Goal: Transaction & Acquisition: Download file/media

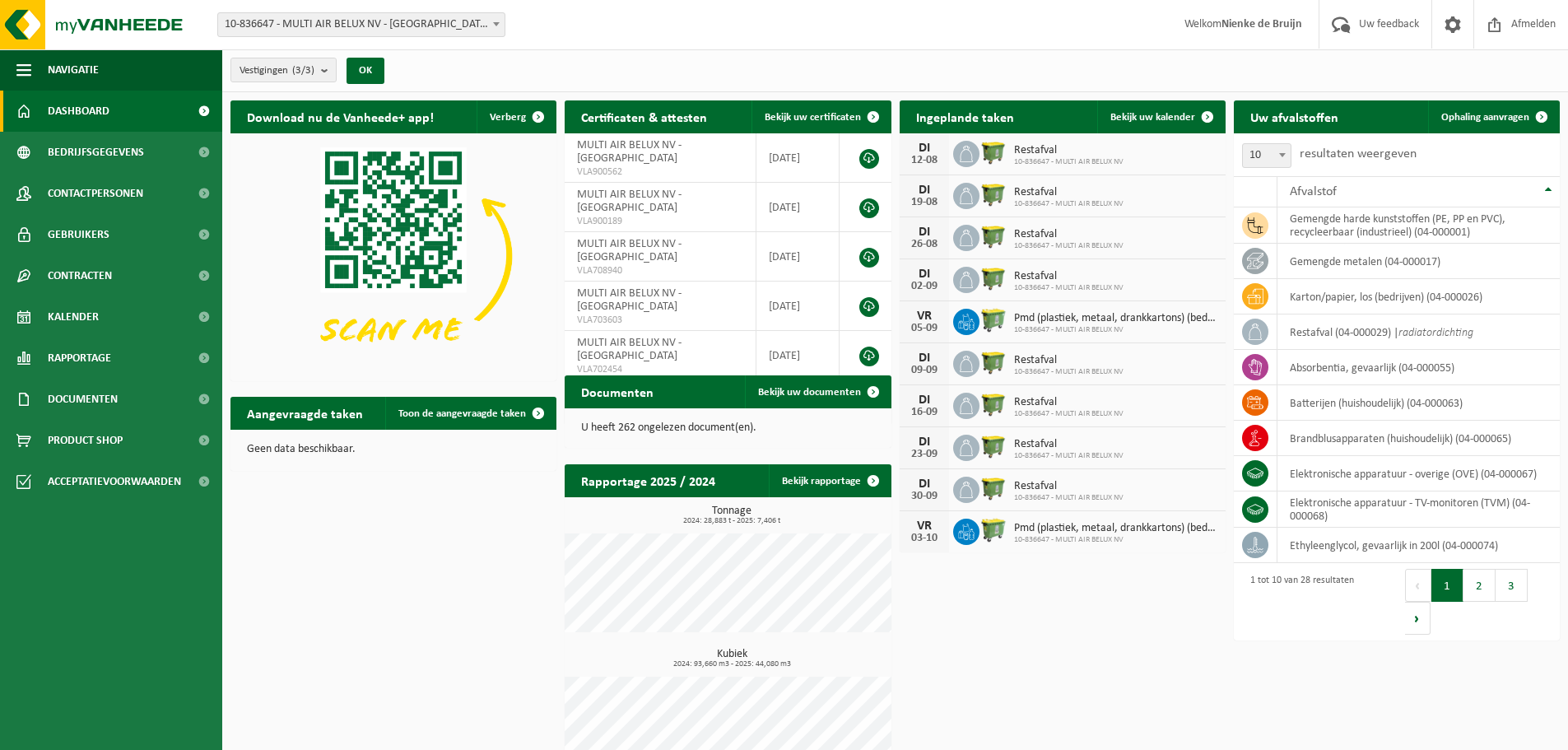
click at [312, 56] on div "Vestigingen (3/3) Alles selecteren Alles deselecteren Actieve selecteren MULTI …" at bounding box center [312, 71] width 180 height 36
click at [312, 63] on span "Vestigingen (3/3)" at bounding box center [277, 71] width 75 height 25
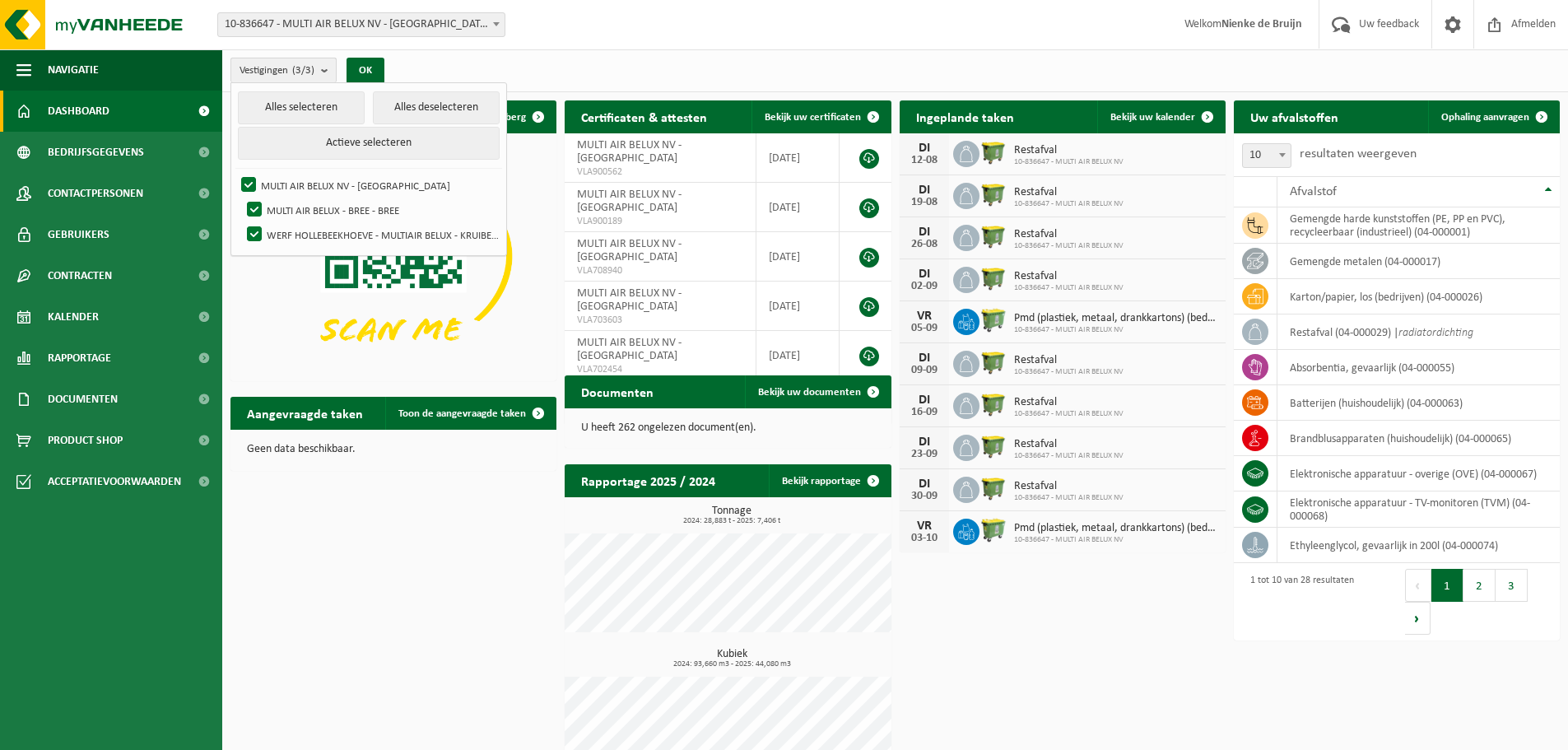
click at [313, 63] on span "Vestigingen (3/3)" at bounding box center [277, 71] width 75 height 25
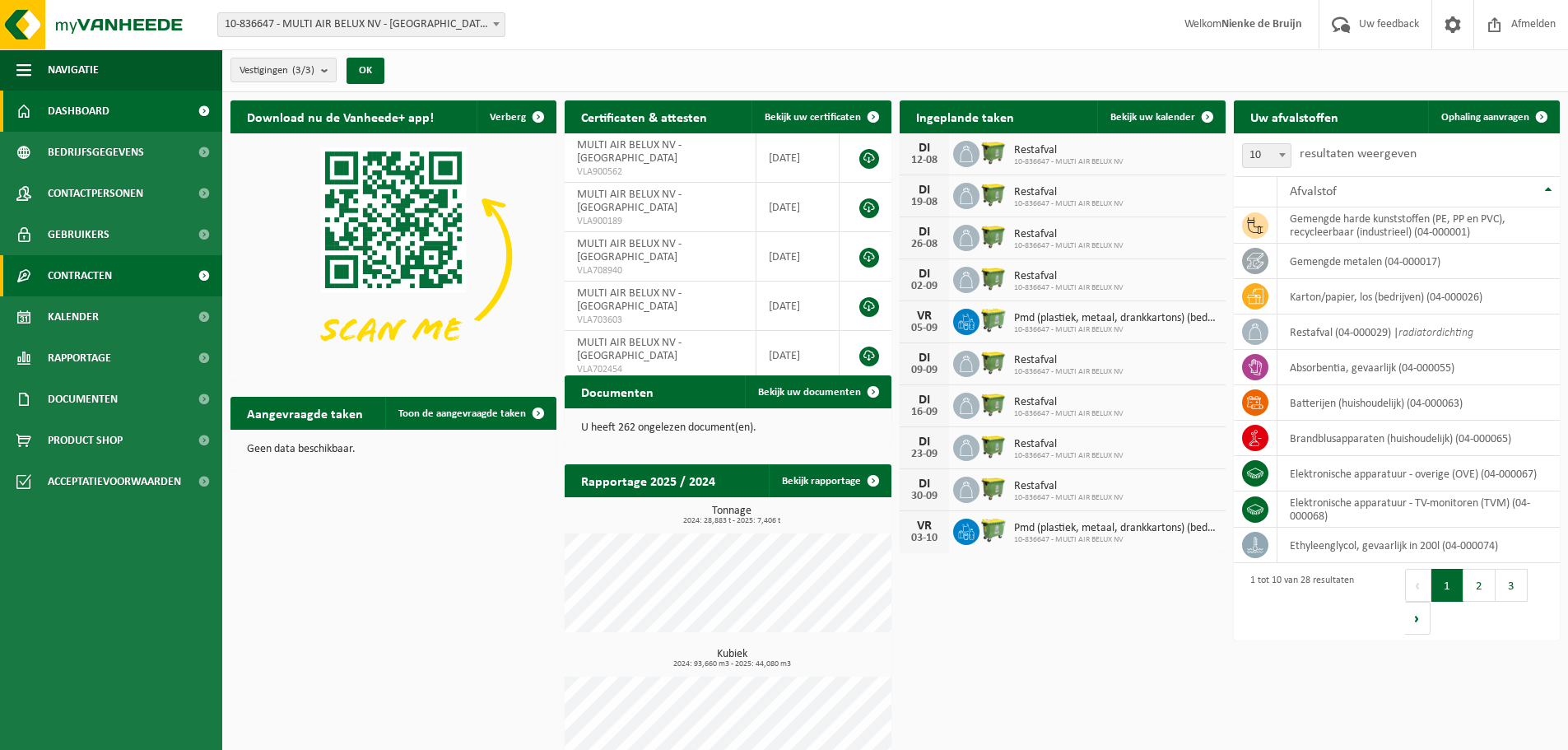
click at [162, 273] on link "Contracten" at bounding box center [111, 276] width 222 height 41
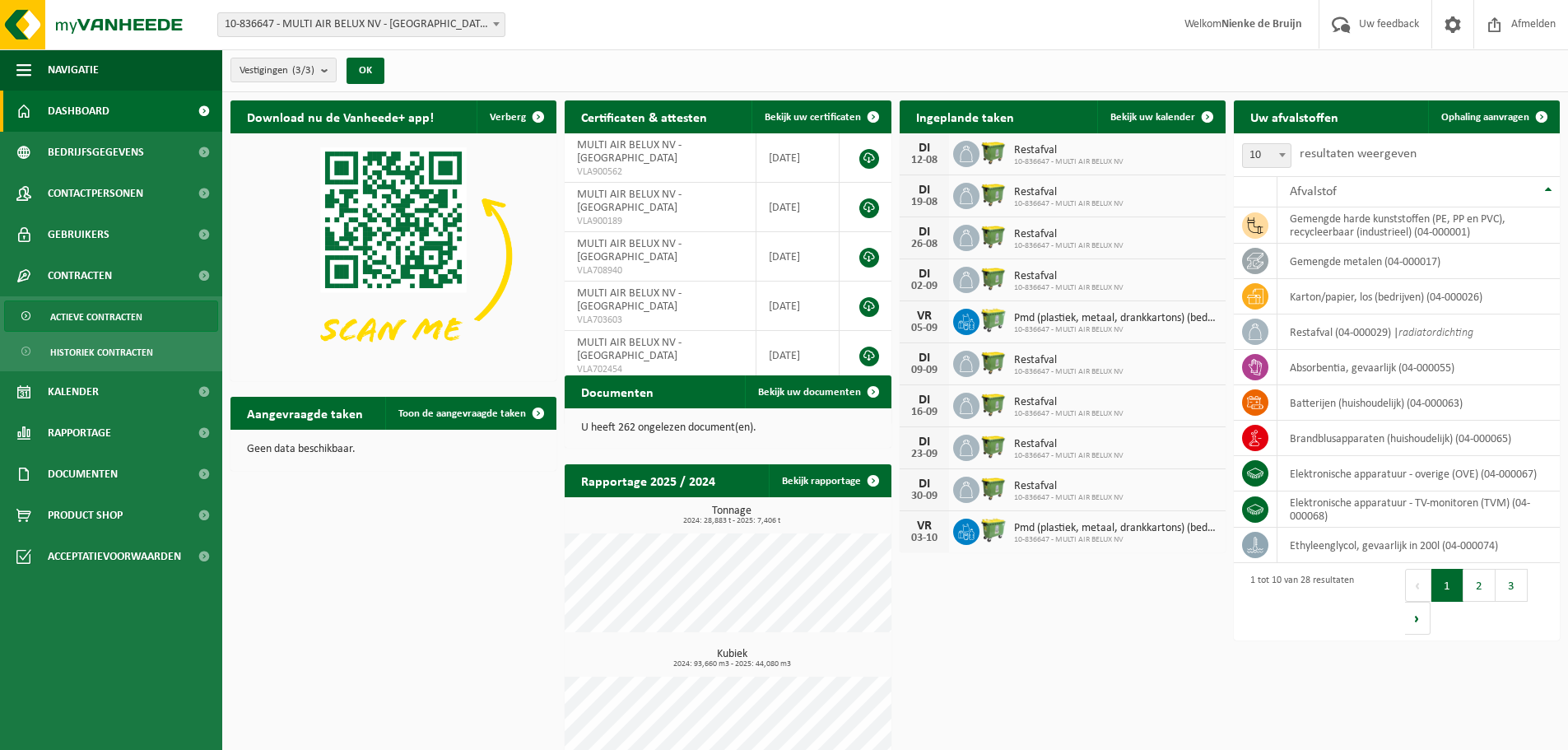
click at [159, 318] on link "Actieve contracten" at bounding box center [111, 316] width 214 height 31
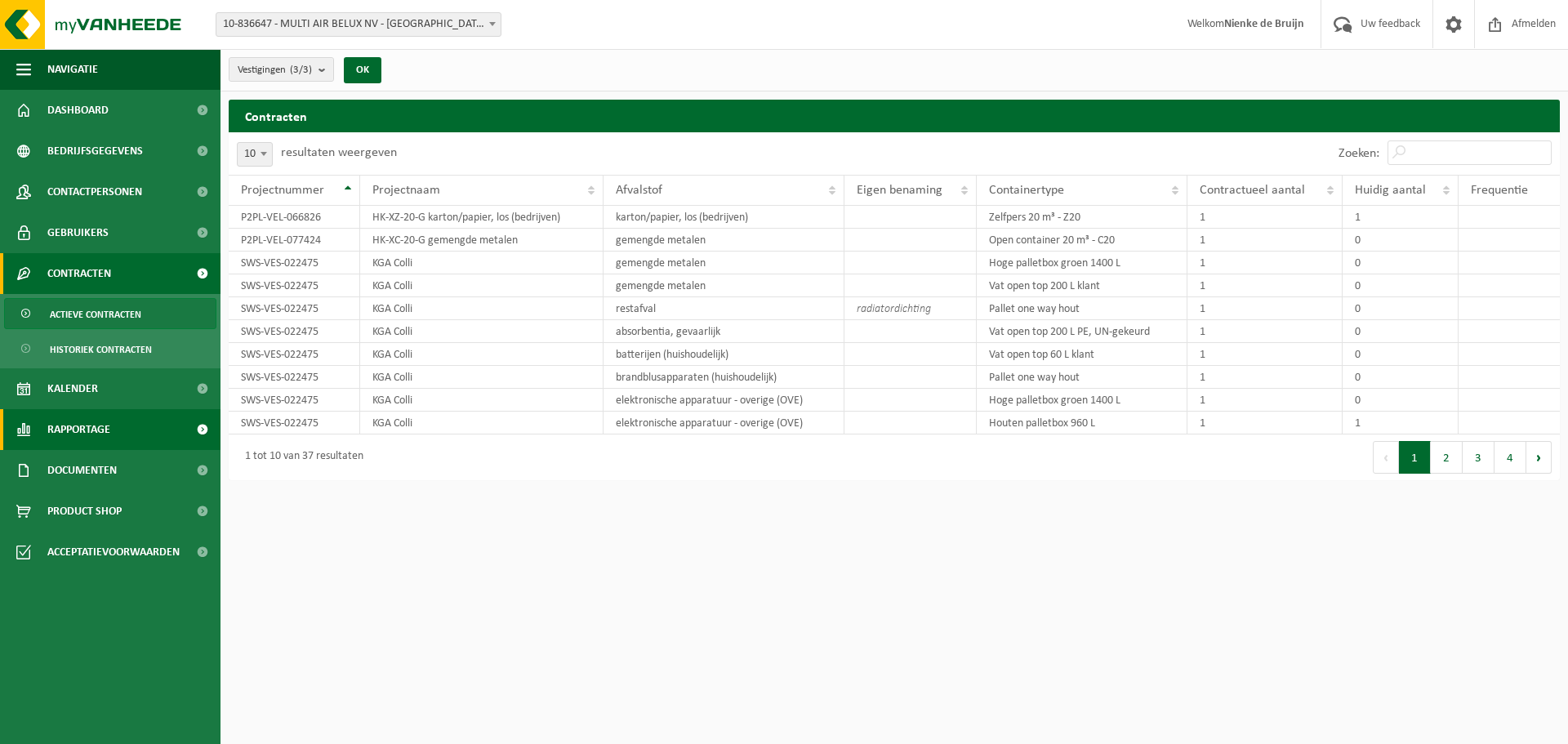
click at [91, 443] on span "Rapportage" at bounding box center [79, 430] width 62 height 41
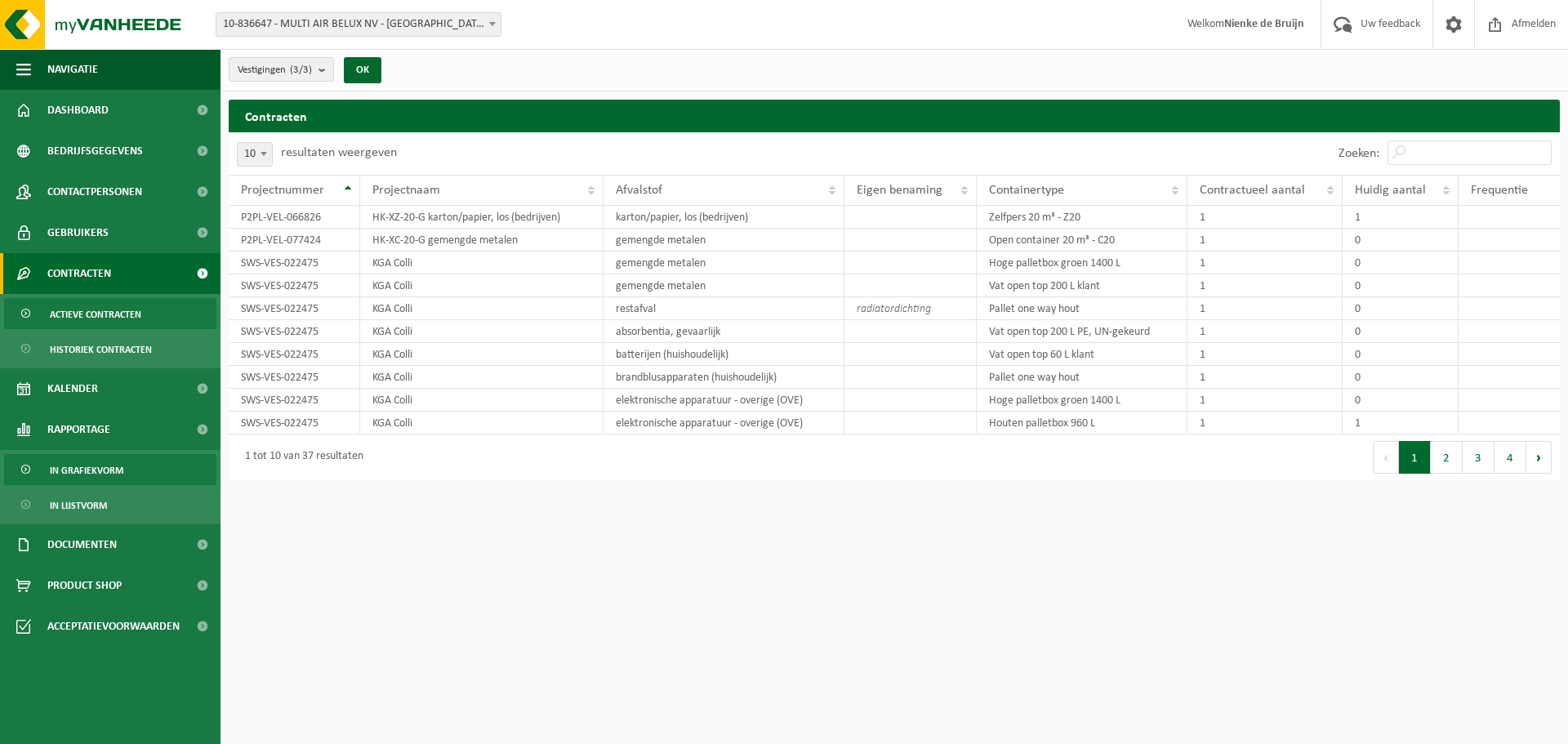
click at [104, 462] on span "In grafiekvorm" at bounding box center [86, 470] width 73 height 31
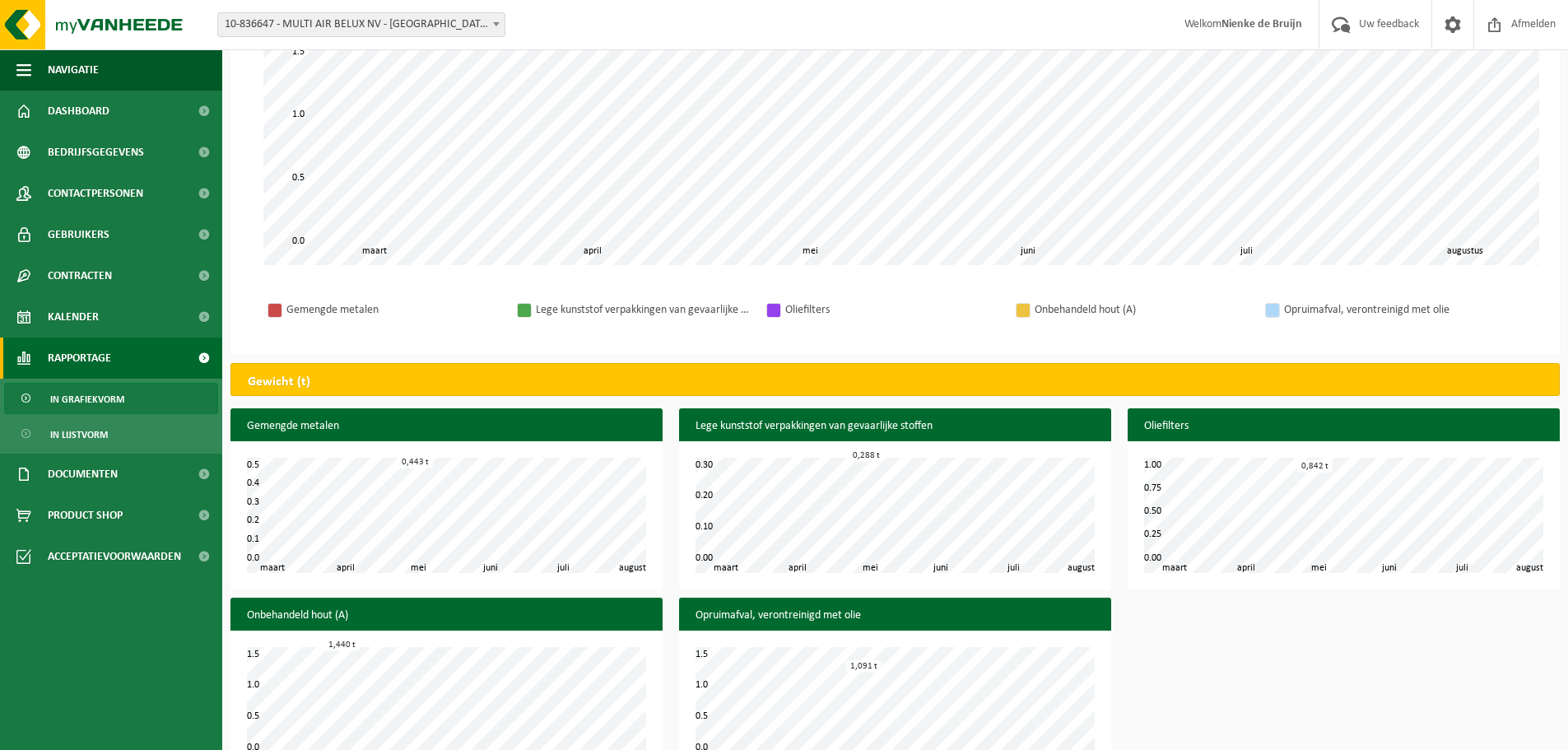
scroll to position [363, 0]
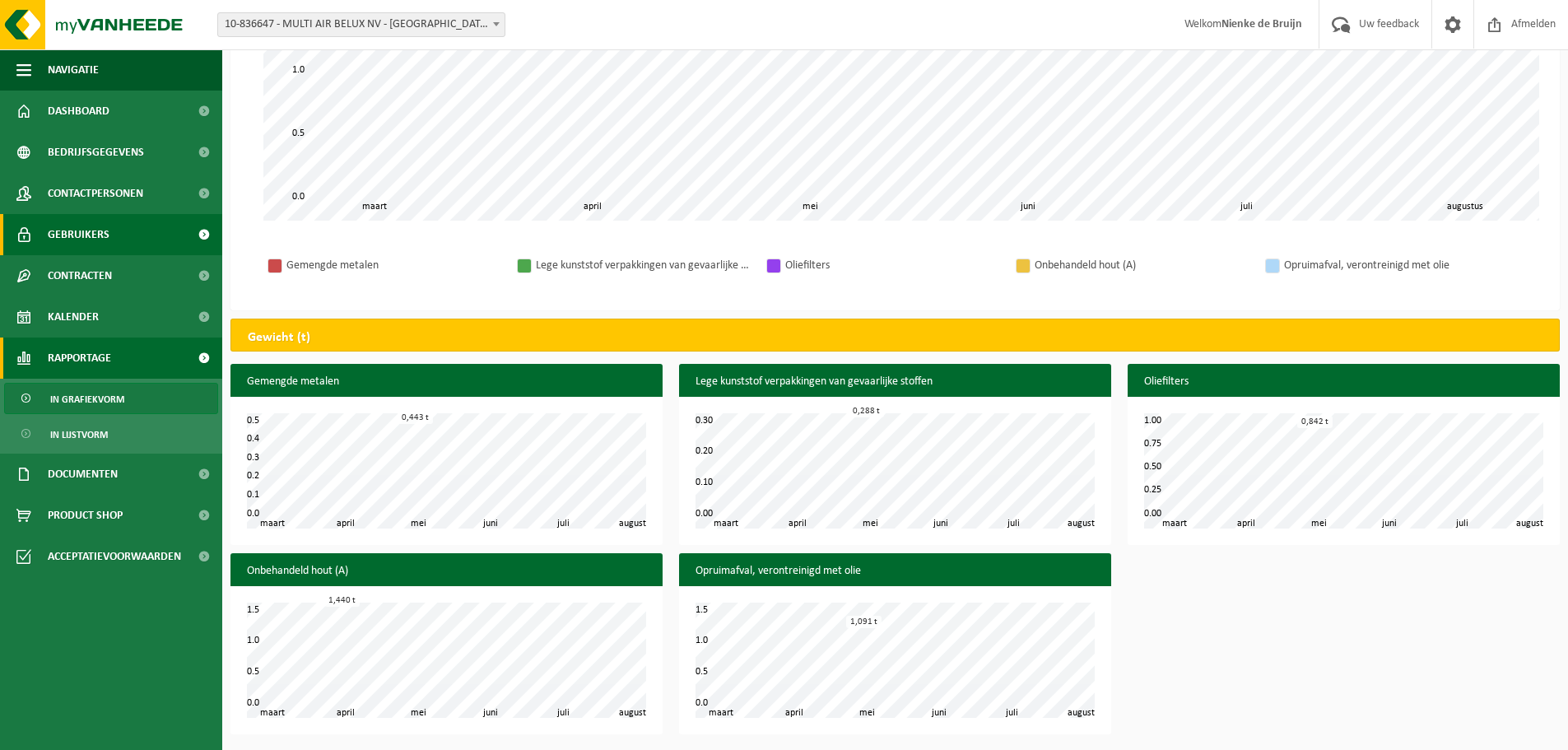
click at [119, 238] on link "Gebruikers" at bounding box center [111, 234] width 222 height 41
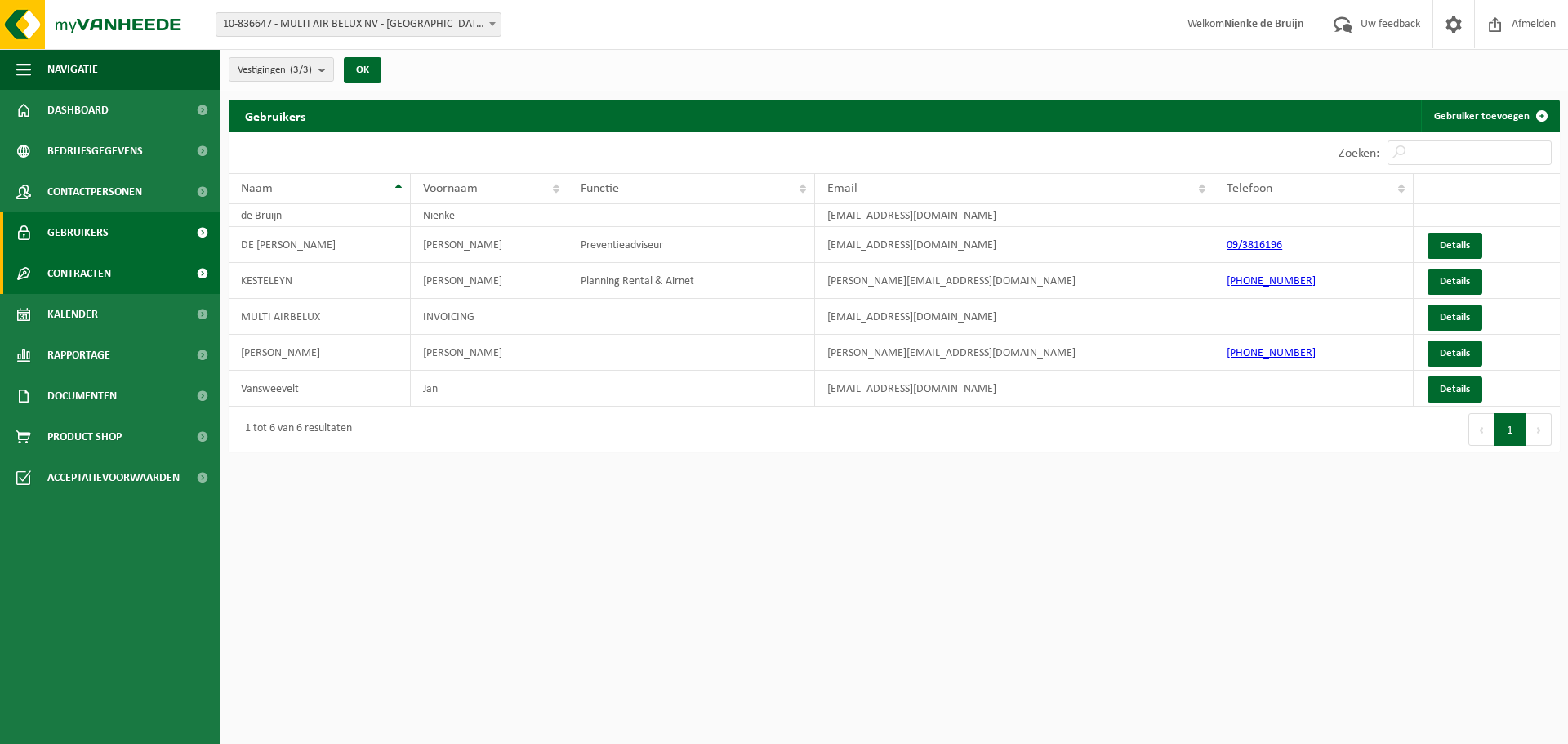
click at [108, 260] on span "Contracten" at bounding box center [79, 274] width 63 height 41
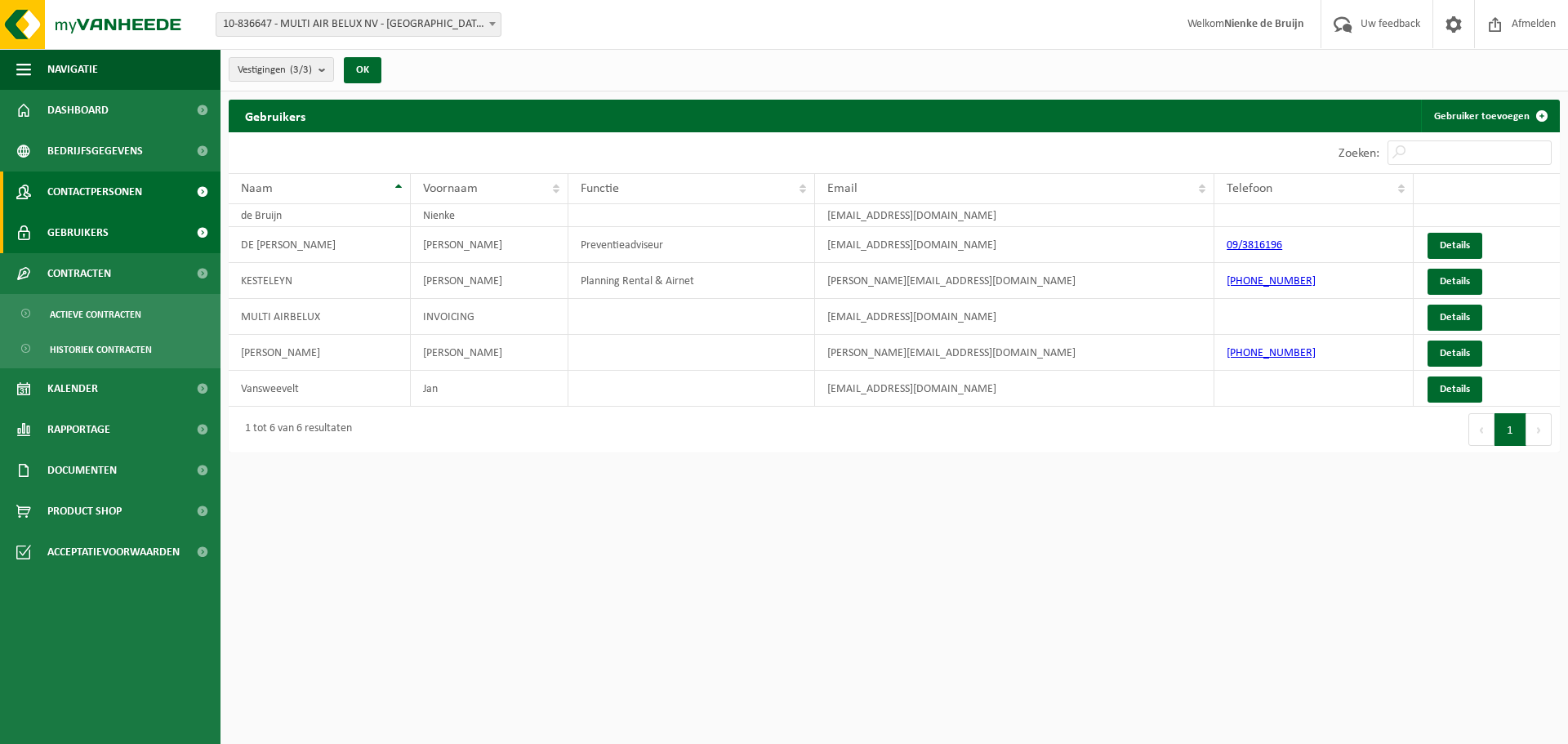
click at [137, 188] on span "Contactpersonen" at bounding box center [95, 192] width 95 height 41
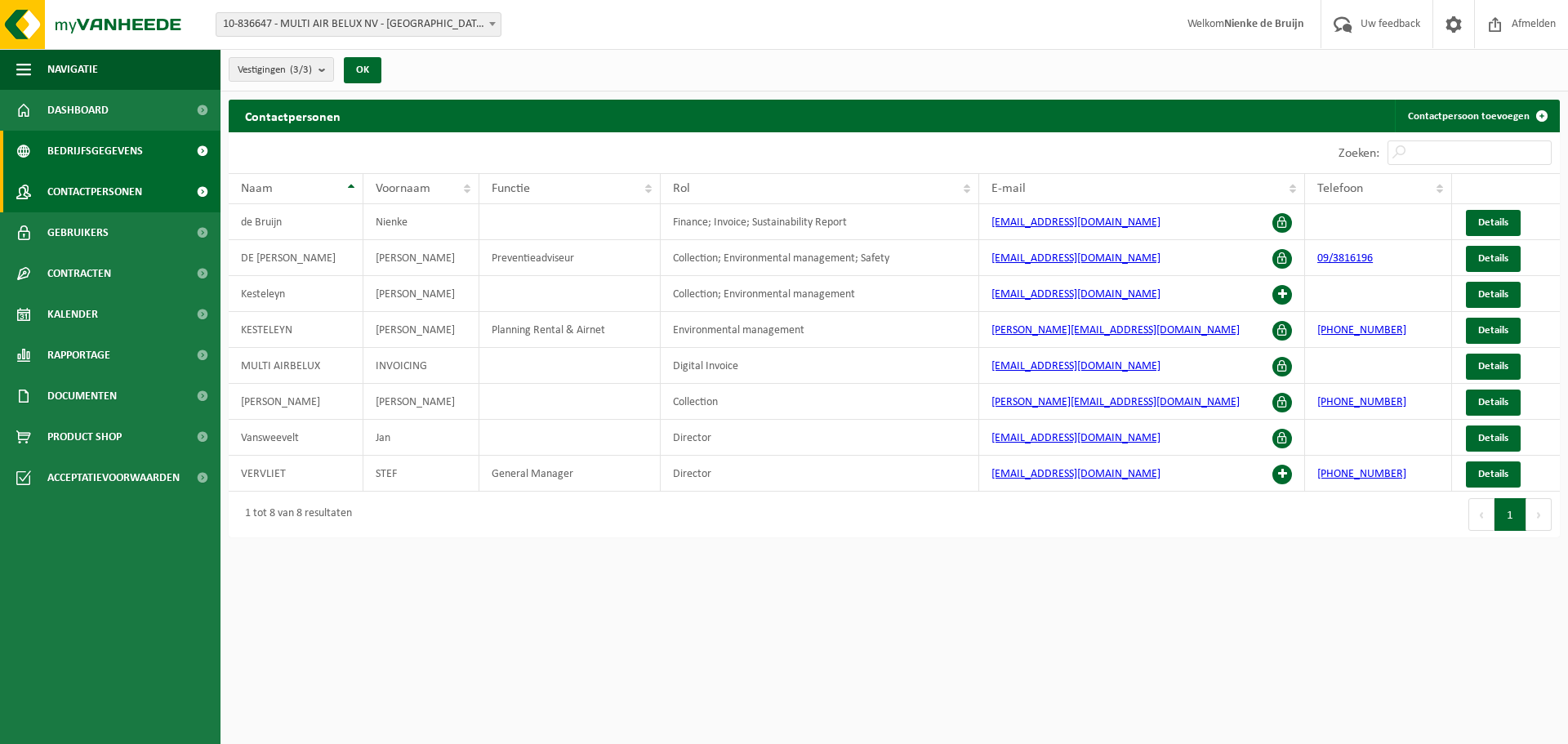
click at [109, 154] on span "Bedrijfsgegevens" at bounding box center [95, 151] width 95 height 41
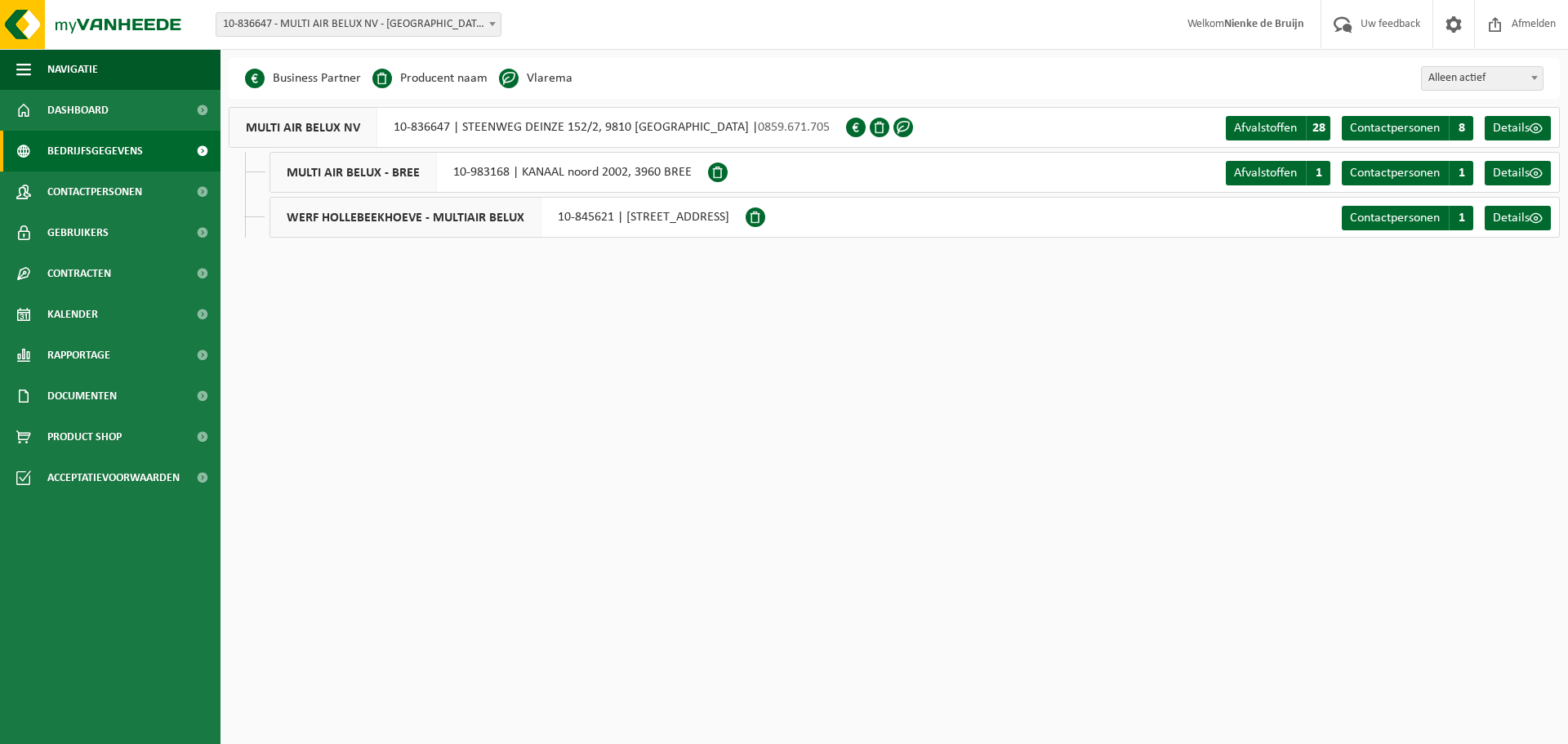
click at [502, 125] on div "MULTI AIR BELUX NV 10-836647 | STEENWEG DEINZE 152/2, 9810 NAZARETH | 0859.671.…" at bounding box center [537, 128] width 617 height 41
click at [1391, 166] on span "Contactpersonen" at bounding box center [1395, 172] width 90 height 13
click at [1436, 220] on span "Contactpersonen" at bounding box center [1395, 218] width 90 height 13
click at [1524, 128] on span "Details" at bounding box center [1511, 128] width 37 height 13
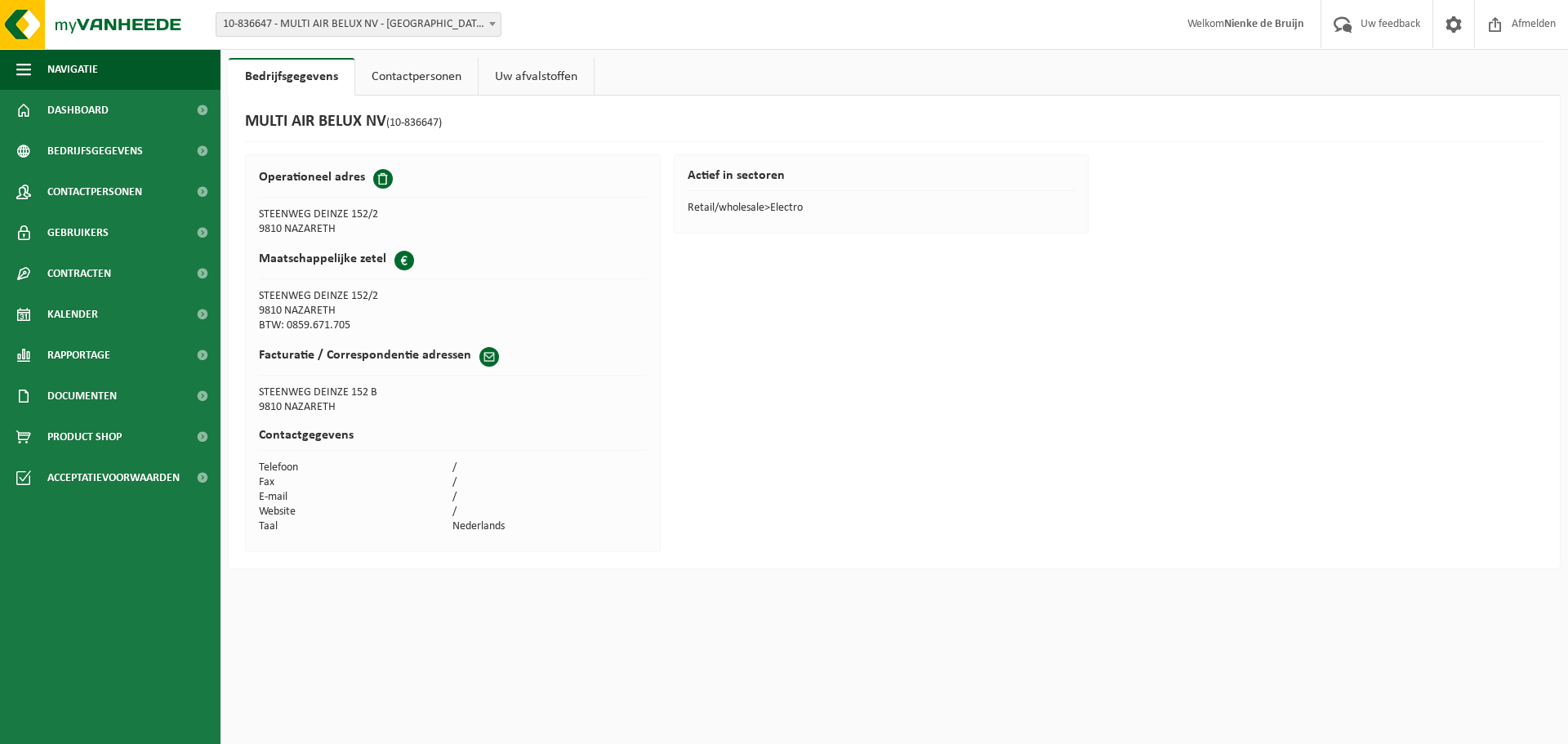
click at [442, 84] on link "Contactpersonen" at bounding box center [416, 77] width 122 height 37
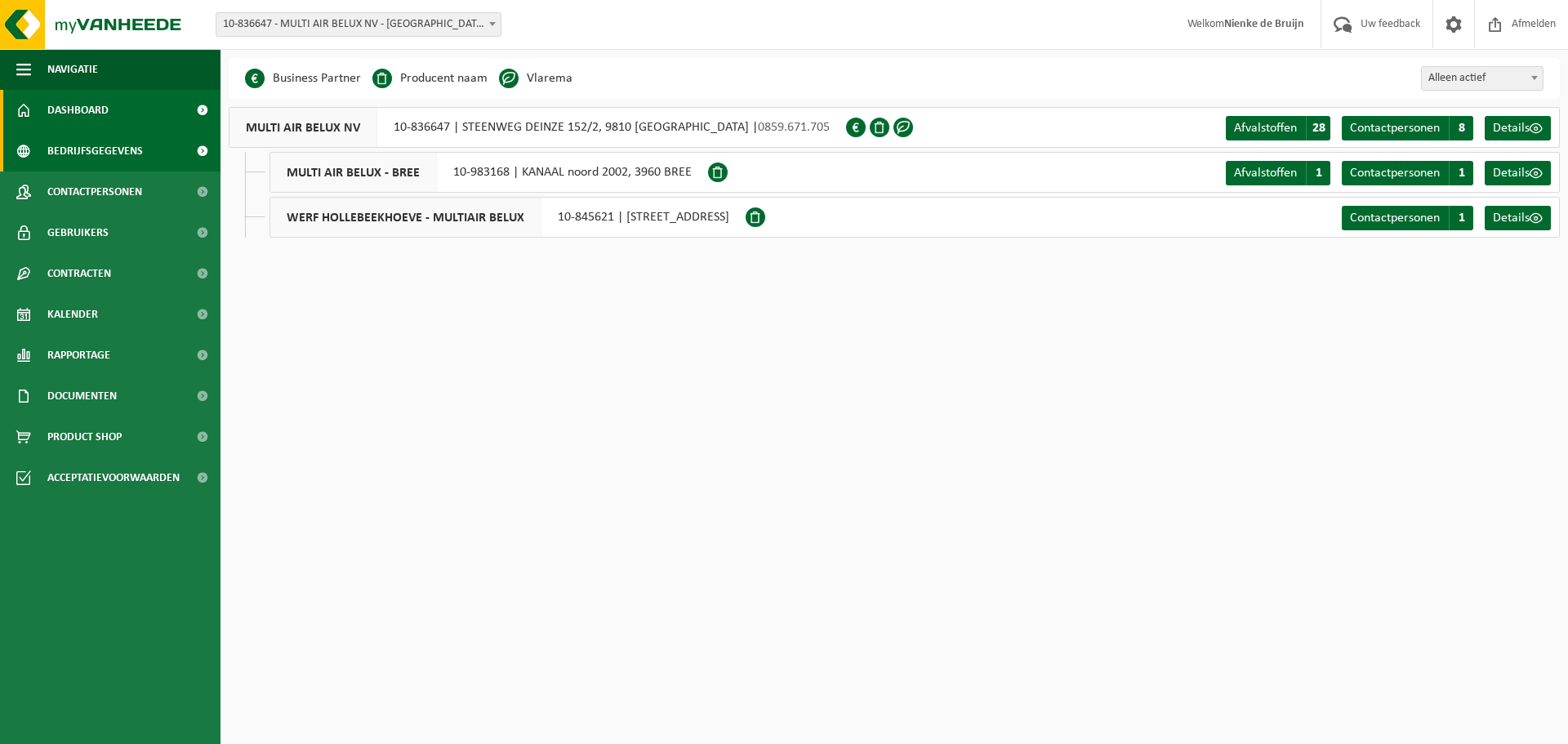
click at [120, 111] on link "Dashboard" at bounding box center [110, 110] width 220 height 41
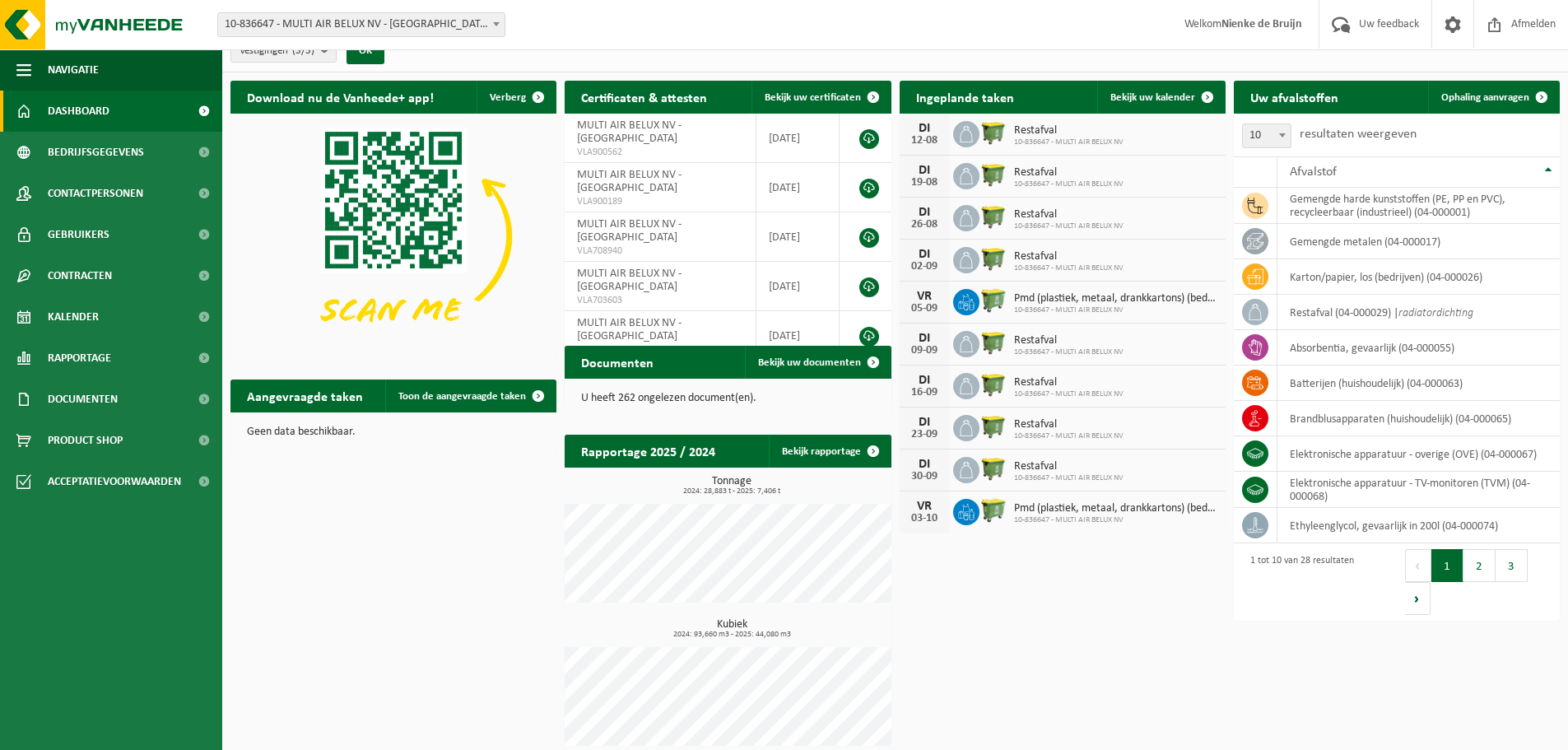
scroll to position [31, 0]
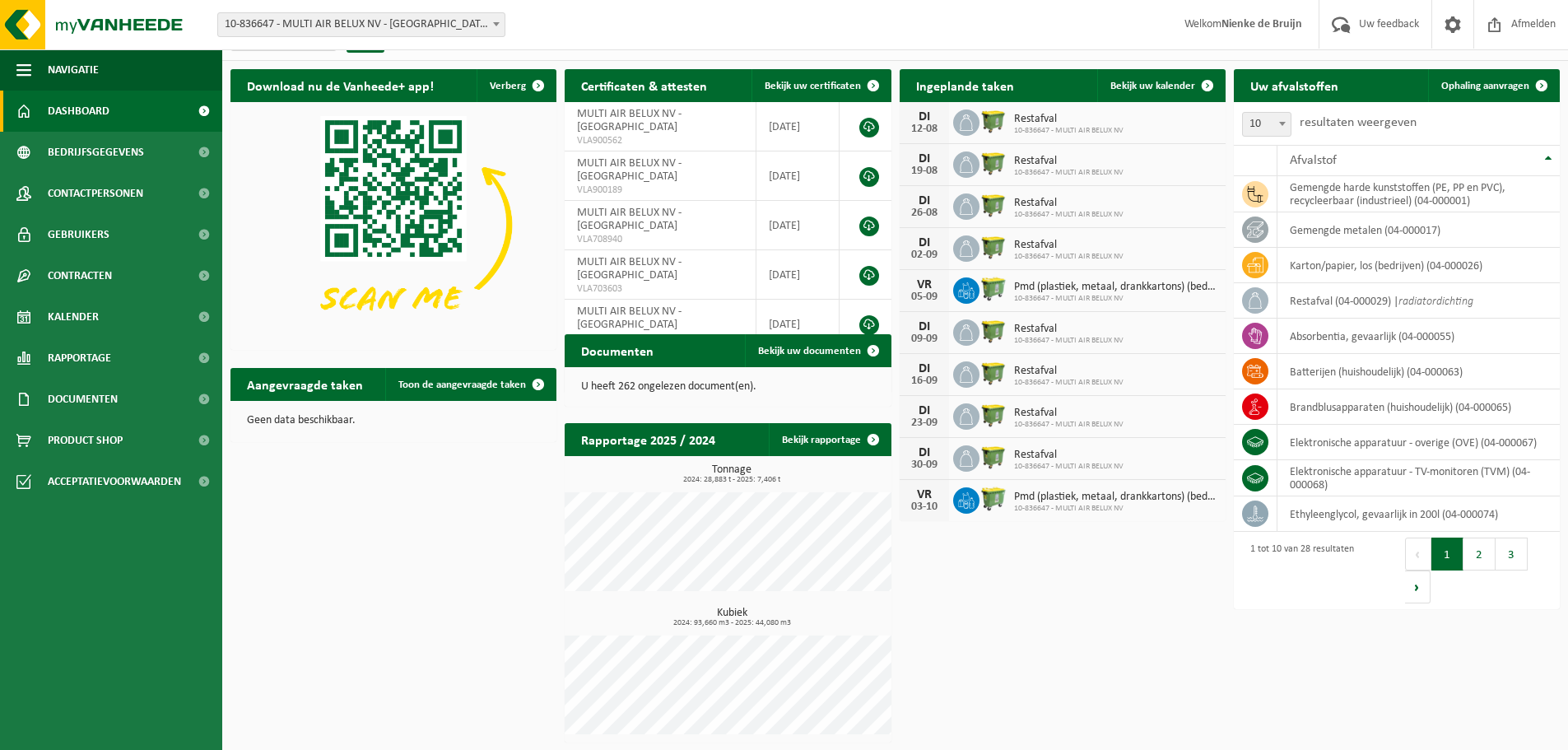
click at [1082, 289] on span "Pmd (plastiek, metaal, drankkartons) (bedrijven)" at bounding box center [1115, 287] width 203 height 13
click at [111, 324] on link "Kalender" at bounding box center [111, 317] width 222 height 41
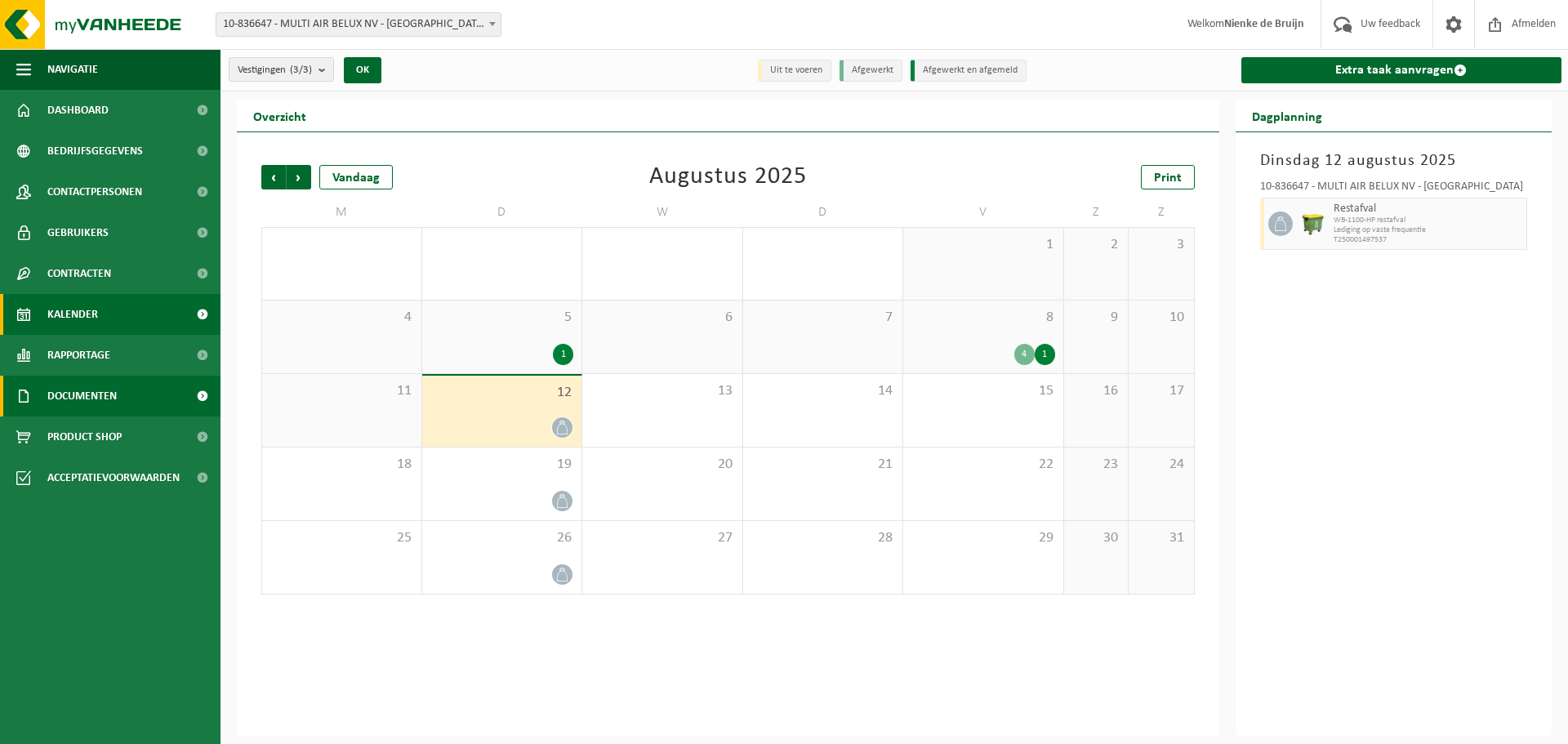
click at [116, 390] on span "Documenten" at bounding box center [82, 396] width 69 height 41
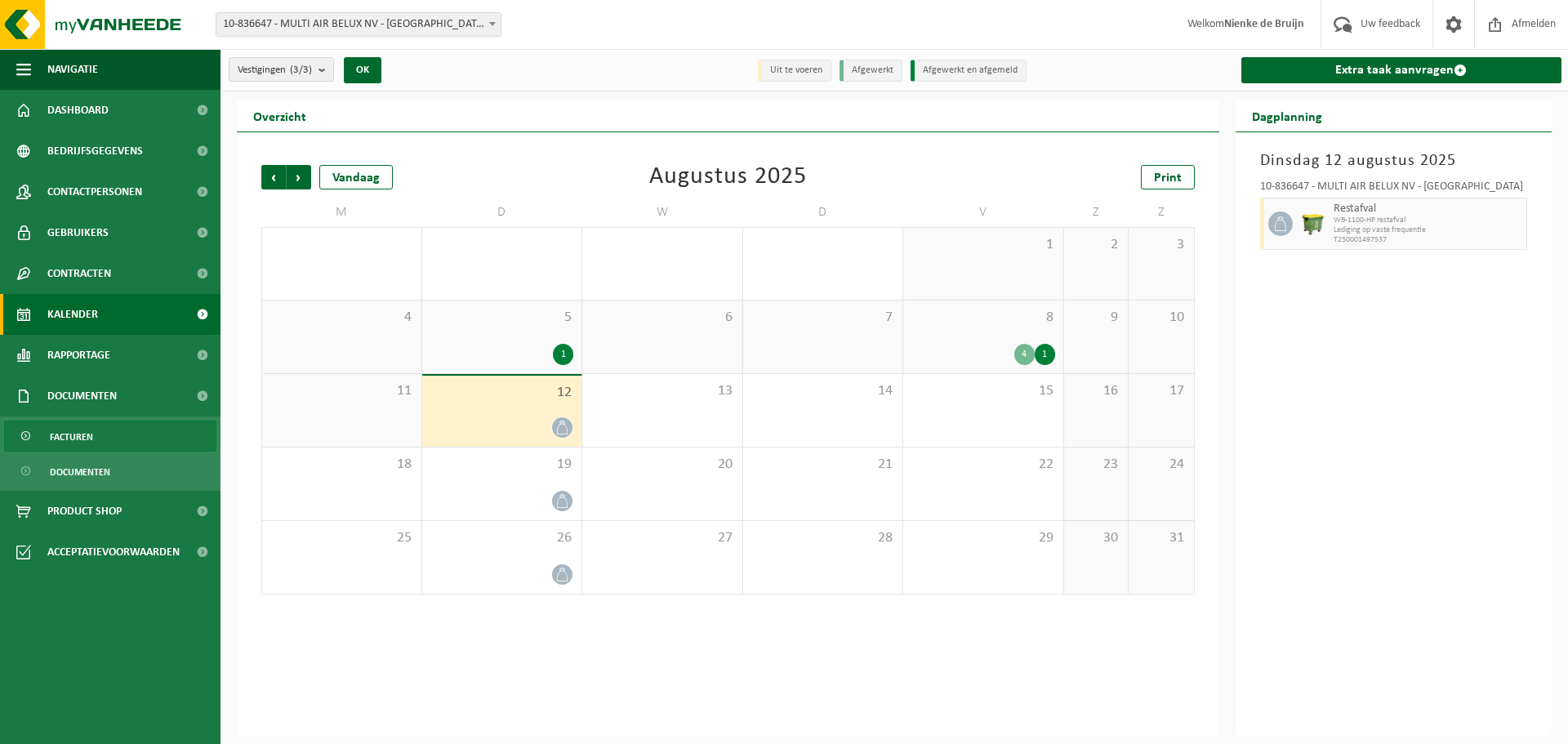
click at [112, 439] on link "Facturen" at bounding box center [110, 436] width 212 height 31
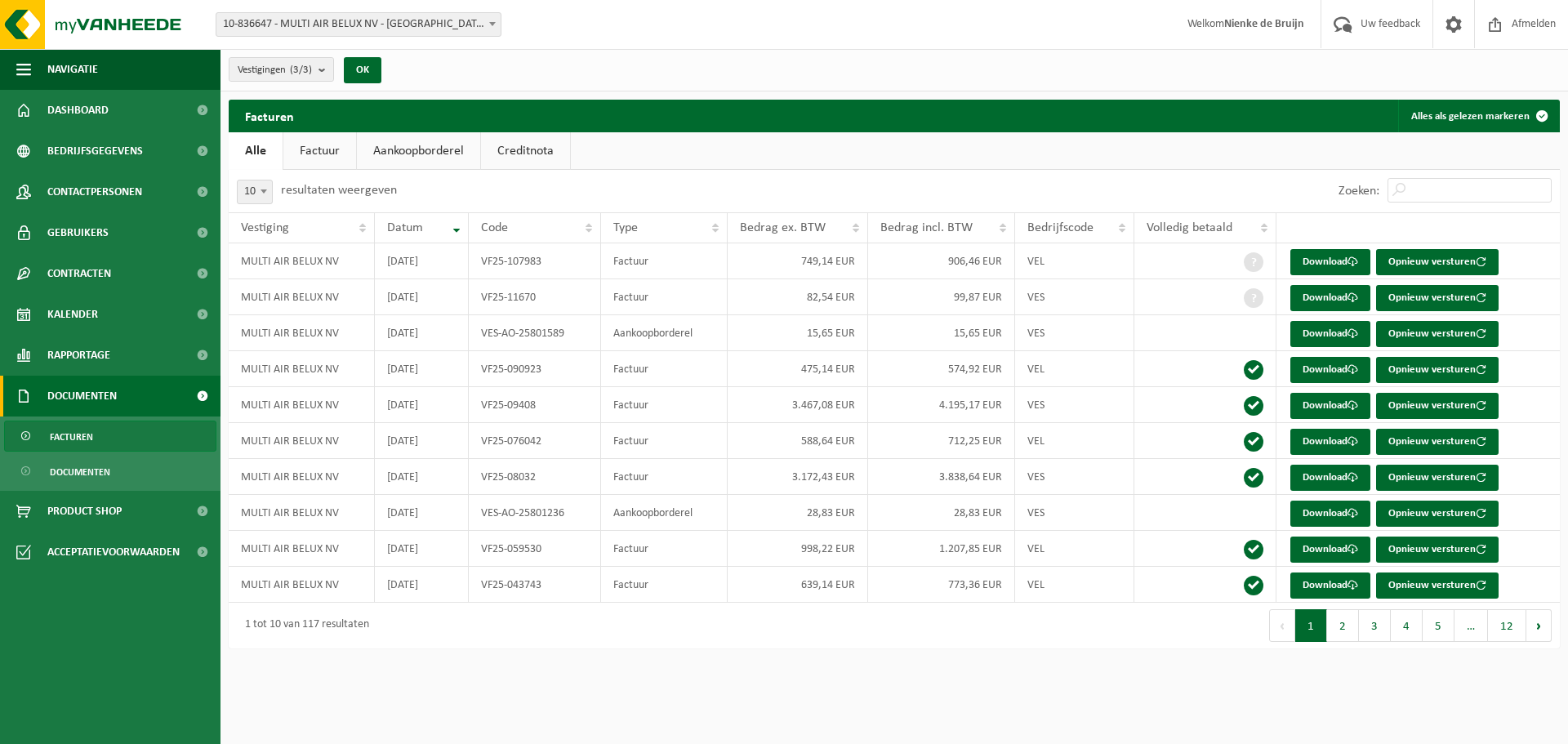
click at [252, 185] on span "10" at bounding box center [254, 192] width 35 height 23
click at [1337, 265] on link "Download" at bounding box center [1330, 262] width 80 height 26
click at [1314, 296] on link "Download" at bounding box center [1330, 298] width 80 height 26
click at [1330, 333] on link "Download" at bounding box center [1330, 334] width 80 height 26
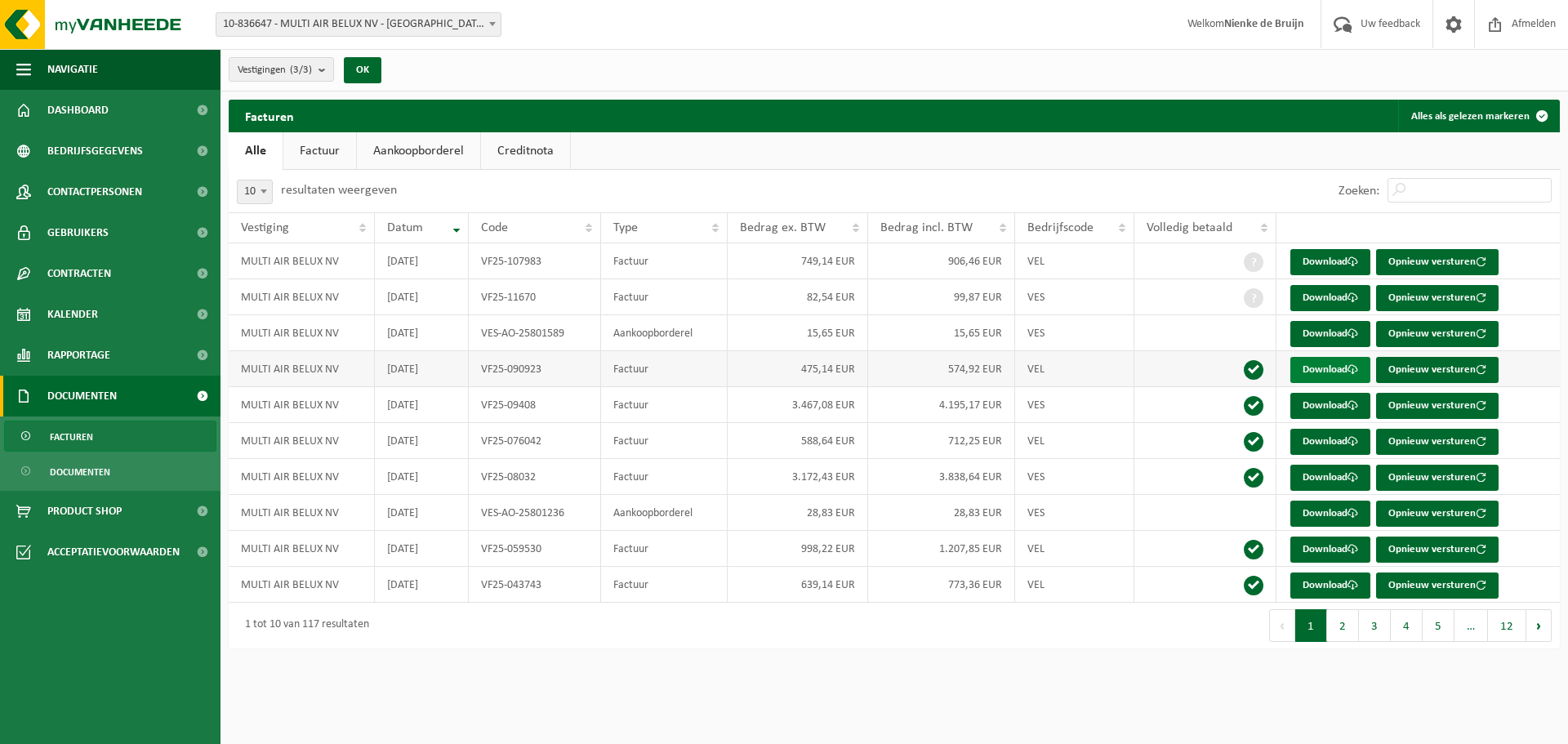
click at [1316, 362] on link "Download" at bounding box center [1330, 370] width 80 height 26
click at [1313, 409] on link "Download" at bounding box center [1330, 405] width 80 height 26
click at [1309, 443] on link "Download" at bounding box center [1330, 442] width 80 height 26
click at [1316, 476] on link "Download" at bounding box center [1330, 477] width 80 height 26
click at [1334, 545] on link "Download" at bounding box center [1330, 549] width 80 height 26
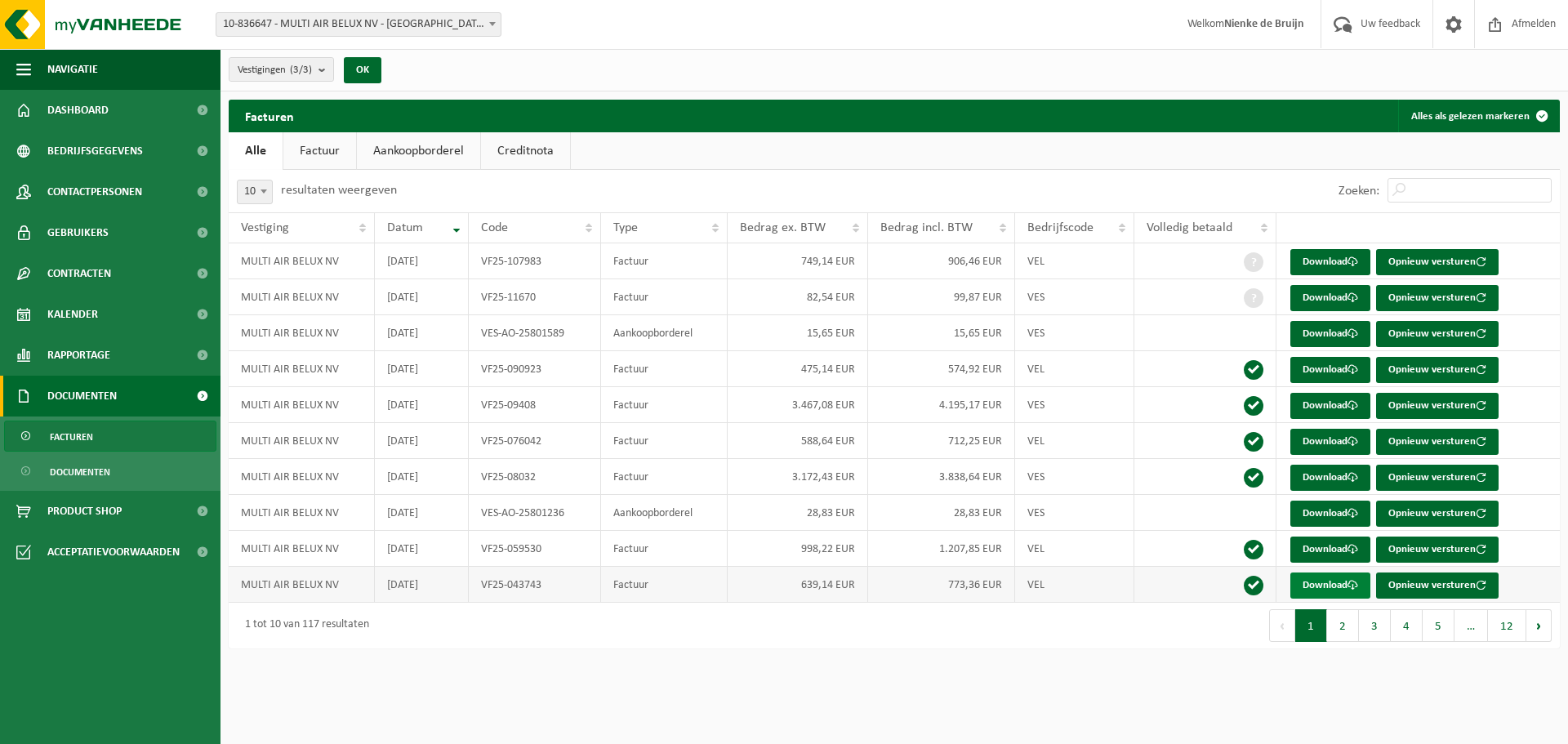
click at [1332, 589] on link "Download" at bounding box center [1330, 585] width 80 height 26
click at [1356, 623] on button "2" at bounding box center [1343, 626] width 32 height 33
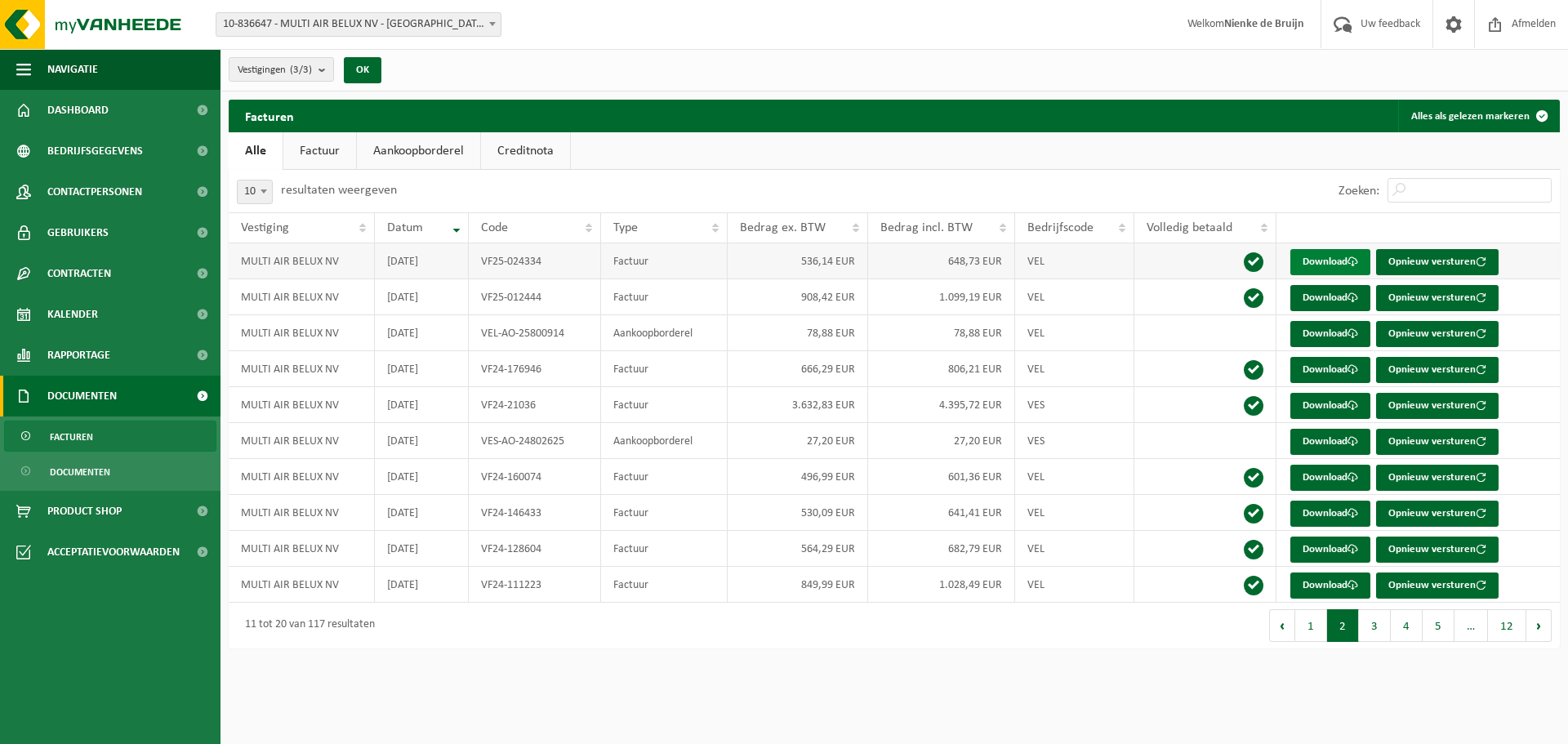
click at [1332, 263] on link "Download" at bounding box center [1330, 262] width 80 height 26
click at [1322, 288] on link "Download" at bounding box center [1330, 298] width 80 height 26
click at [1321, 337] on link "Download" at bounding box center [1330, 334] width 80 height 26
click at [1318, 627] on button "1" at bounding box center [1311, 626] width 32 height 33
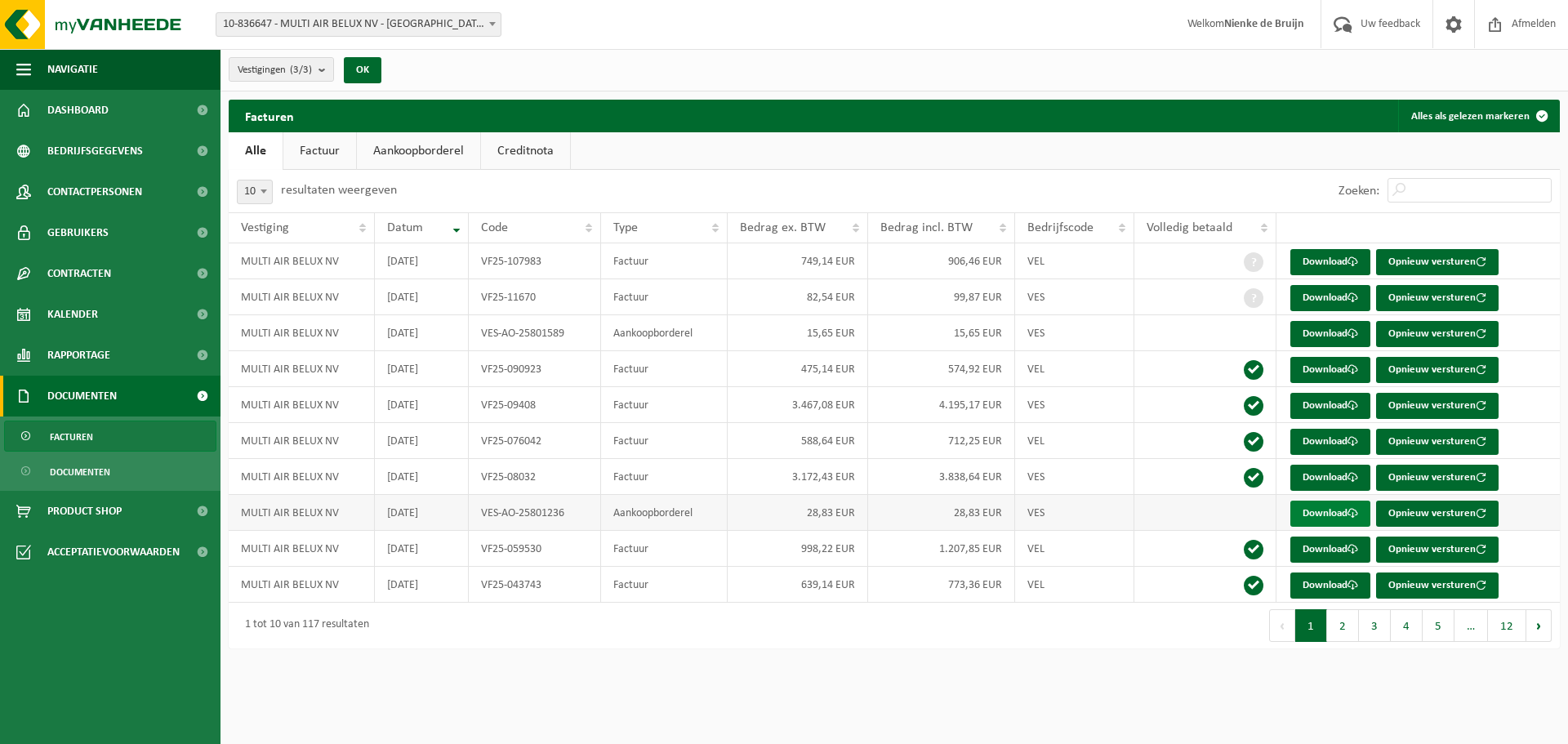
click at [1337, 515] on link "Download" at bounding box center [1330, 513] width 80 height 26
click at [1333, 337] on link "Download" at bounding box center [1330, 334] width 80 height 26
click at [1340, 301] on link "Download" at bounding box center [1330, 298] width 80 height 26
click at [1338, 405] on link "Download" at bounding box center [1330, 405] width 80 height 26
drag, startPoint x: 153, startPoint y: 323, endPoint x: 148, endPoint y: 342, distance: 19.6
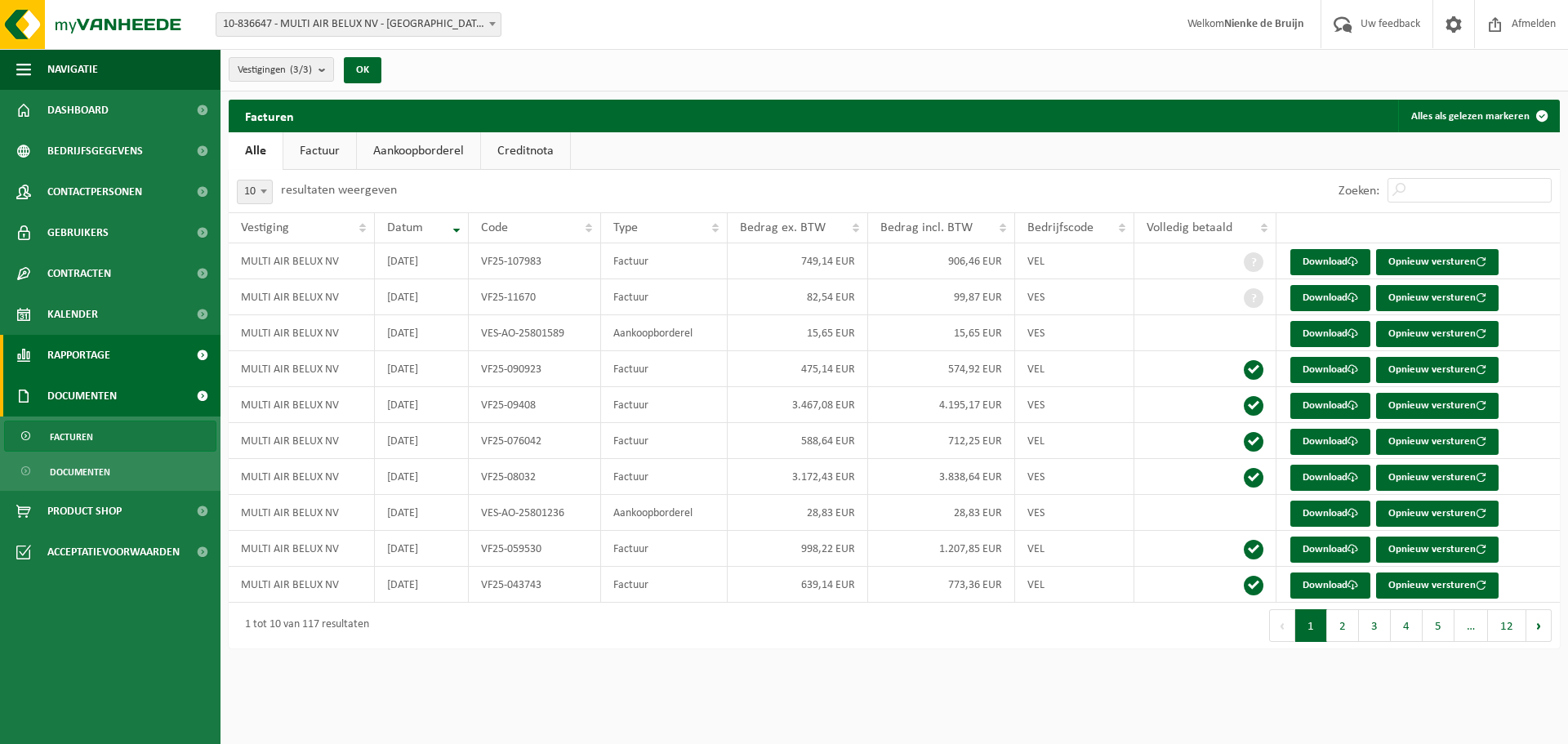
click at [154, 323] on link "Kalender" at bounding box center [110, 314] width 220 height 41
click at [146, 346] on link "Rapportage" at bounding box center [110, 356] width 220 height 41
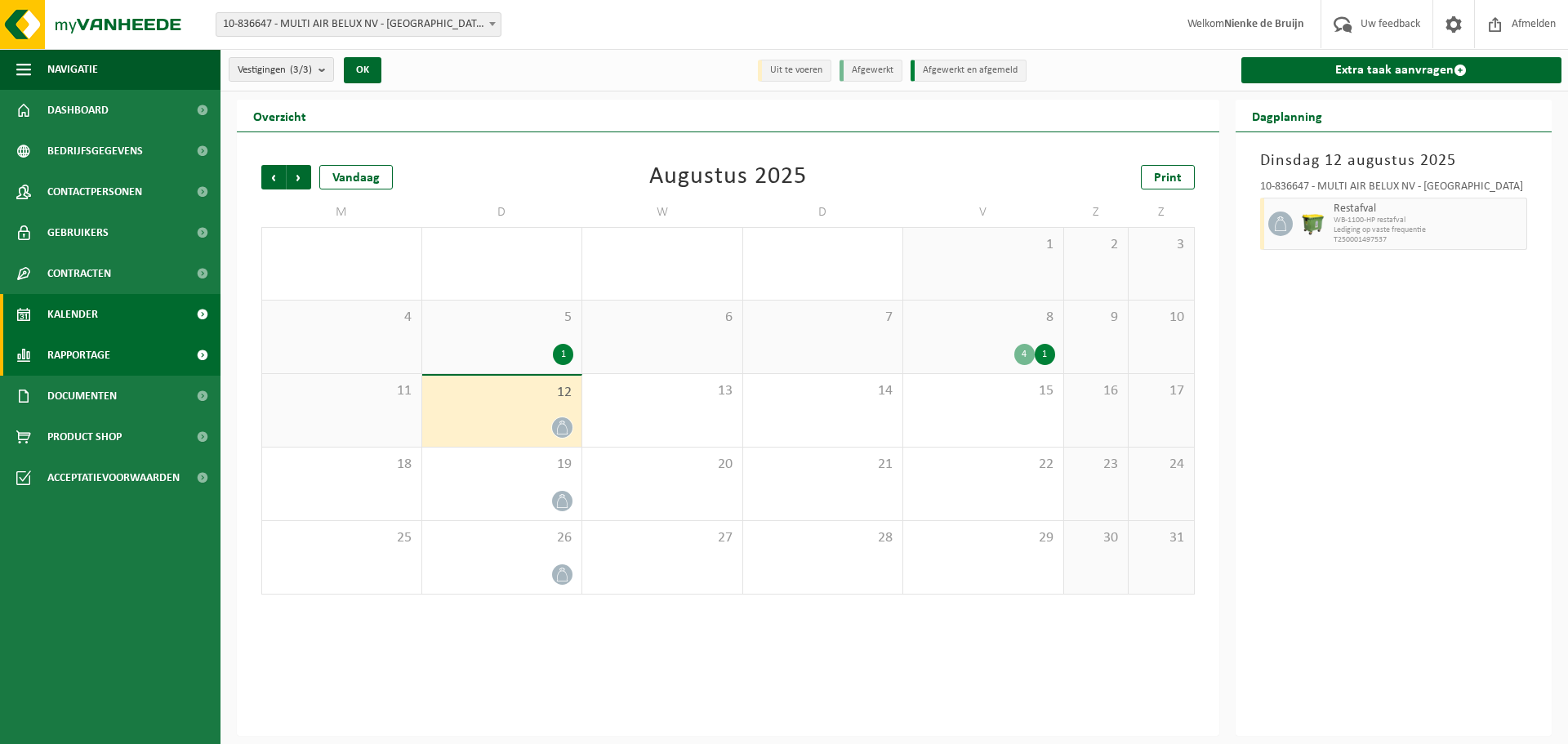
click at [128, 365] on link "Rapportage" at bounding box center [110, 356] width 220 height 41
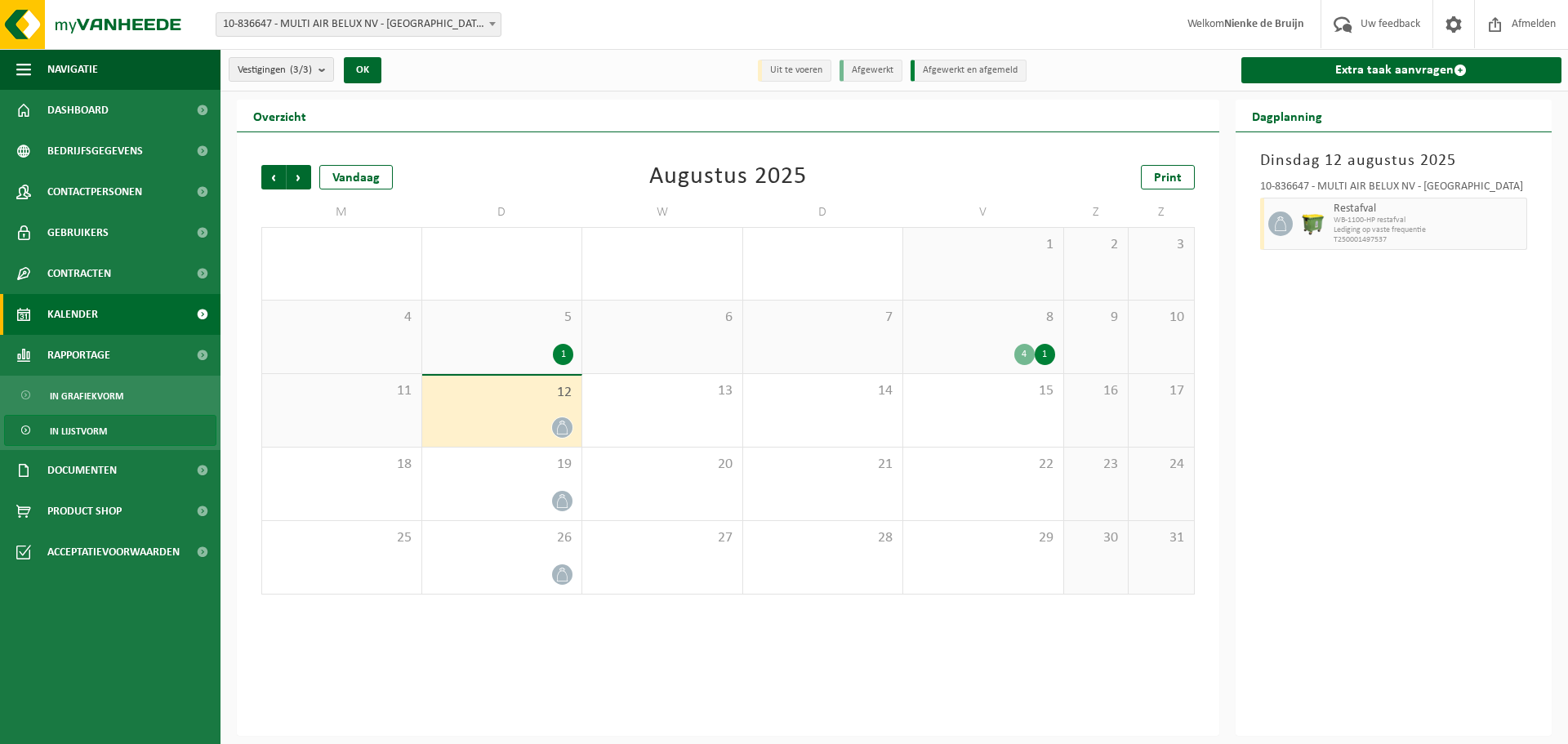
click at [118, 415] on link "In lijstvorm" at bounding box center [110, 430] width 212 height 31
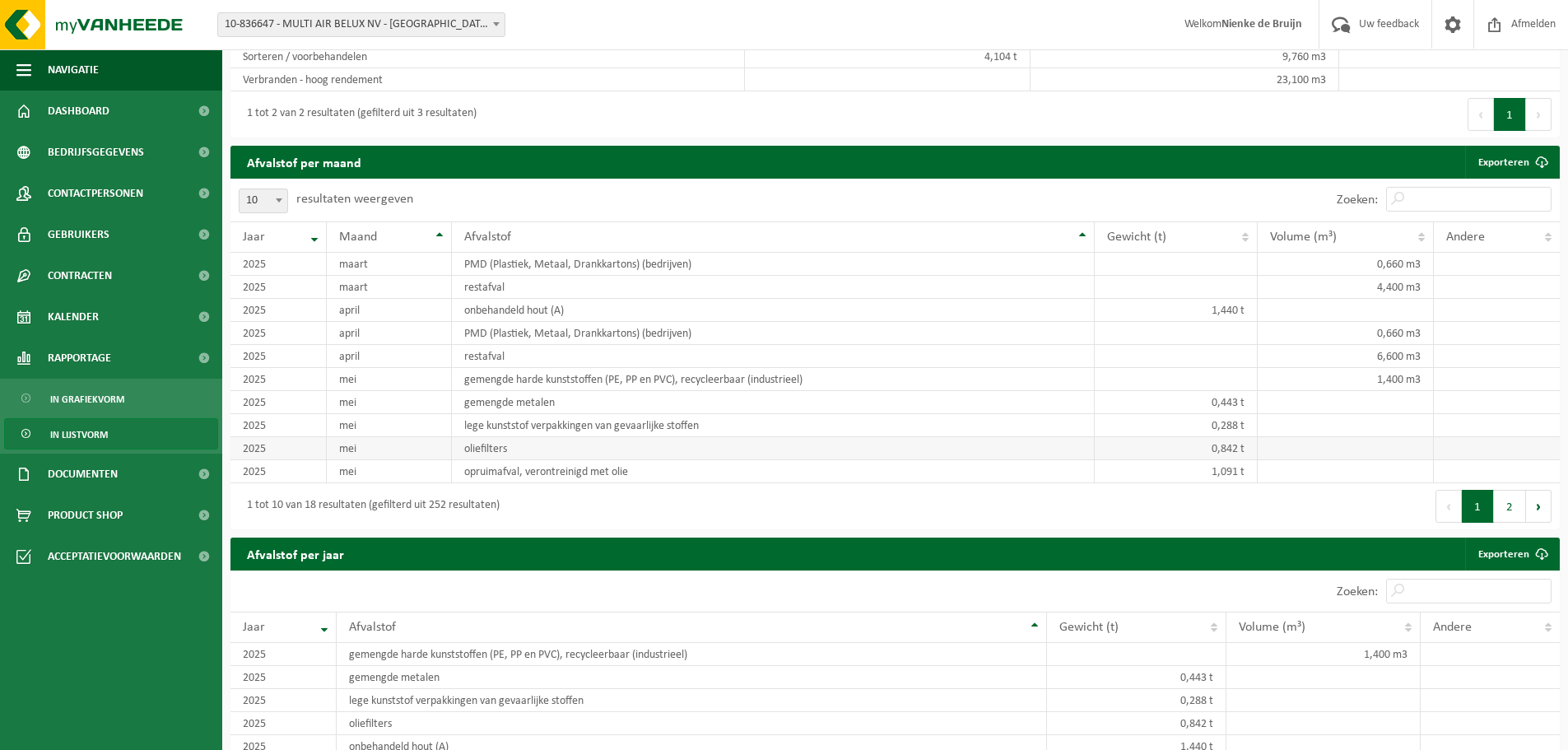
scroll to position [1153, 0]
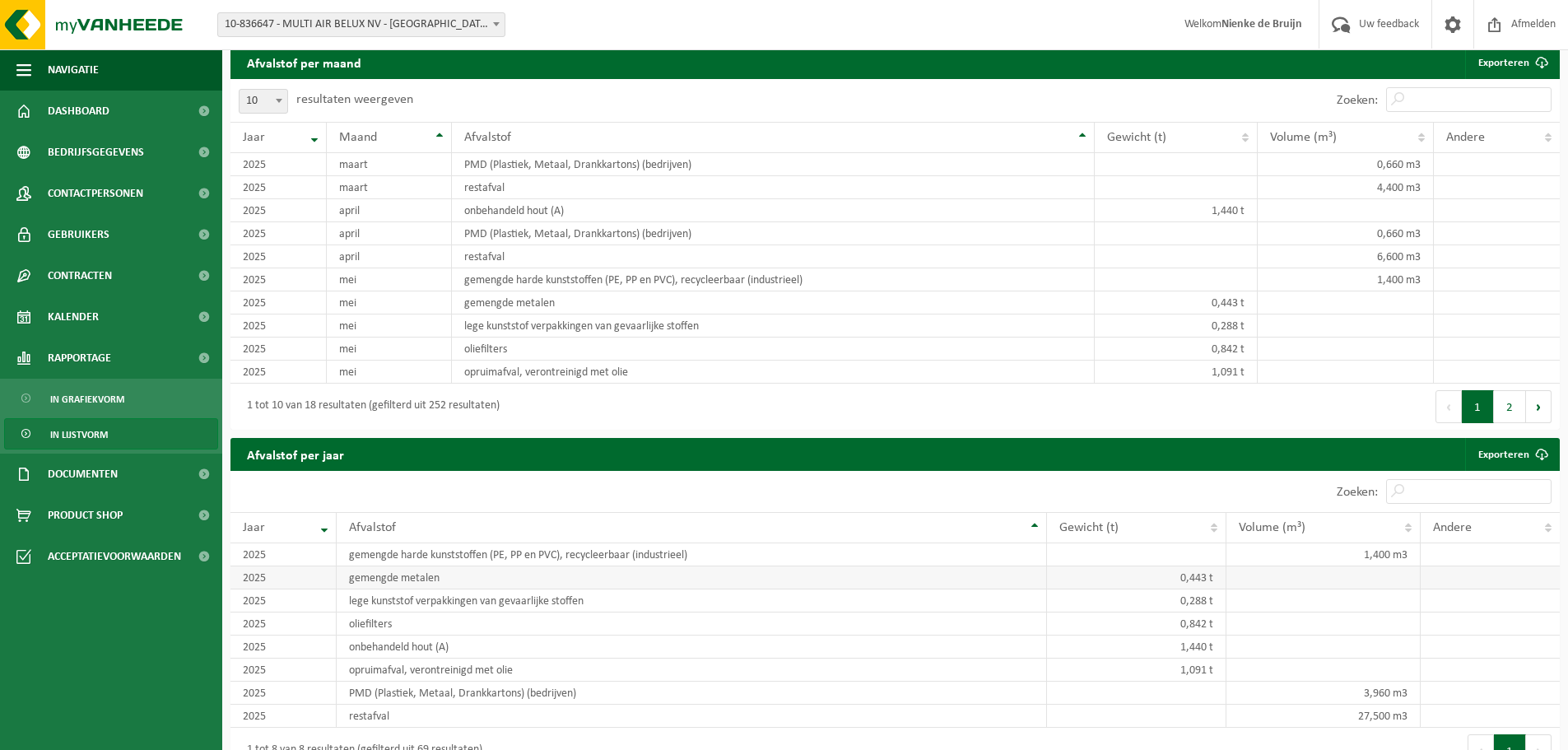
click at [460, 570] on td "gemengde metalen" at bounding box center [692, 577] width 710 height 23
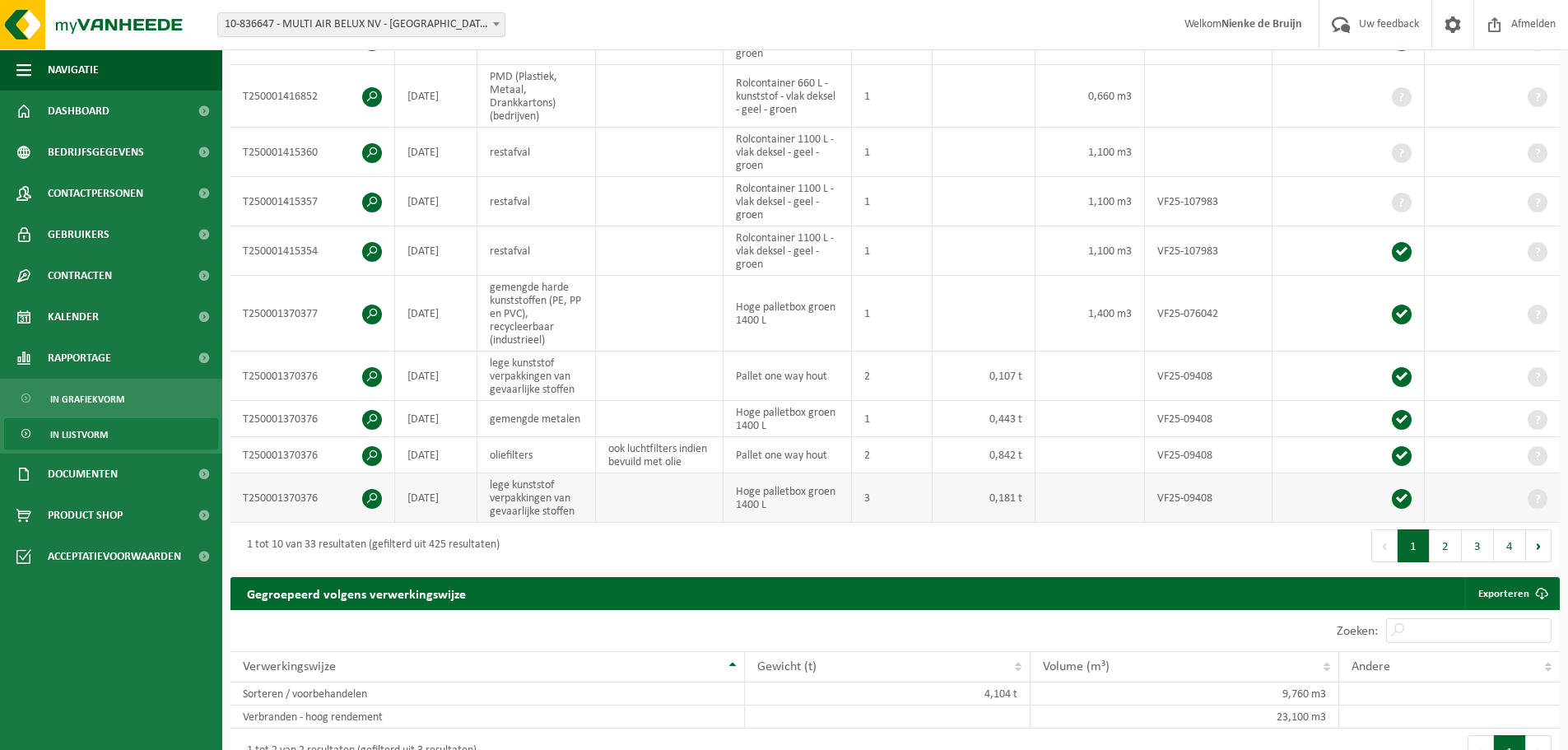
scroll to position [412, 0]
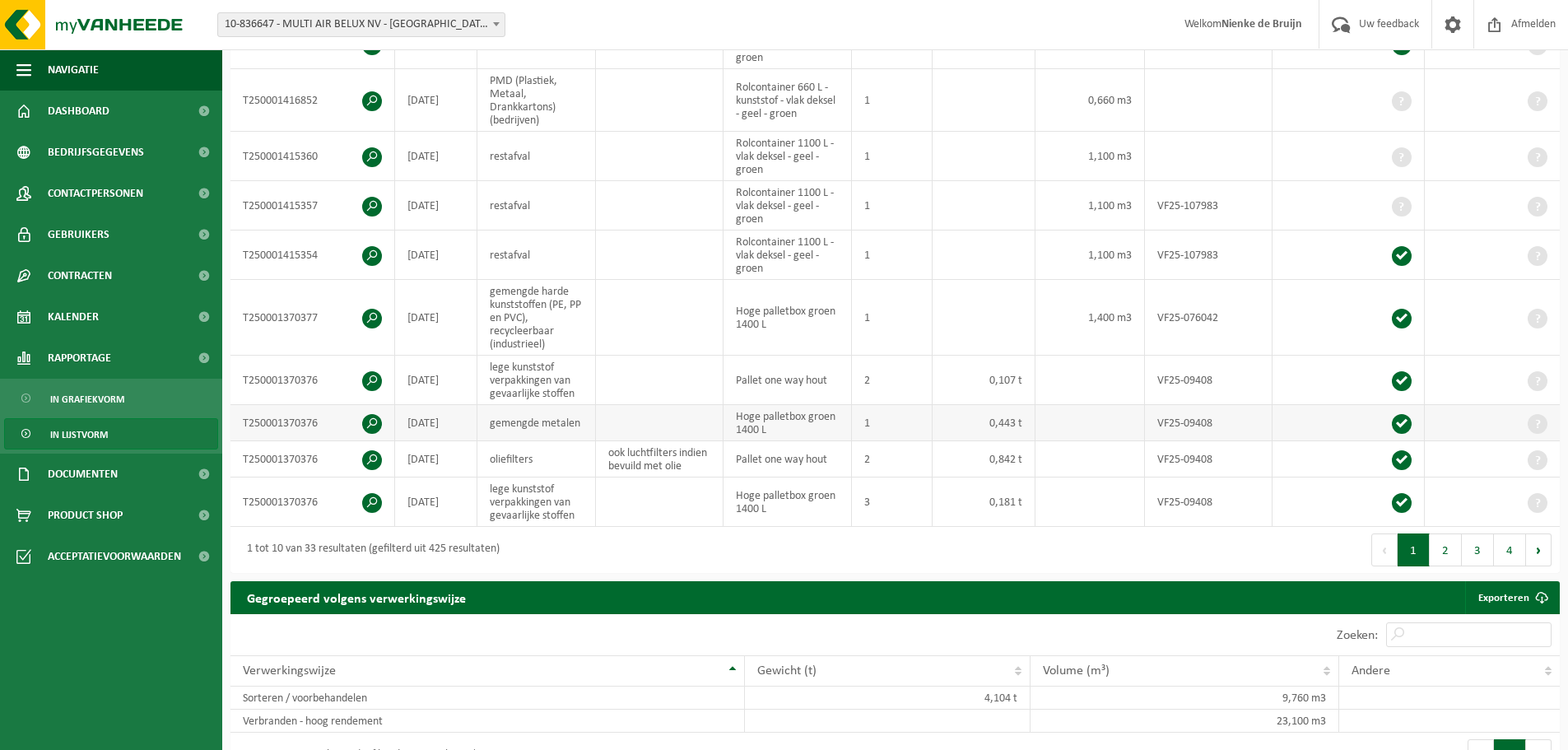
click at [364, 424] on span at bounding box center [372, 424] width 20 height 20
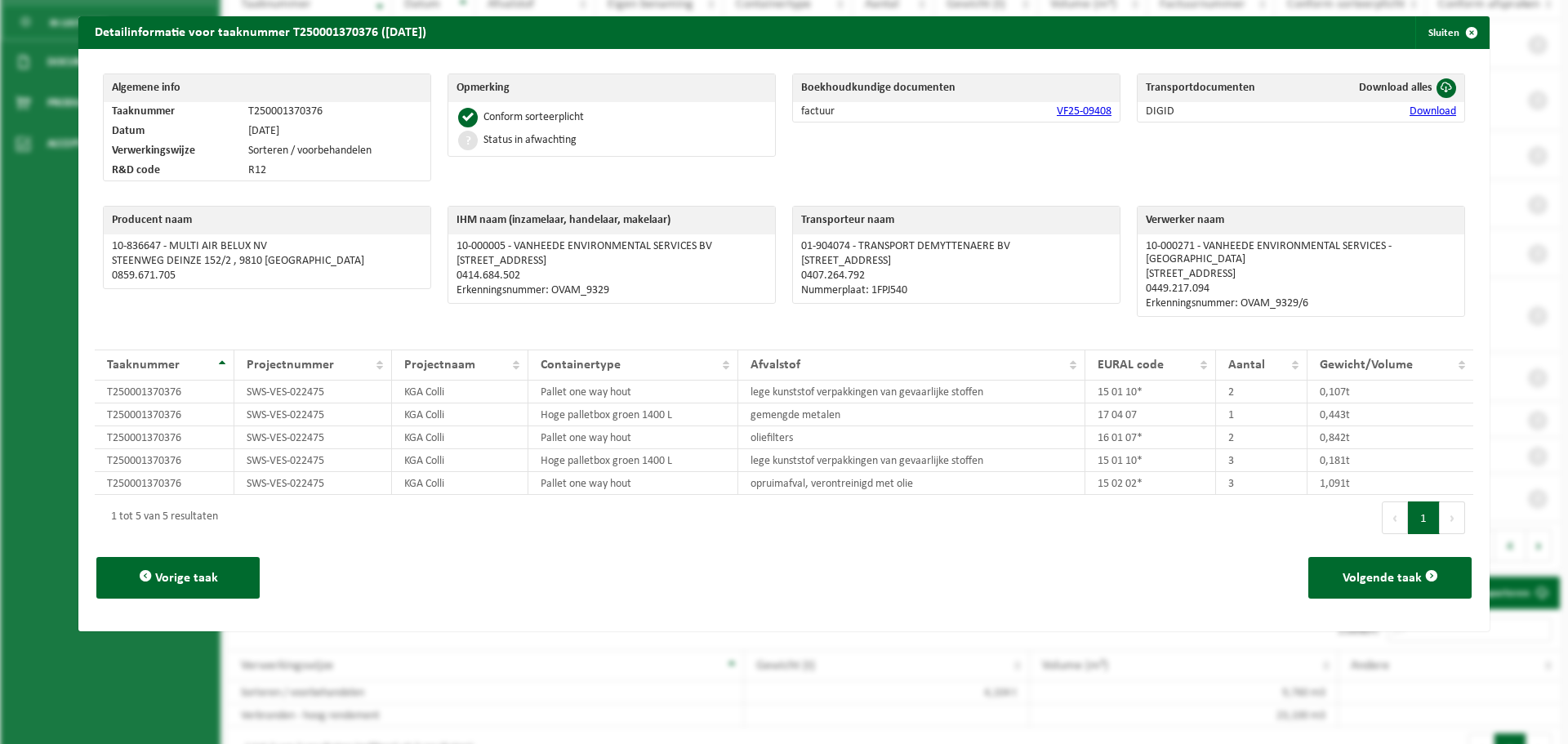
click at [1061, 106] on link "VF25-09408" at bounding box center [1084, 111] width 55 height 13
drag, startPoint x: 1416, startPoint y: 126, endPoint x: 1419, endPoint y: 106, distance: 20.2
click at [1413, 123] on div "Transportdocumenten Download alles DIGID Download" at bounding box center [1301, 131] width 345 height 133
click at [1419, 106] on link "Download" at bounding box center [1433, 111] width 46 height 13
click at [30, 418] on div "Detailinformatie voor taaknummer T250001370376 (13-05-2025) Sluiten Algemene in…" at bounding box center [784, 372] width 1568 height 744
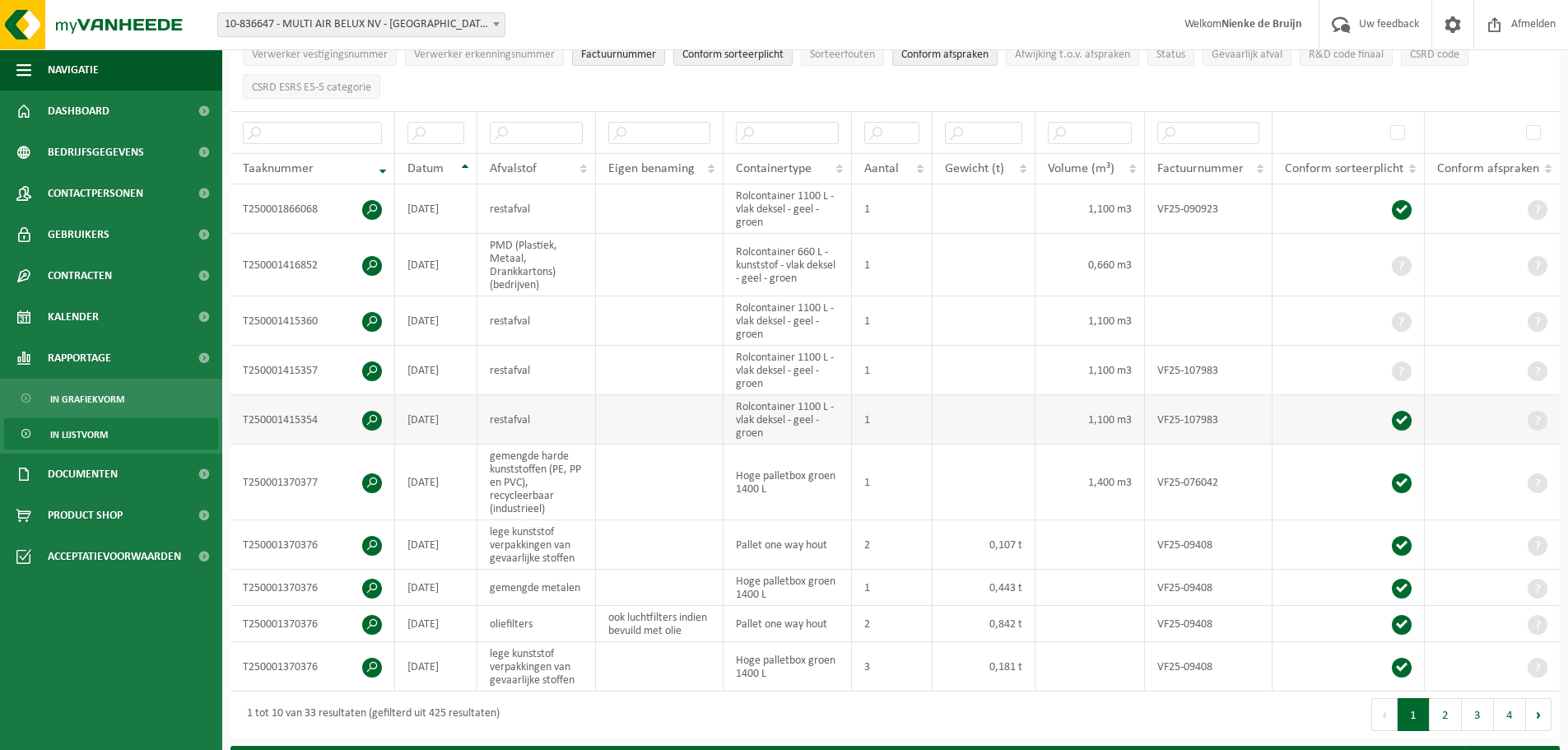
scroll to position [329, 0]
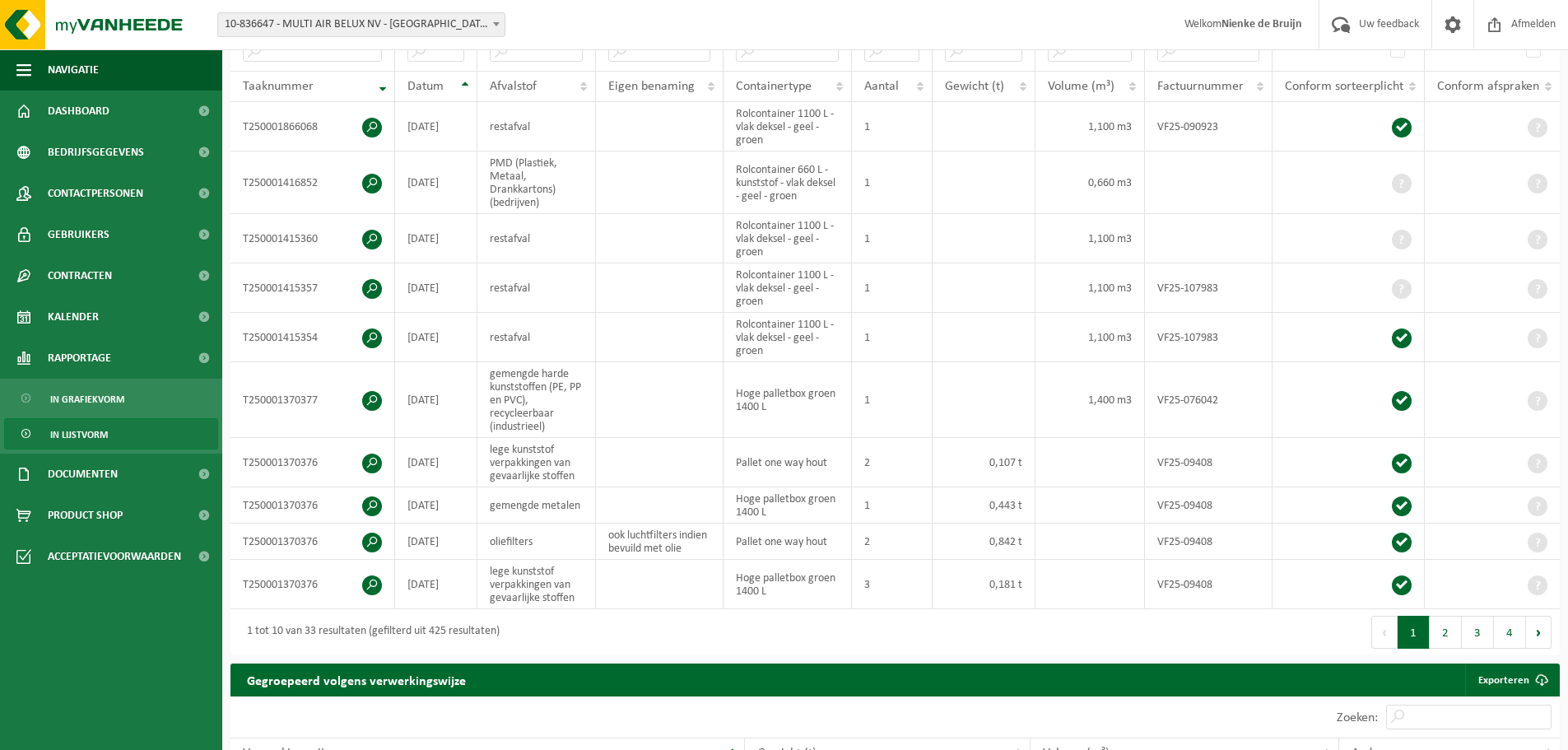
click at [1452, 633] on button "2" at bounding box center [1445, 633] width 32 height 33
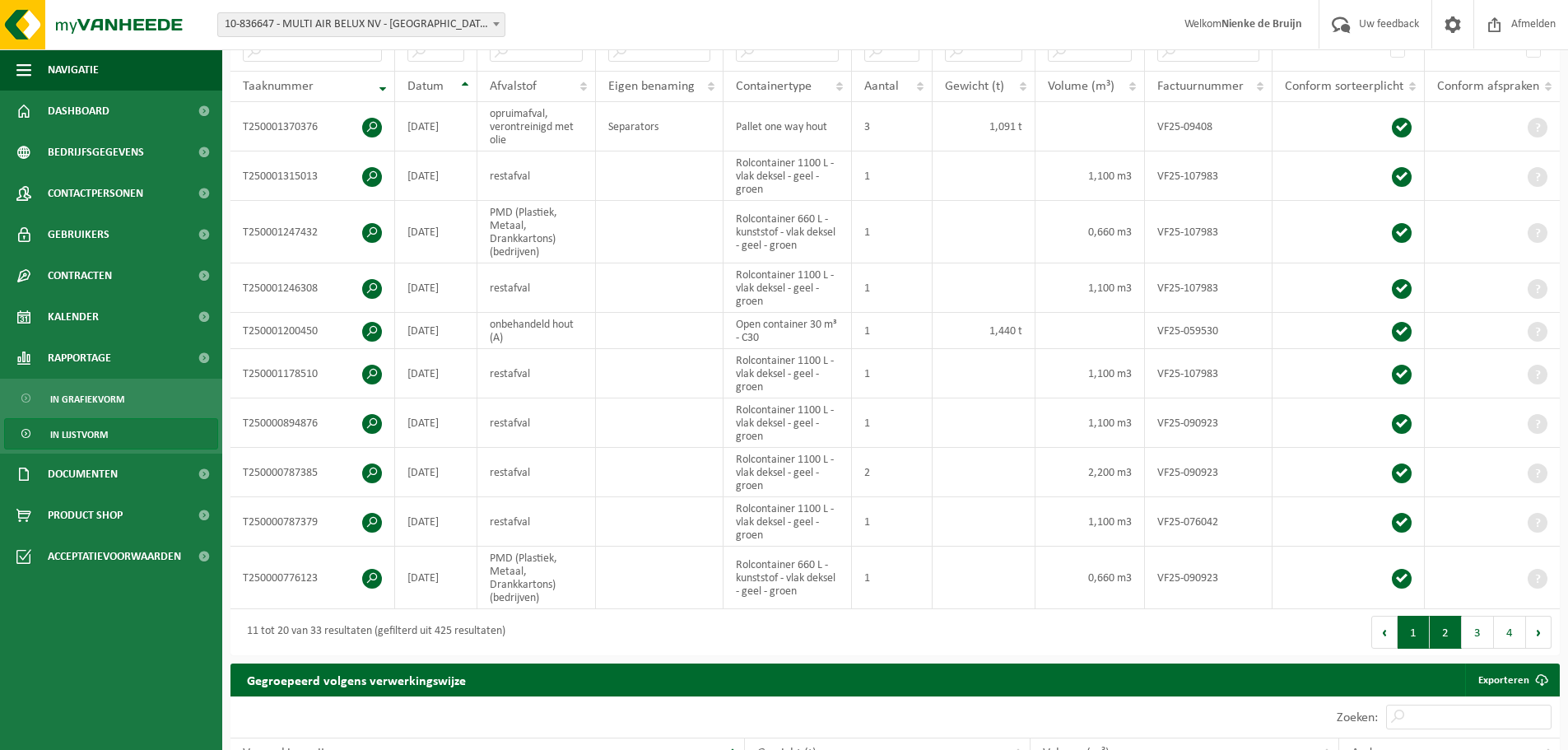
click at [1404, 620] on button "1" at bounding box center [1413, 633] width 32 height 33
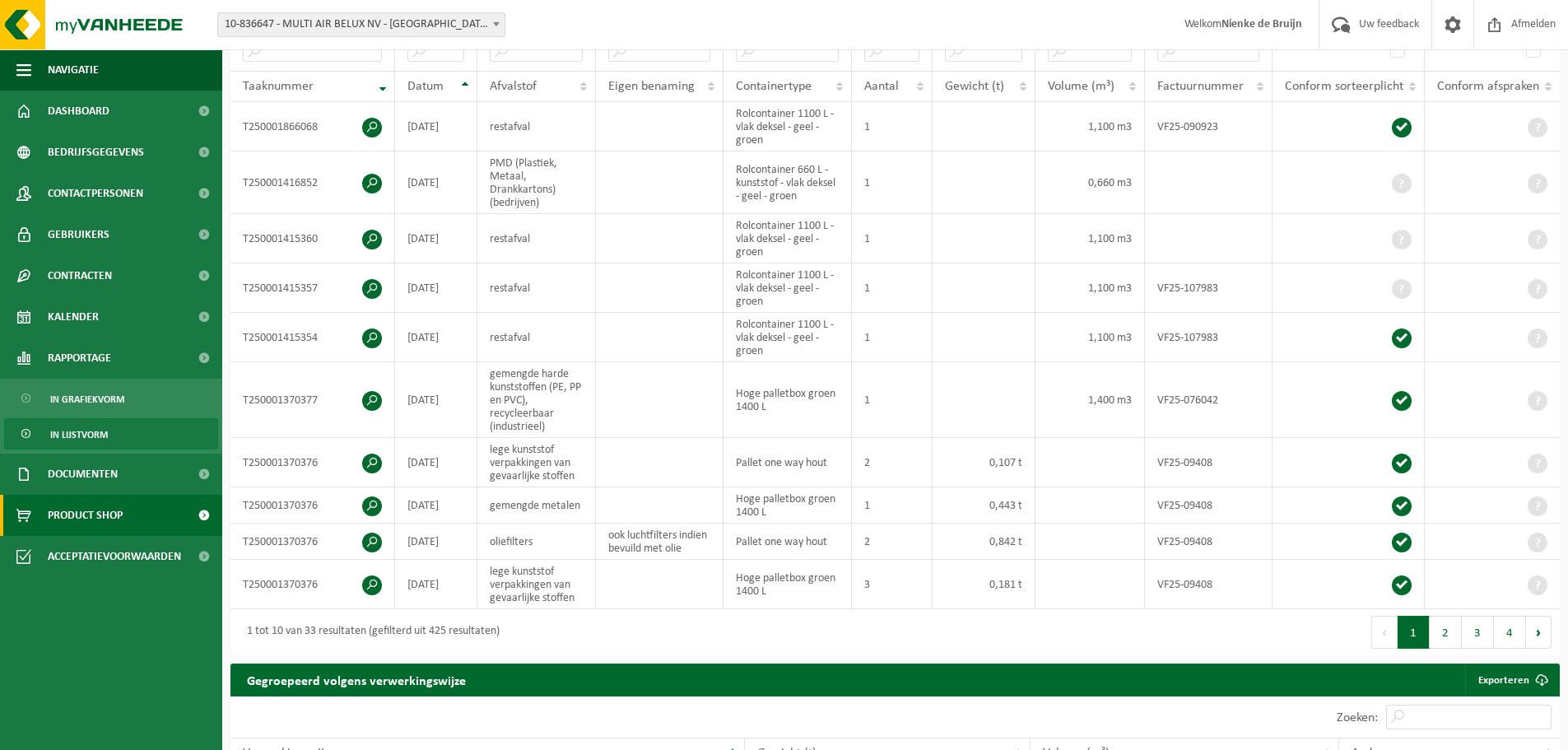
click at [46, 535] on link "Product Shop" at bounding box center [111, 515] width 222 height 41
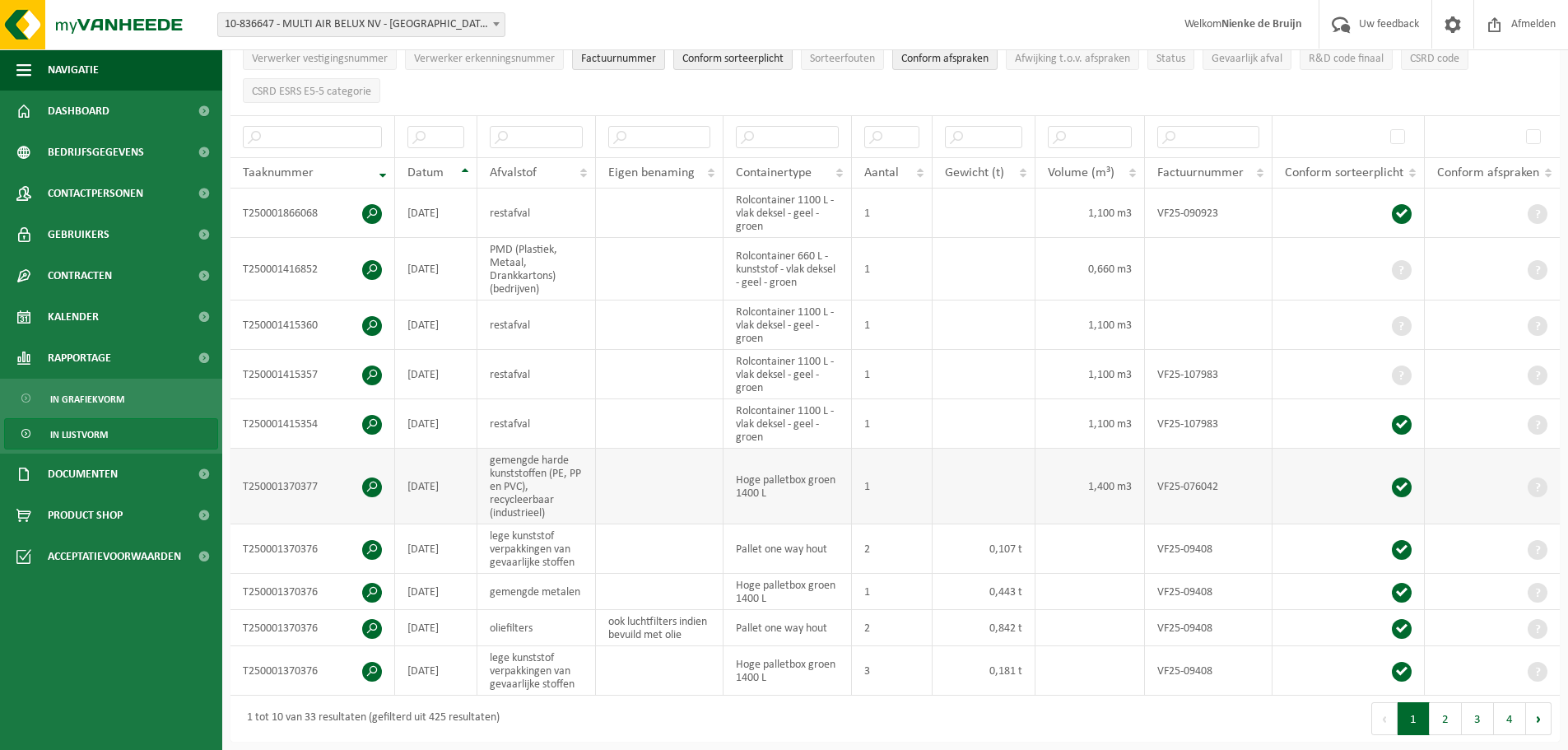
click at [368, 485] on span at bounding box center [372, 487] width 20 height 20
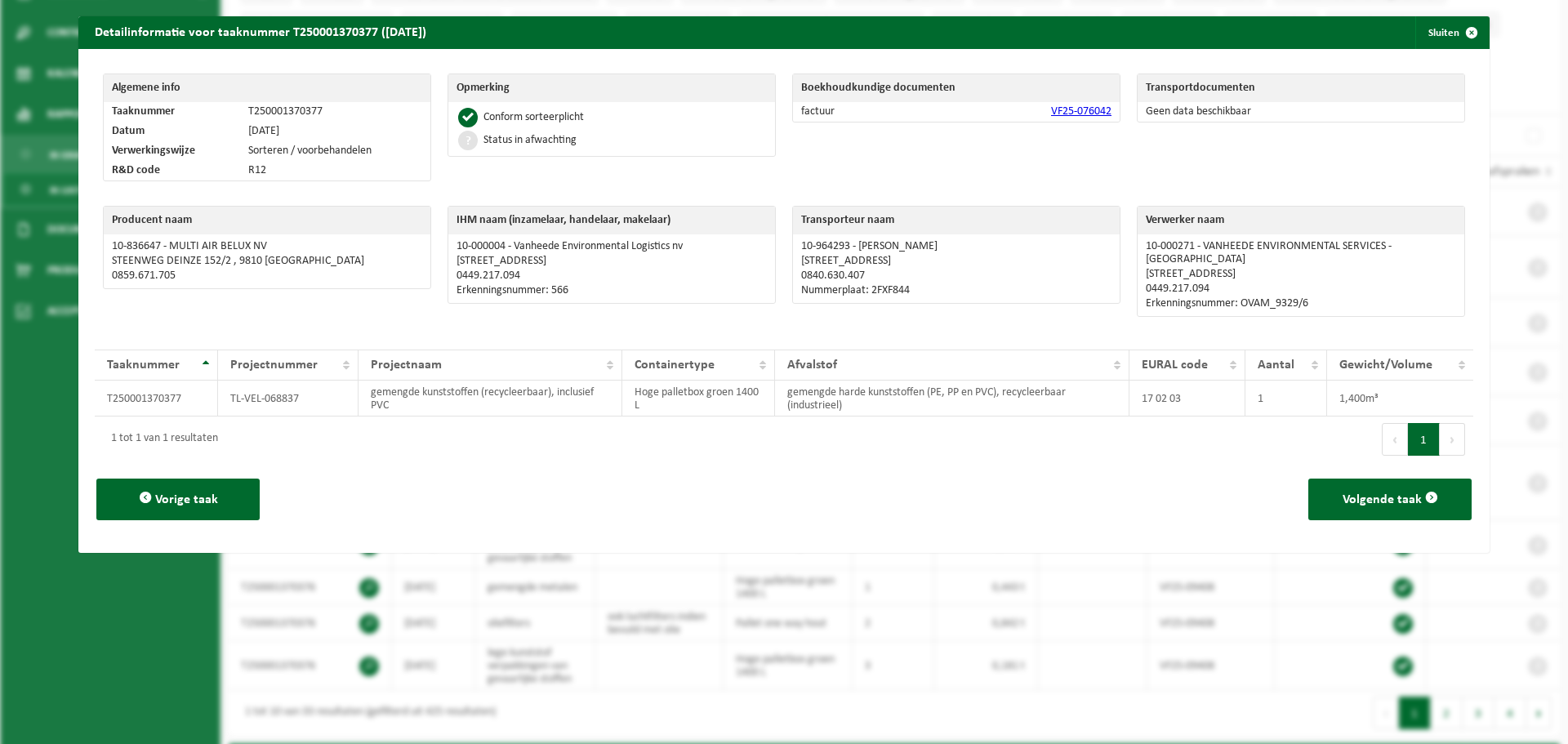
click at [1057, 111] on link "VF25-076042" at bounding box center [1082, 111] width 61 height 13
click at [174, 611] on div "Detailinformatie voor taaknummer T250001370377 (13-05-2025) Sluiten Algemene in…" at bounding box center [784, 372] width 1568 height 744
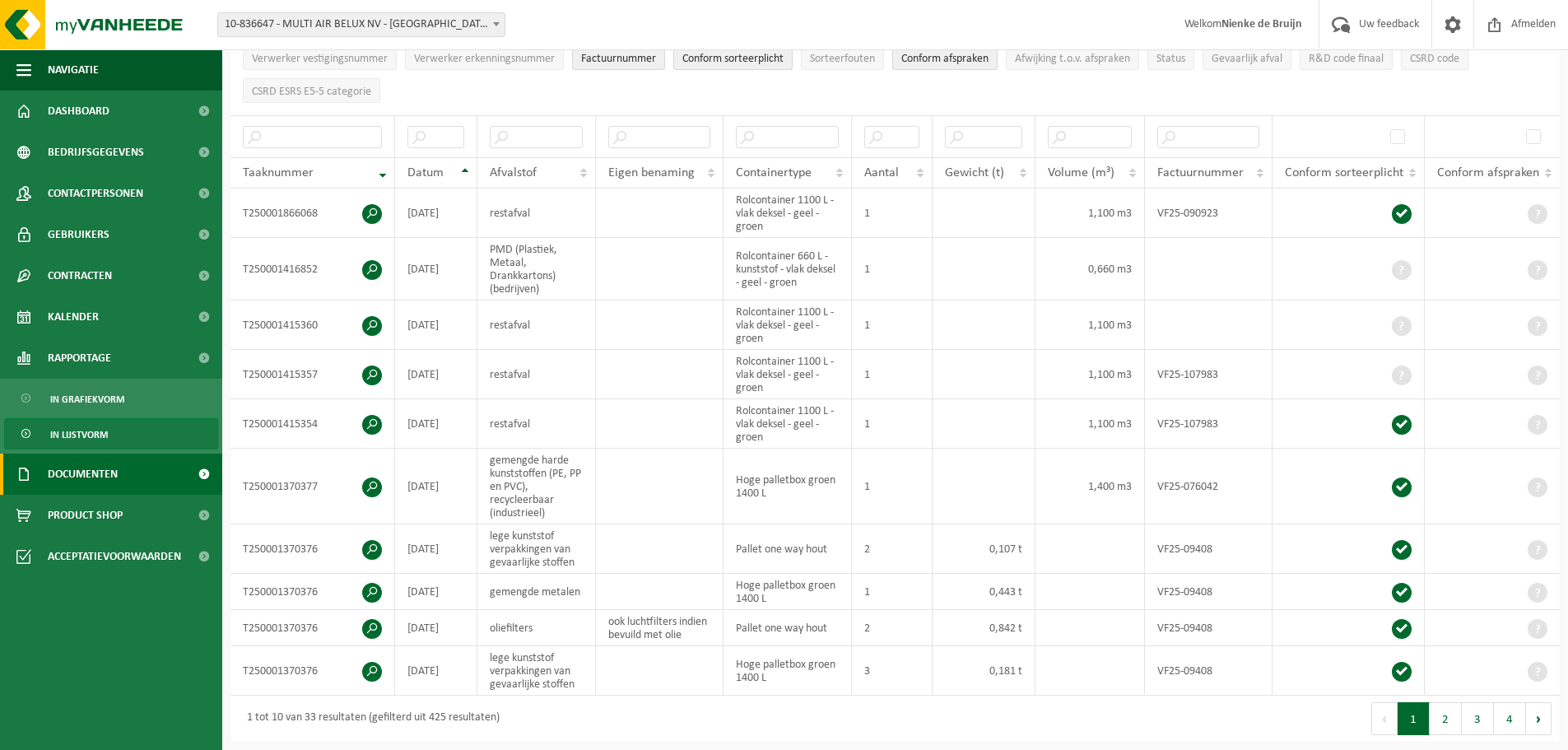
click at [105, 481] on span "Documenten" at bounding box center [83, 474] width 70 height 41
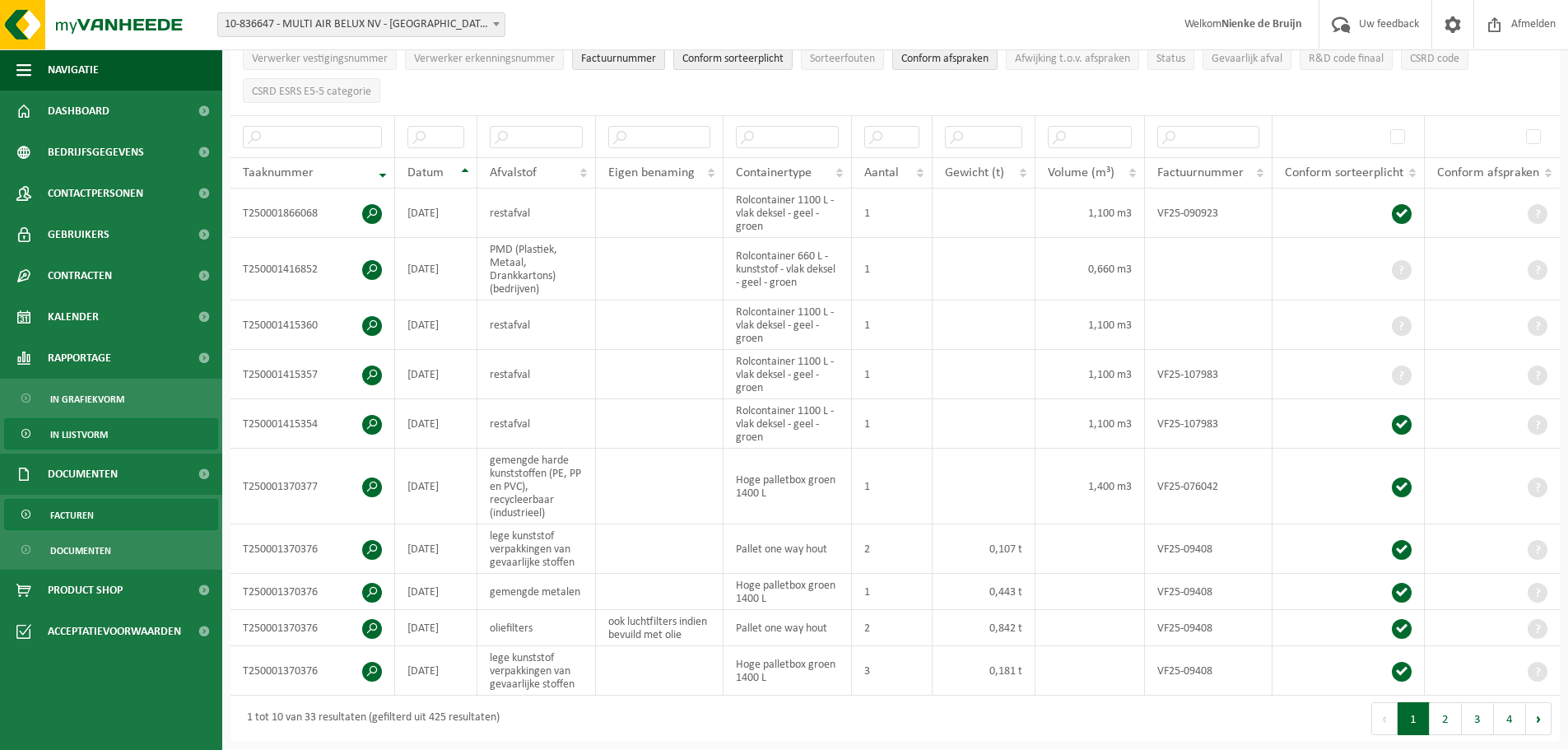
click at [103, 524] on link "Facturen" at bounding box center [111, 514] width 214 height 31
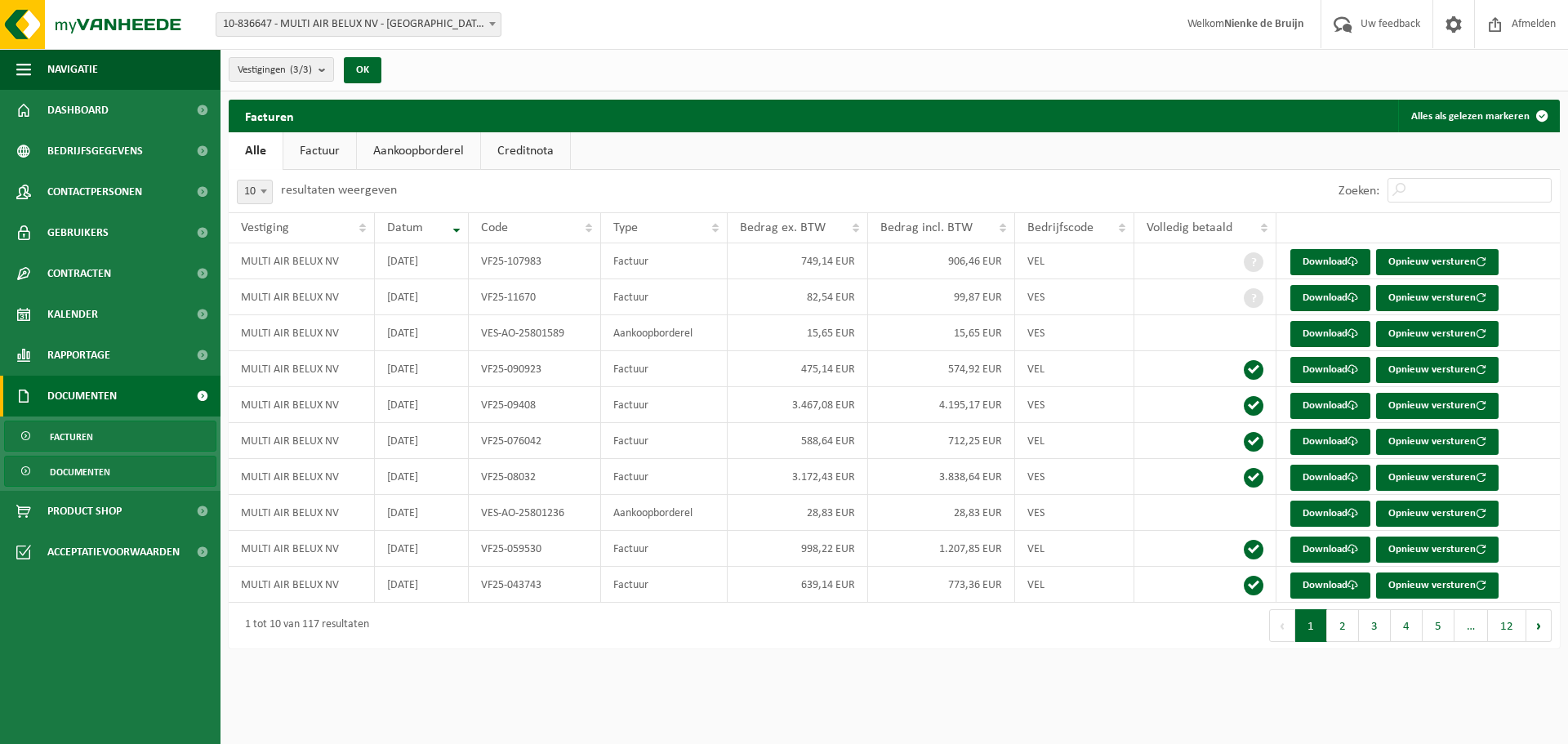
click at [90, 481] on span "Documenten" at bounding box center [80, 472] width 61 height 31
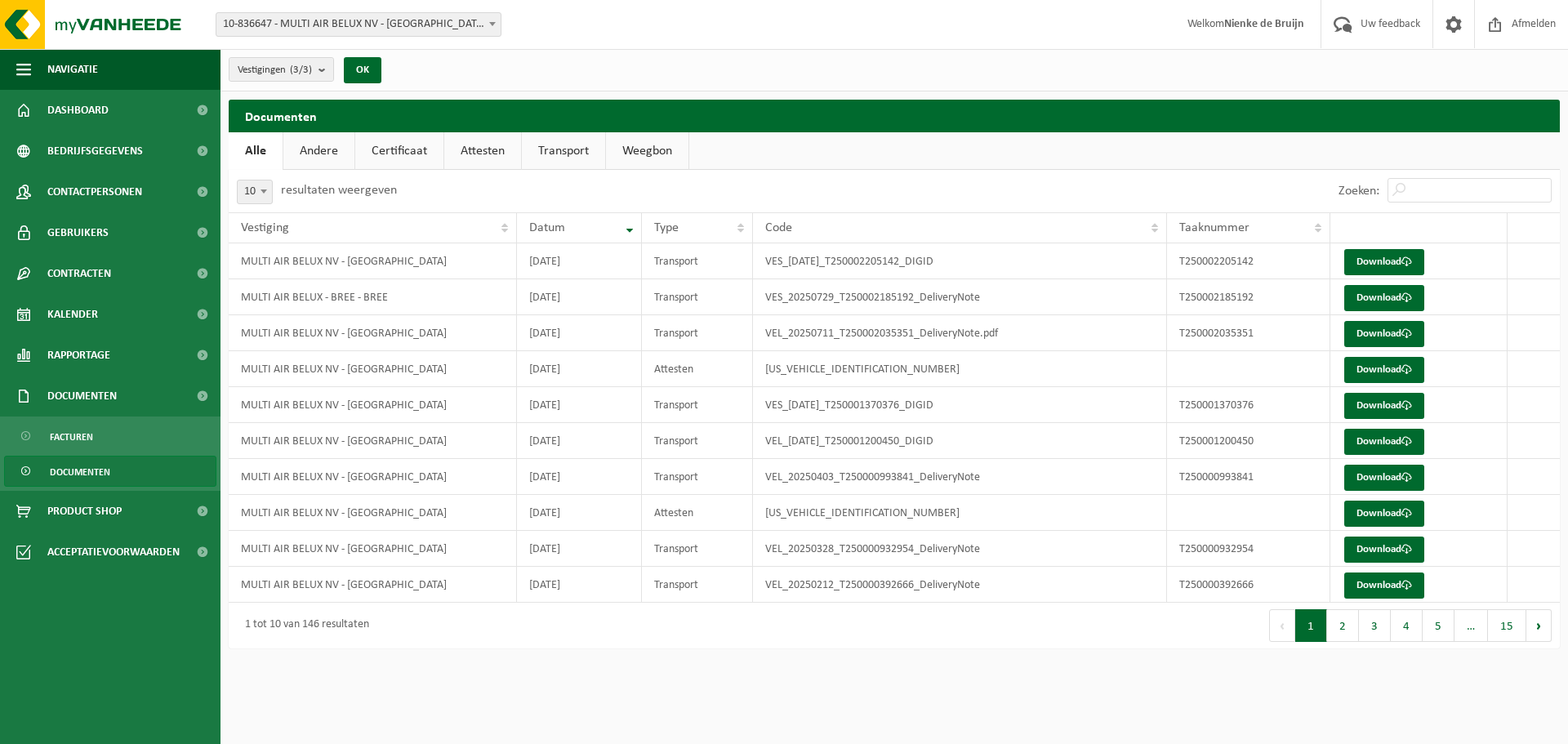
click at [312, 30] on span "10-836647 - MULTI AIR BELUX NV - [GEOGRAPHIC_DATA]" at bounding box center [358, 24] width 285 height 23
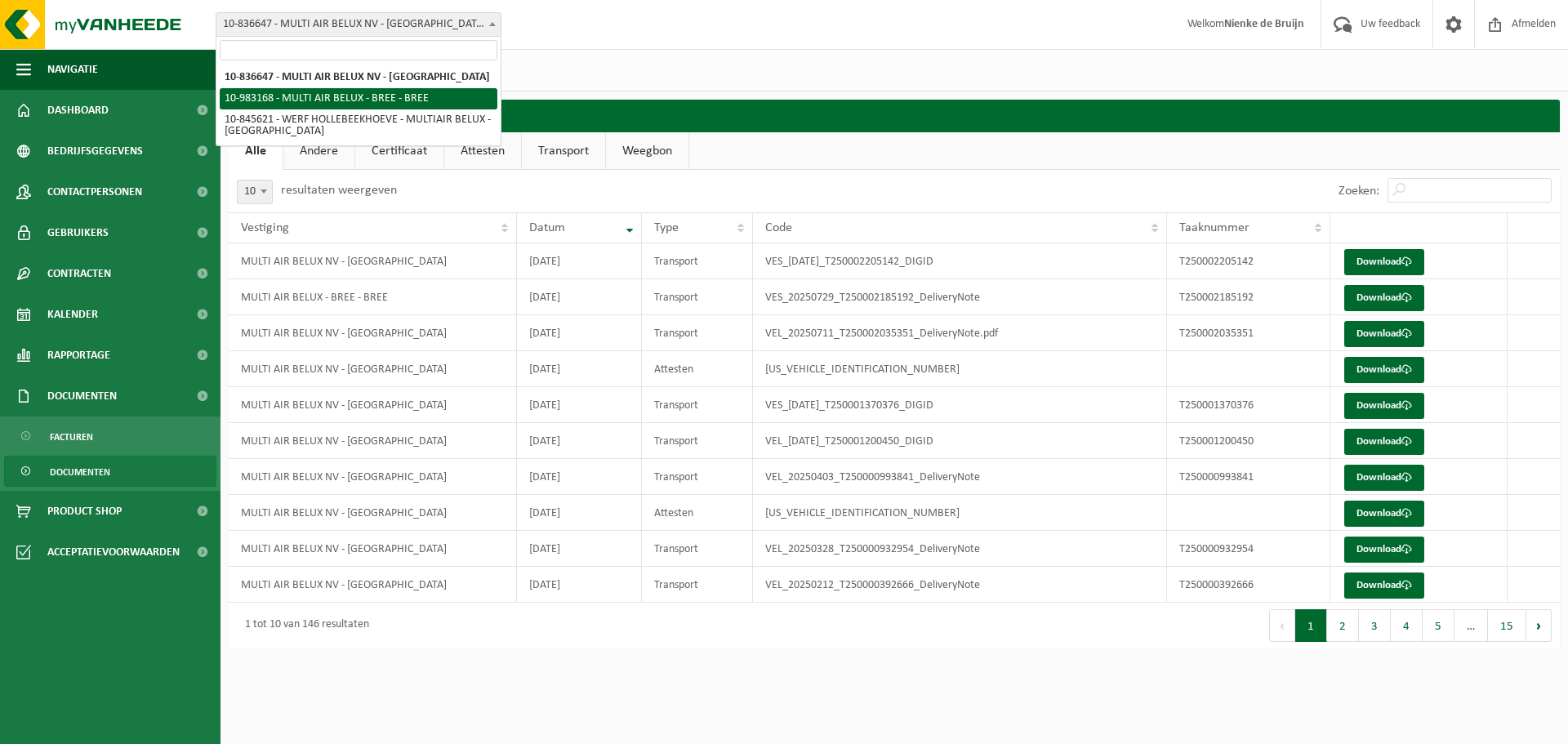
select select "163051"
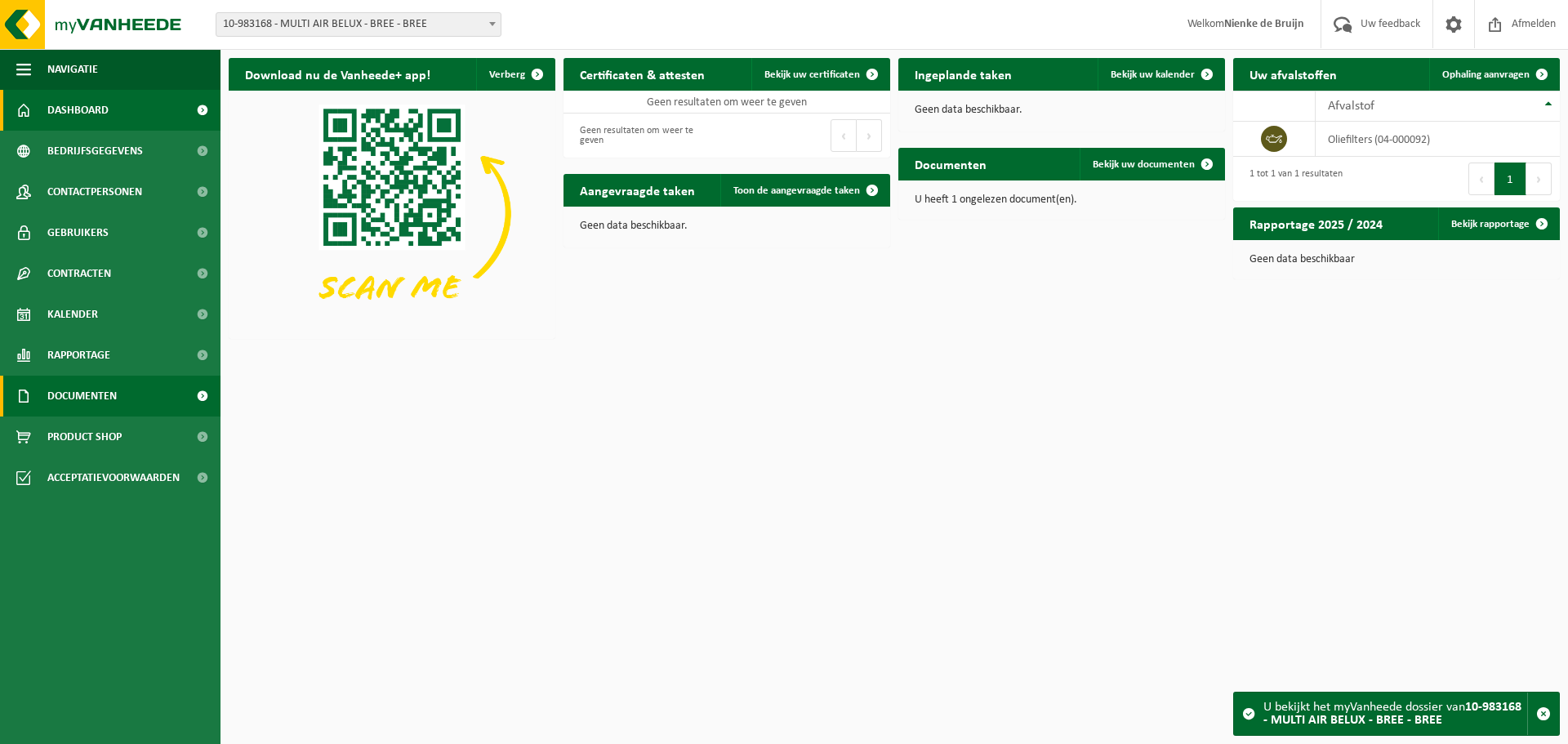
click at [117, 387] on span "Documenten" at bounding box center [82, 396] width 69 height 41
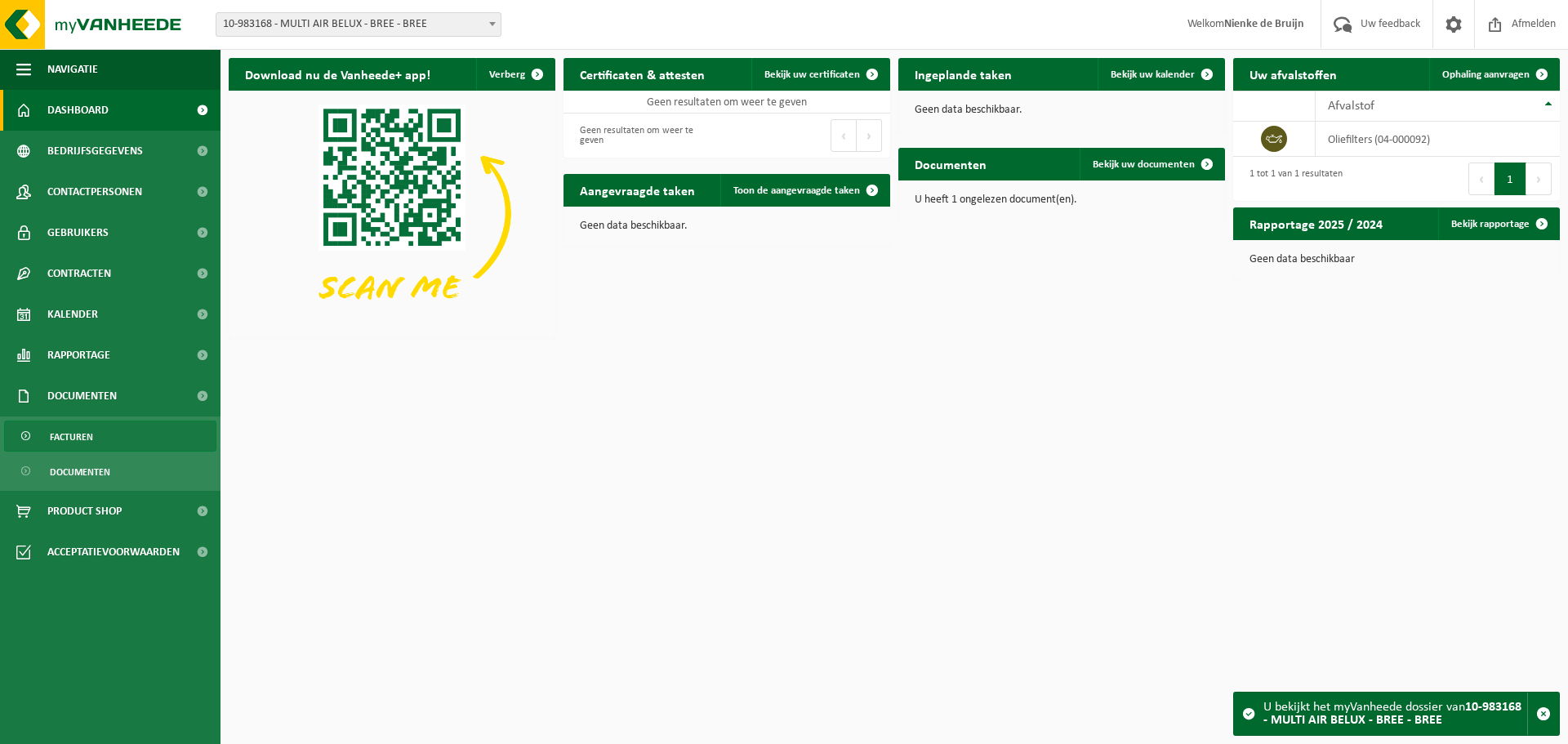
click at [84, 440] on span "Facturen" at bounding box center [71, 437] width 43 height 31
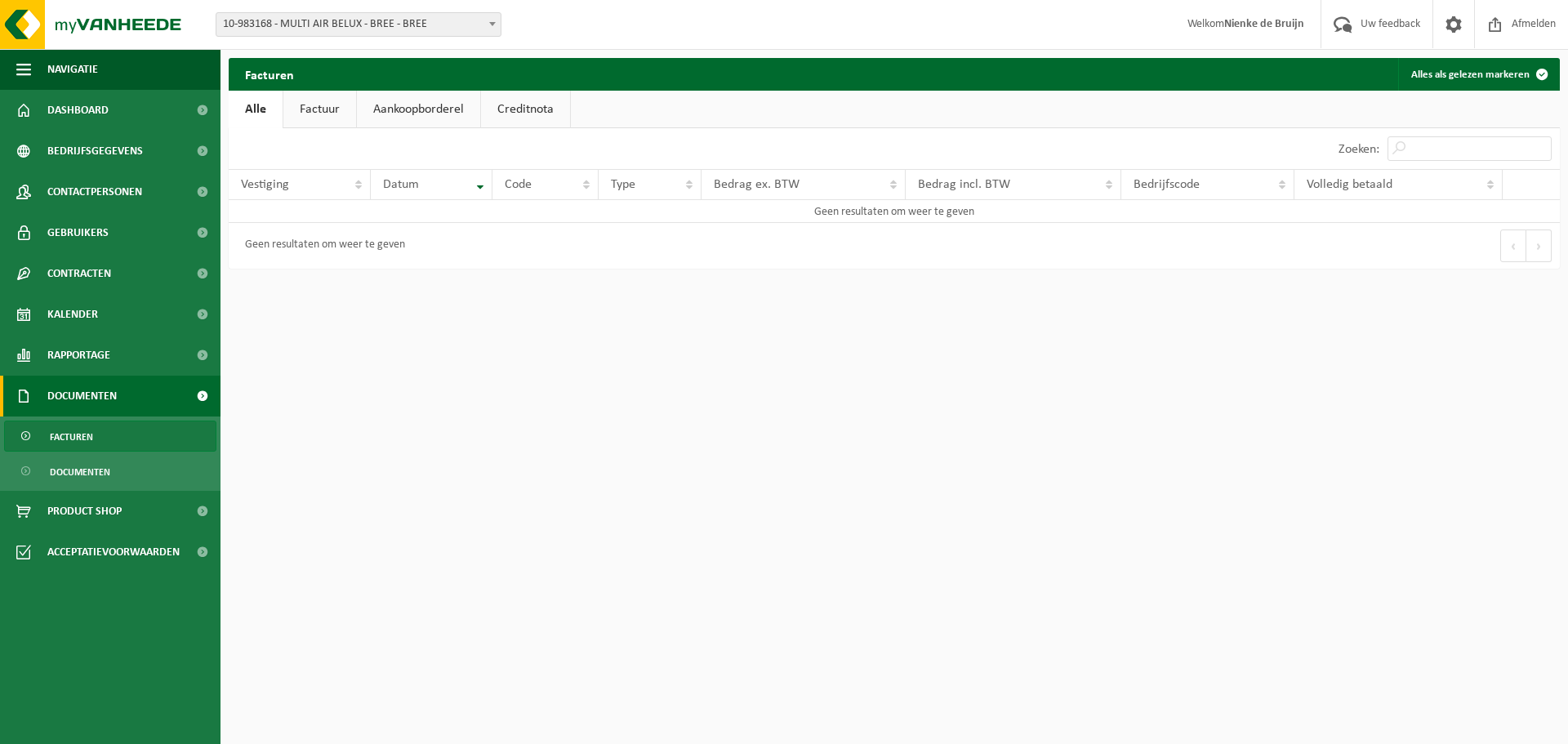
click at [437, 19] on span "10-983168 - MULTI AIR BELUX - BREE - BREE" at bounding box center [358, 24] width 285 height 23
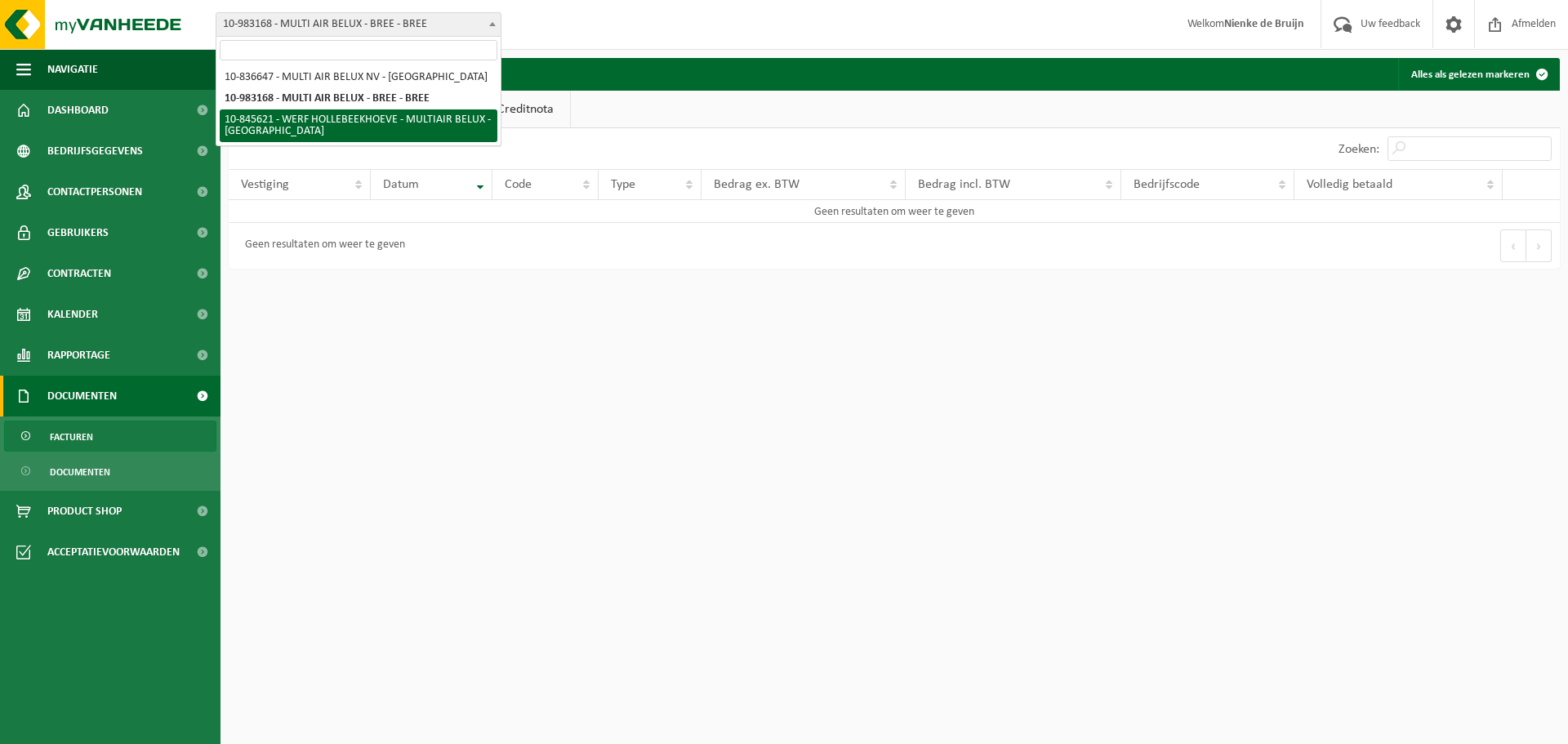
select select "93586"
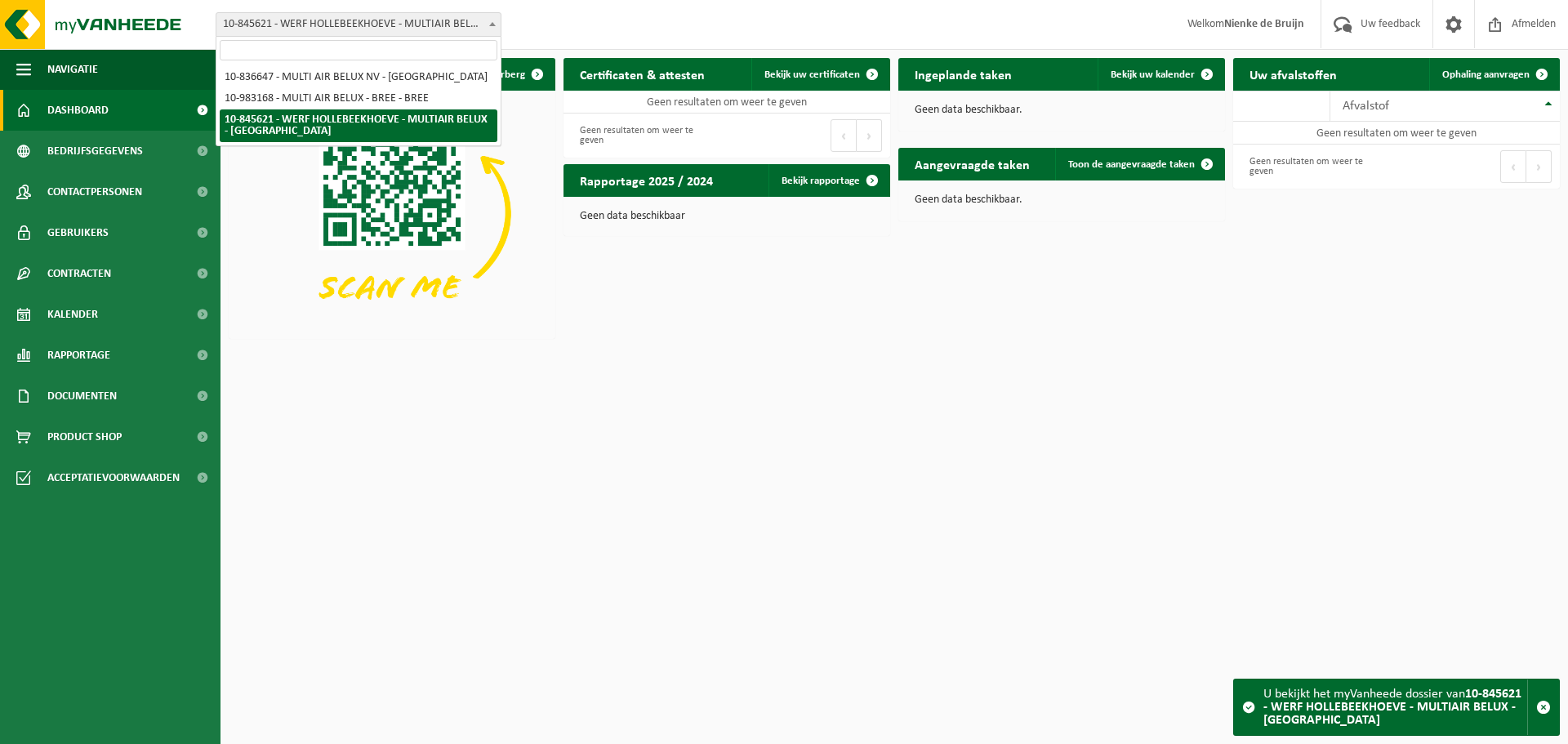
drag, startPoint x: 0, startPoint y: 0, endPoint x: 443, endPoint y: 33, distance: 444.2
click at [443, 33] on span "10-845621 - WERF HOLLEBEEKHOEVE - MULTIAIR BELUX - [GEOGRAPHIC_DATA]" at bounding box center [358, 24] width 285 height 23
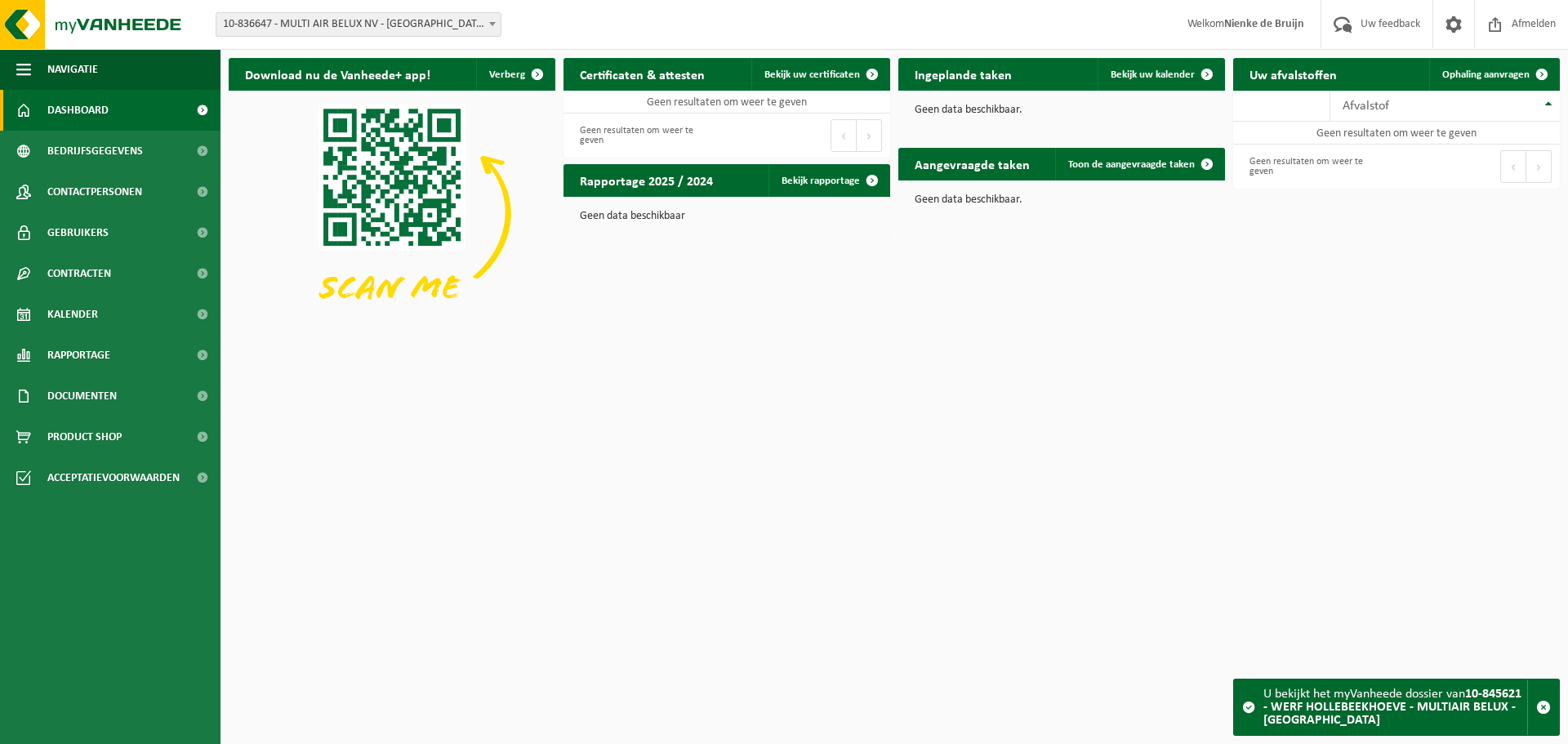
select select "90733"
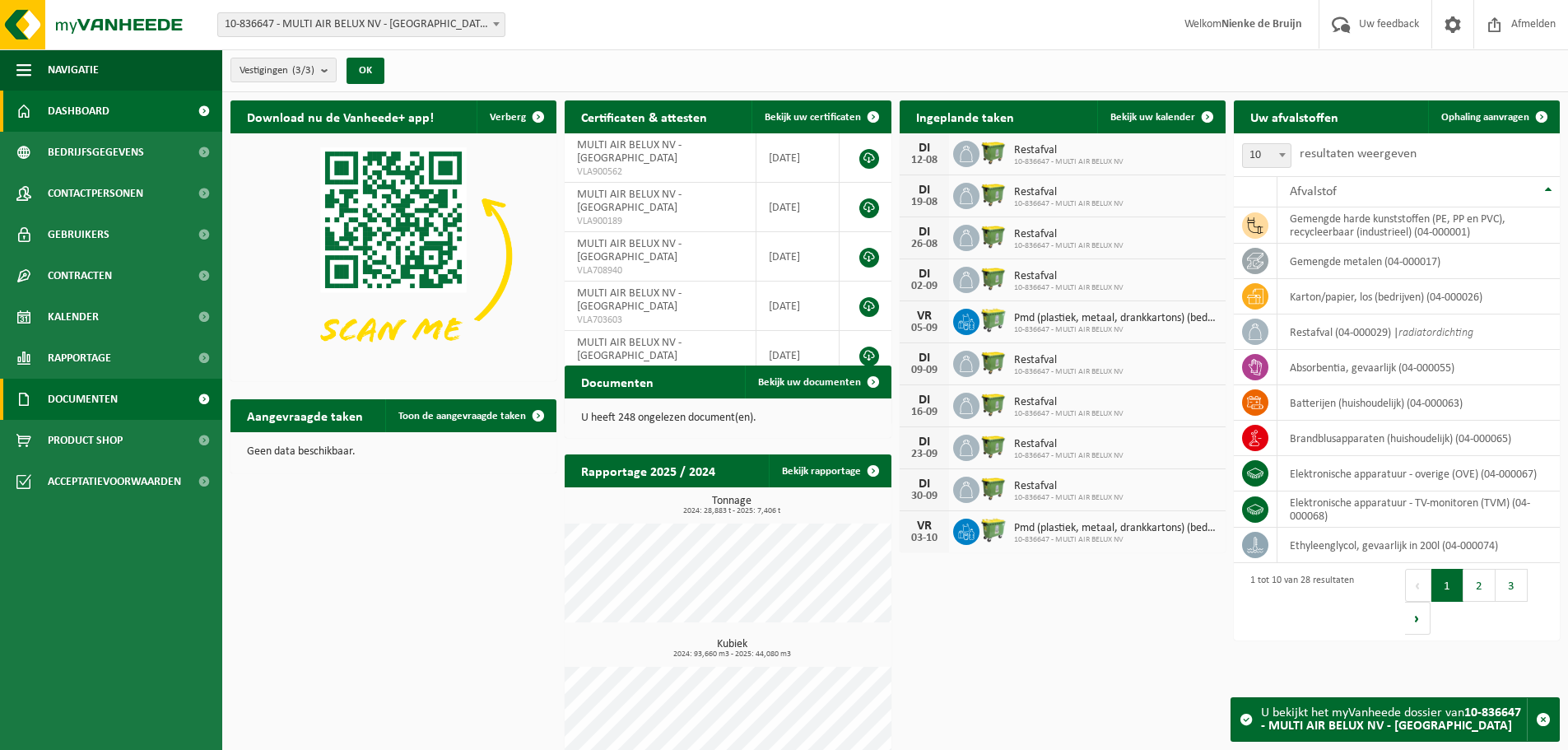
click at [109, 399] on span "Documenten" at bounding box center [83, 399] width 70 height 41
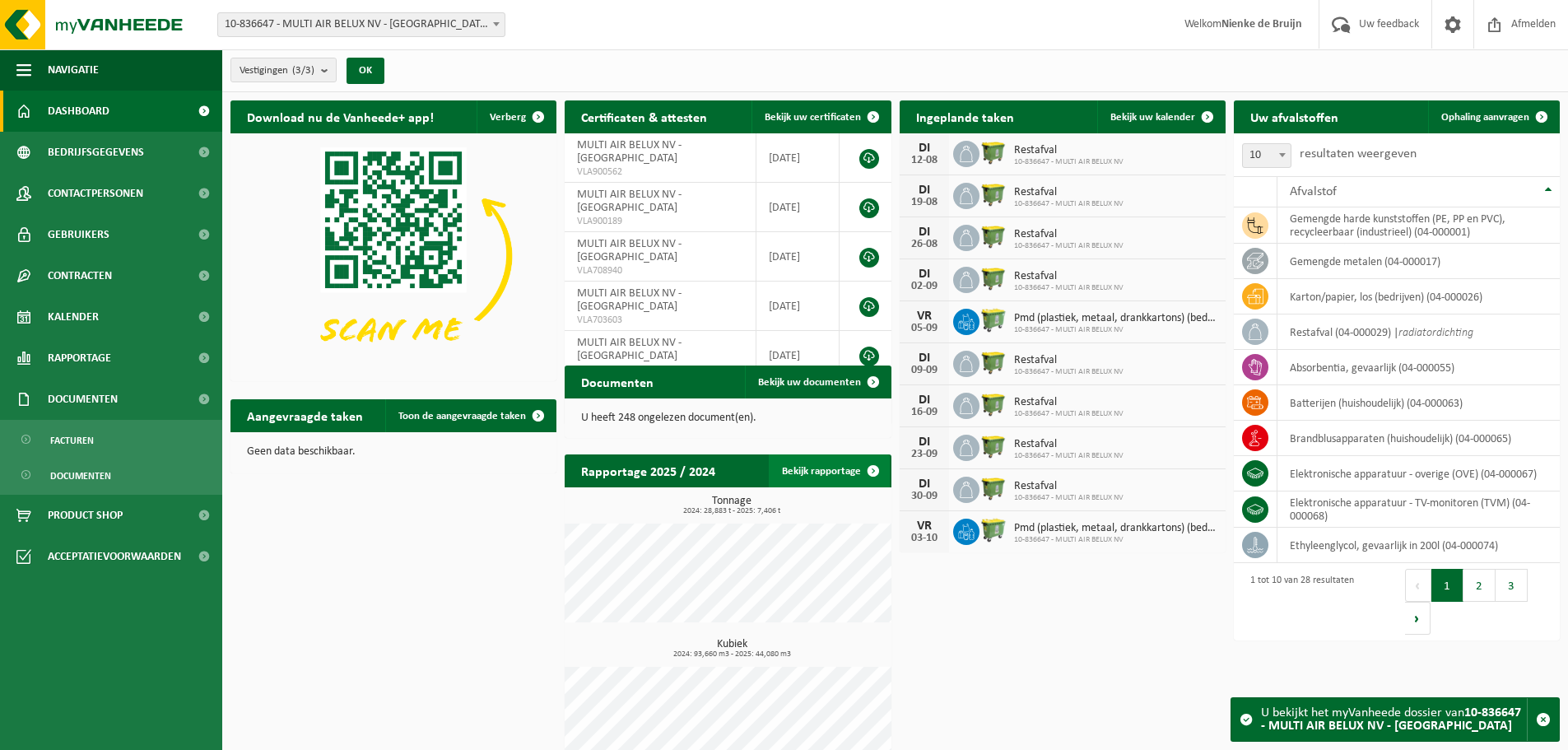
click at [836, 467] on link "Bekijk rapportage" at bounding box center [829, 471] width 121 height 33
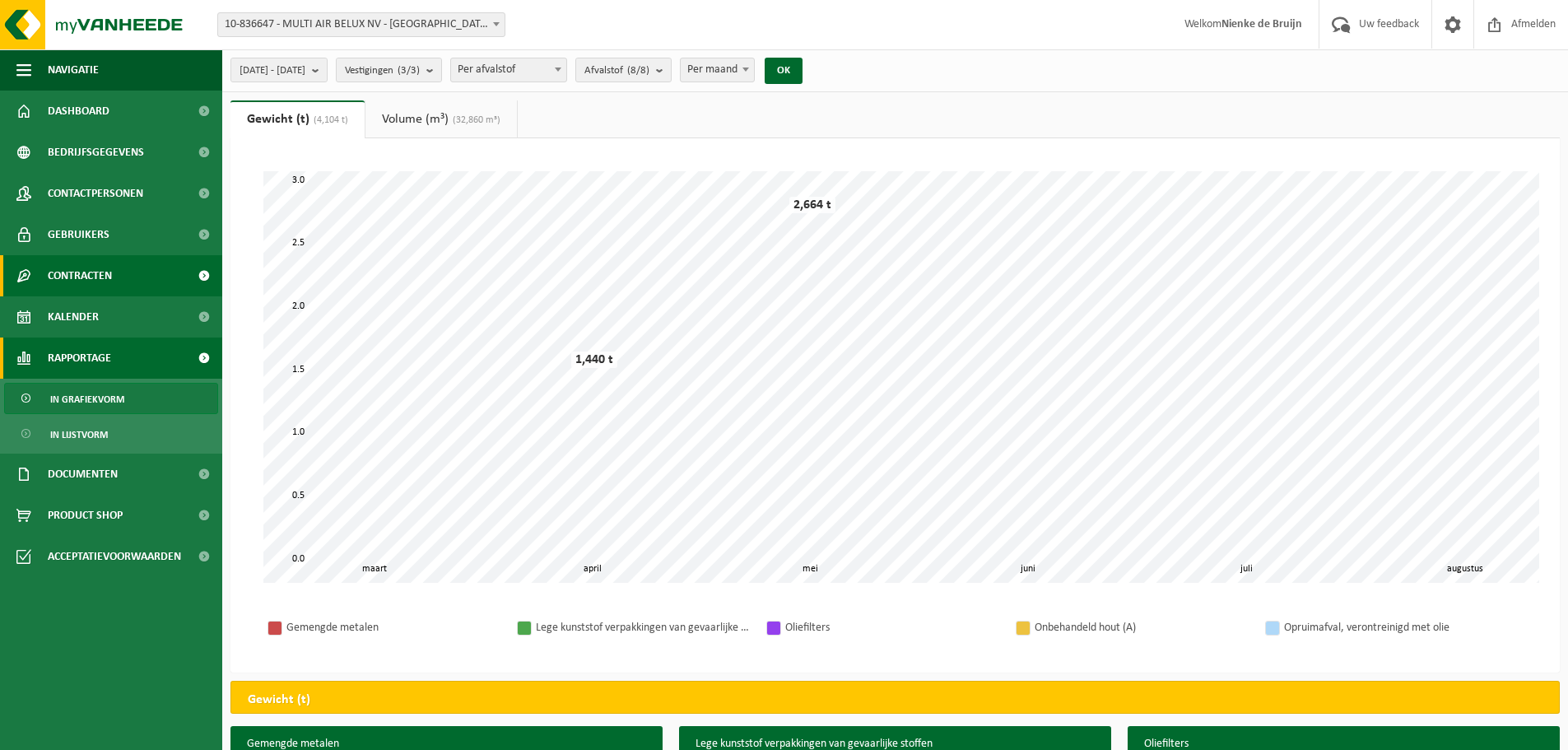
click at [97, 264] on span "Contracten" at bounding box center [79, 276] width 64 height 41
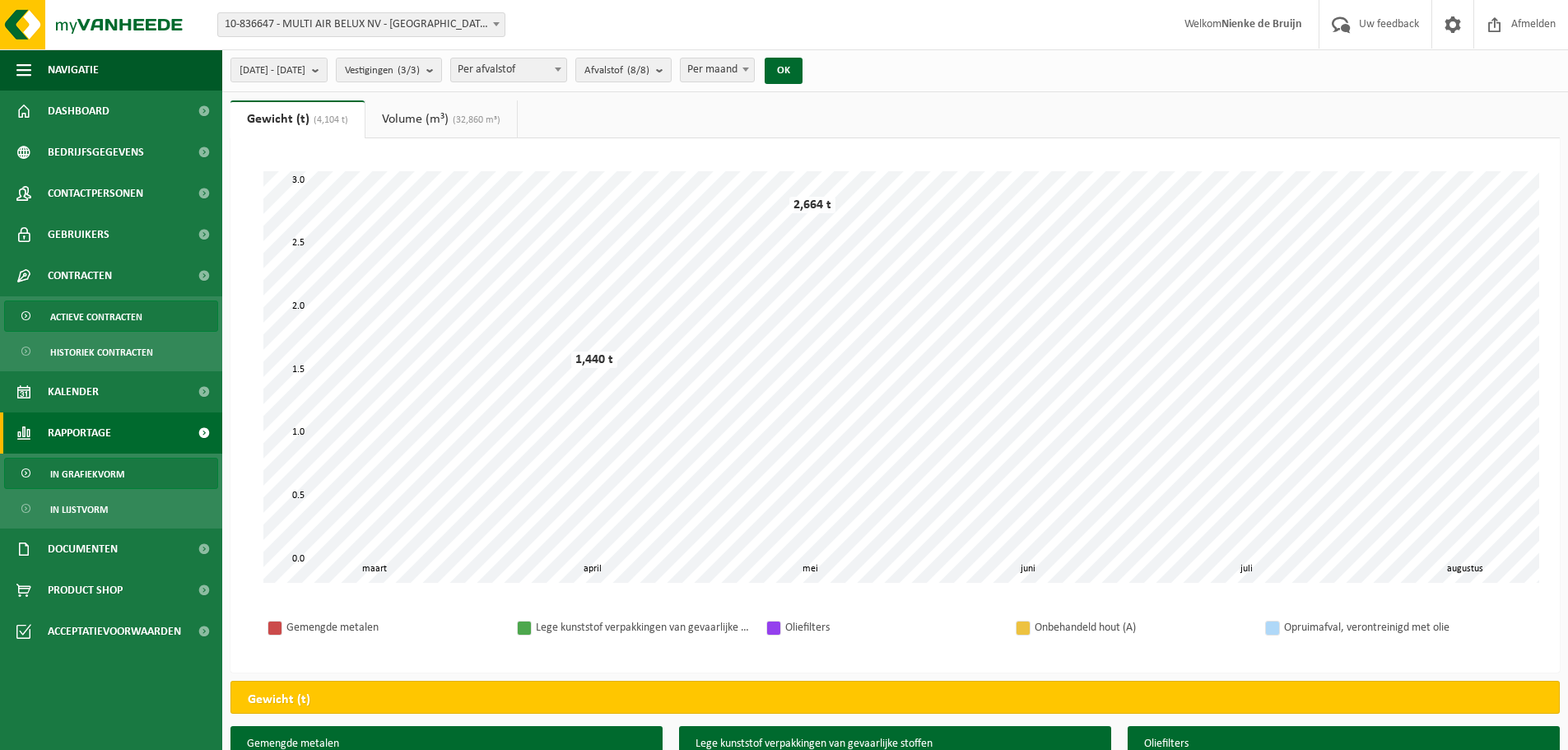
click at [104, 315] on span "Actieve contracten" at bounding box center [96, 317] width 92 height 31
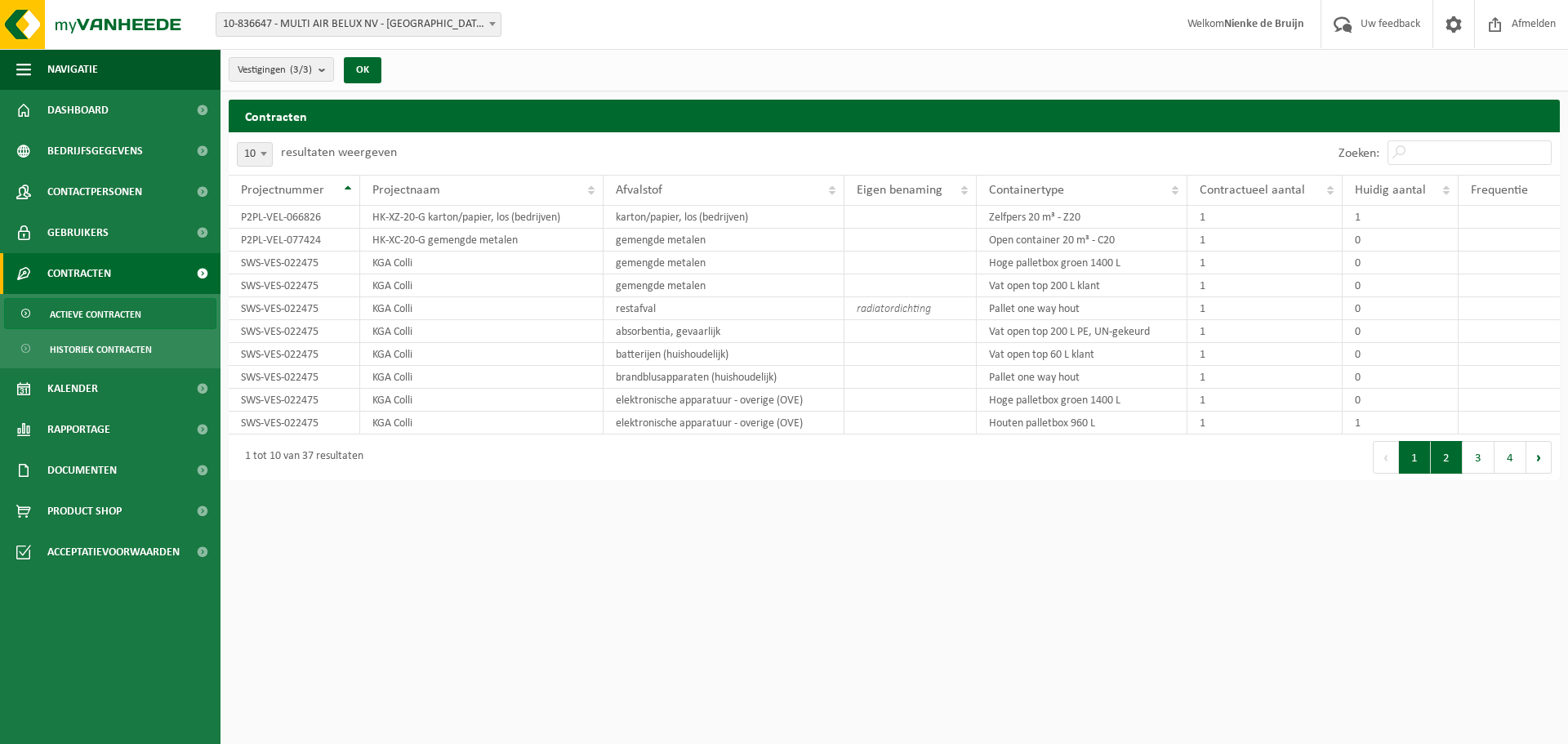
click at [1439, 452] on button "2" at bounding box center [1447, 457] width 32 height 33
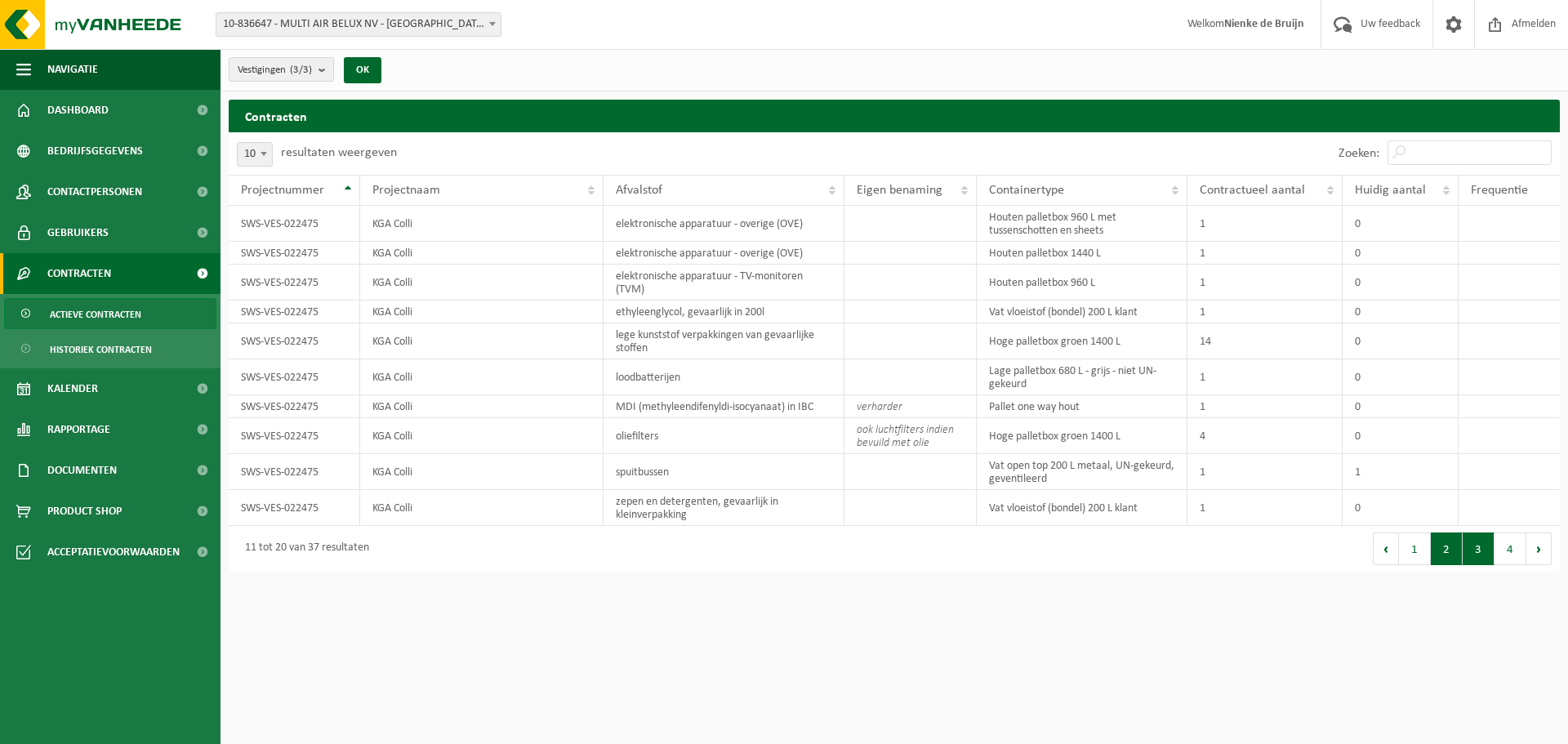
click at [1486, 557] on button "3" at bounding box center [1478, 549] width 32 height 33
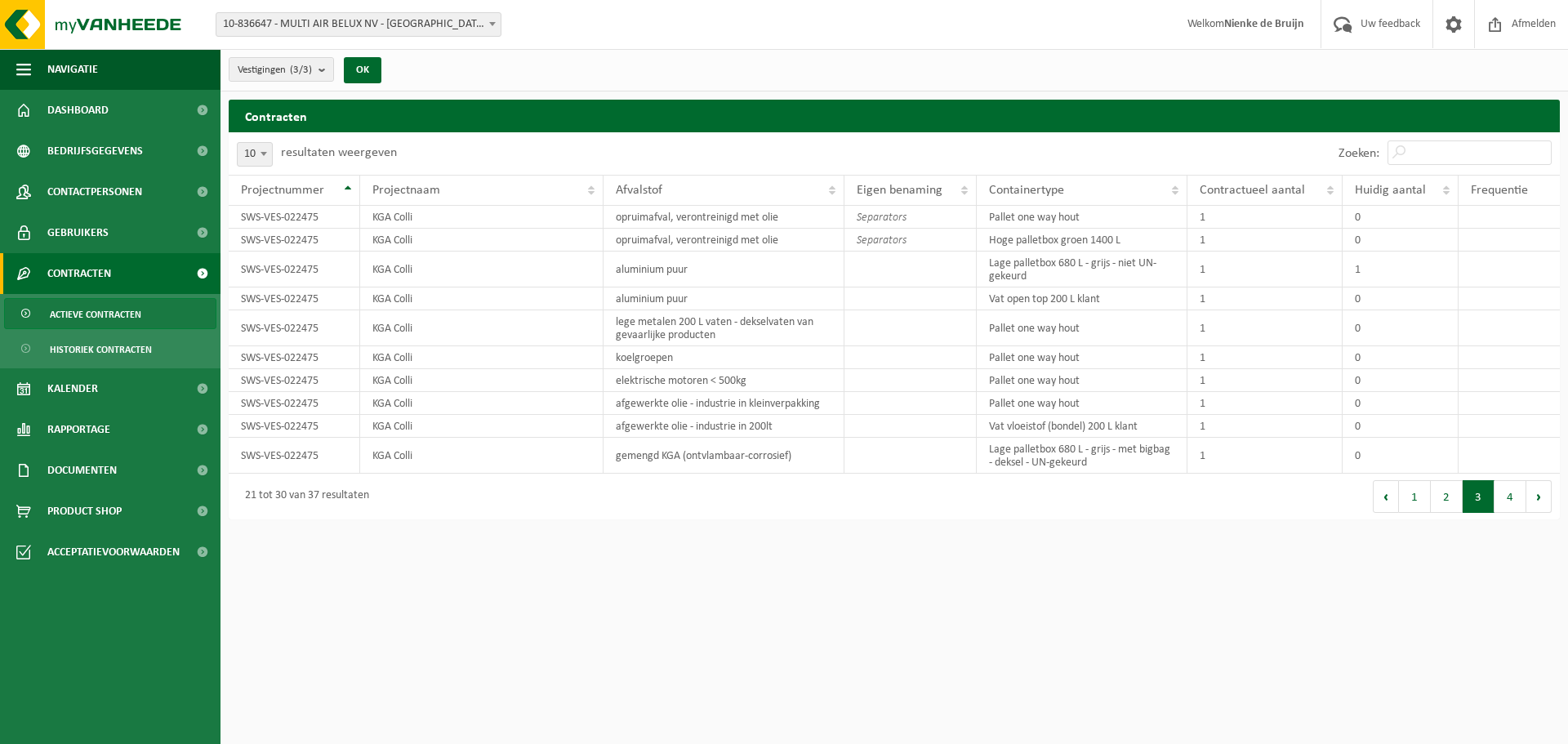
click at [1486, 557] on html "Vestiging: 10-836647 - MULTI AIR BELUX NV - [GEOGRAPHIC_DATA] 10-983168 - MULTI…" at bounding box center [784, 372] width 1568 height 744
click at [1500, 497] on button "4" at bounding box center [1511, 497] width 32 height 33
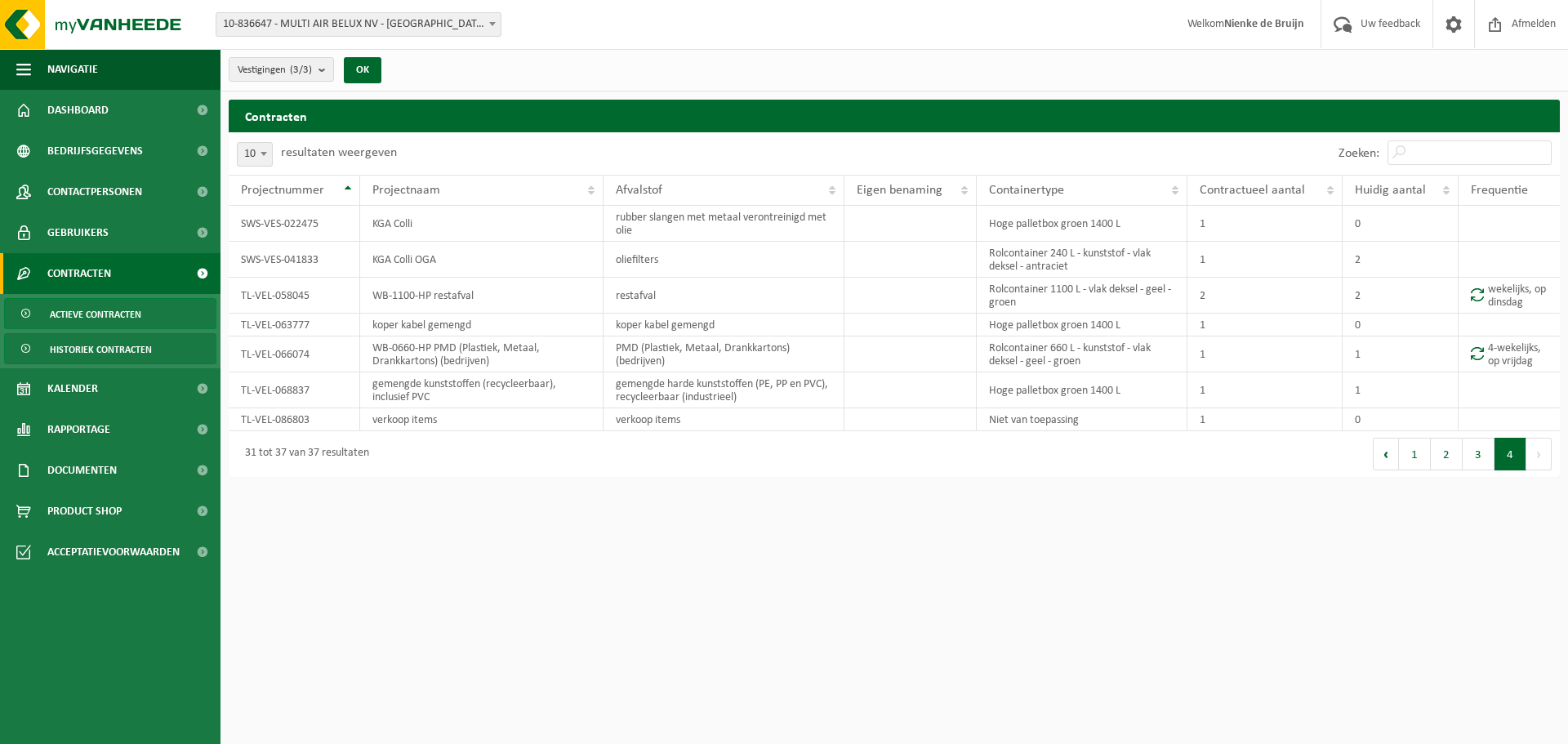
click at [100, 345] on span "Historiek contracten" at bounding box center [100, 350] width 102 height 31
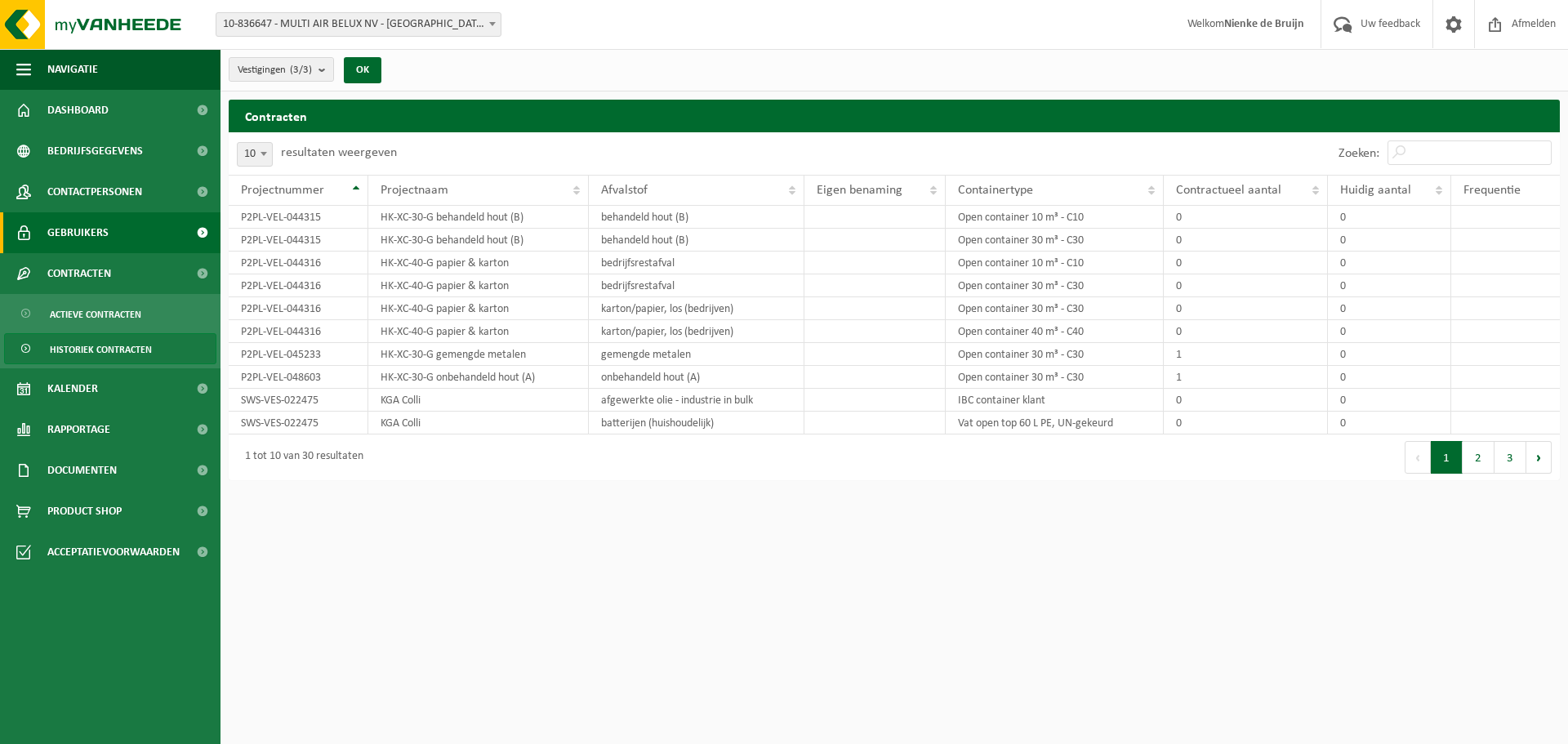
click at [81, 235] on span "Gebruikers" at bounding box center [78, 232] width 62 height 41
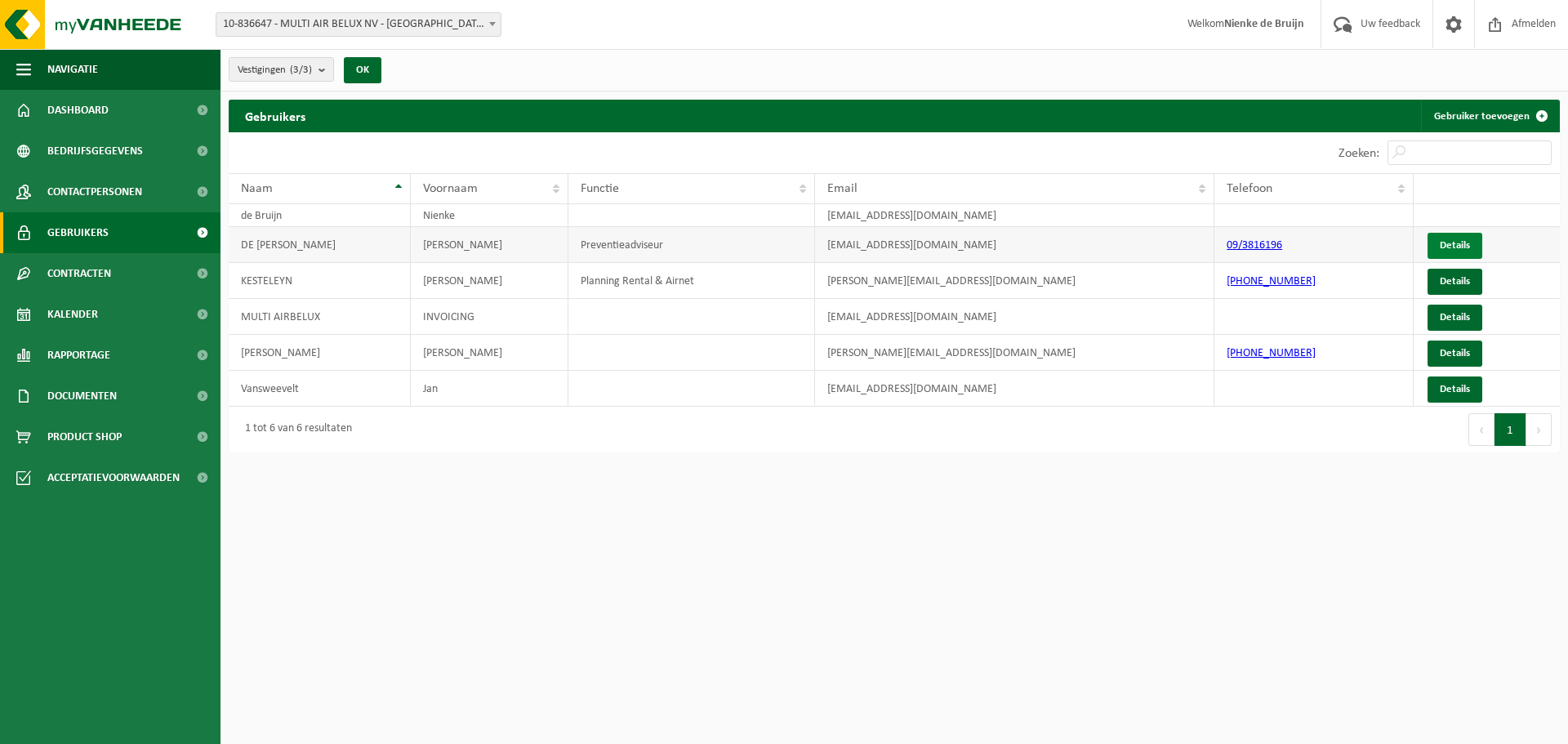
click at [1478, 235] on link "Details" at bounding box center [1455, 246] width 55 height 26
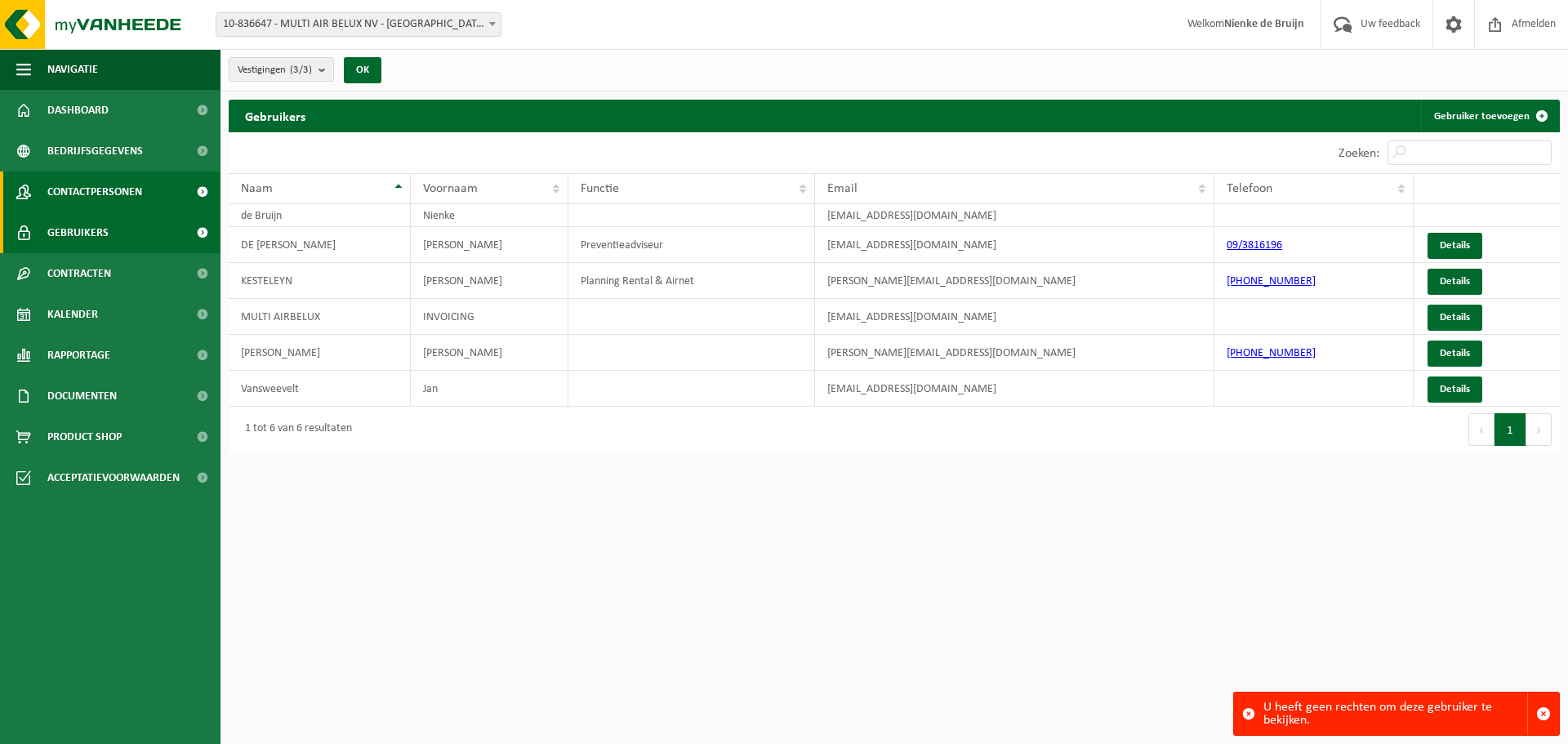
click at [116, 182] on span "Contactpersonen" at bounding box center [95, 192] width 95 height 41
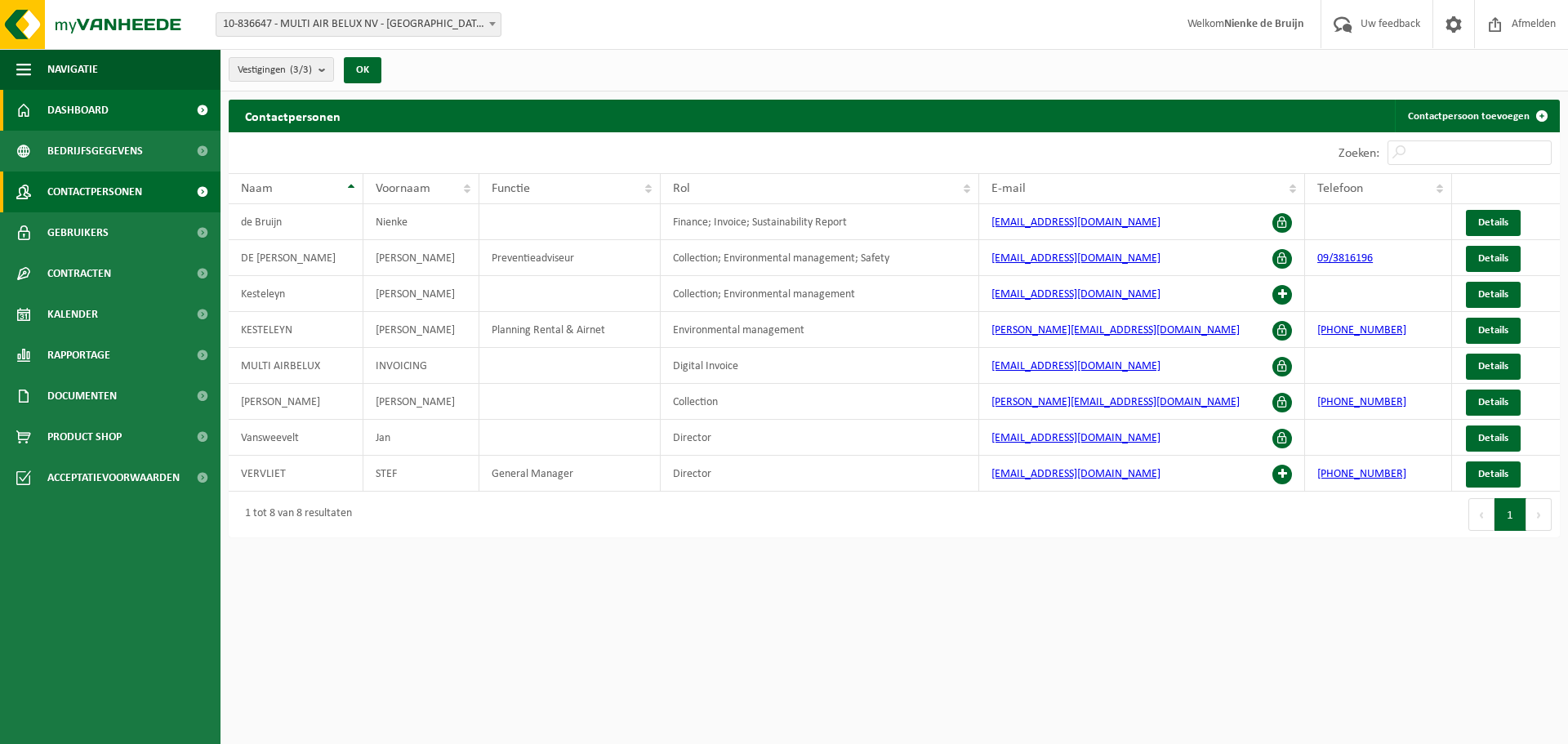
click at [85, 115] on span "Dashboard" at bounding box center [78, 110] width 62 height 41
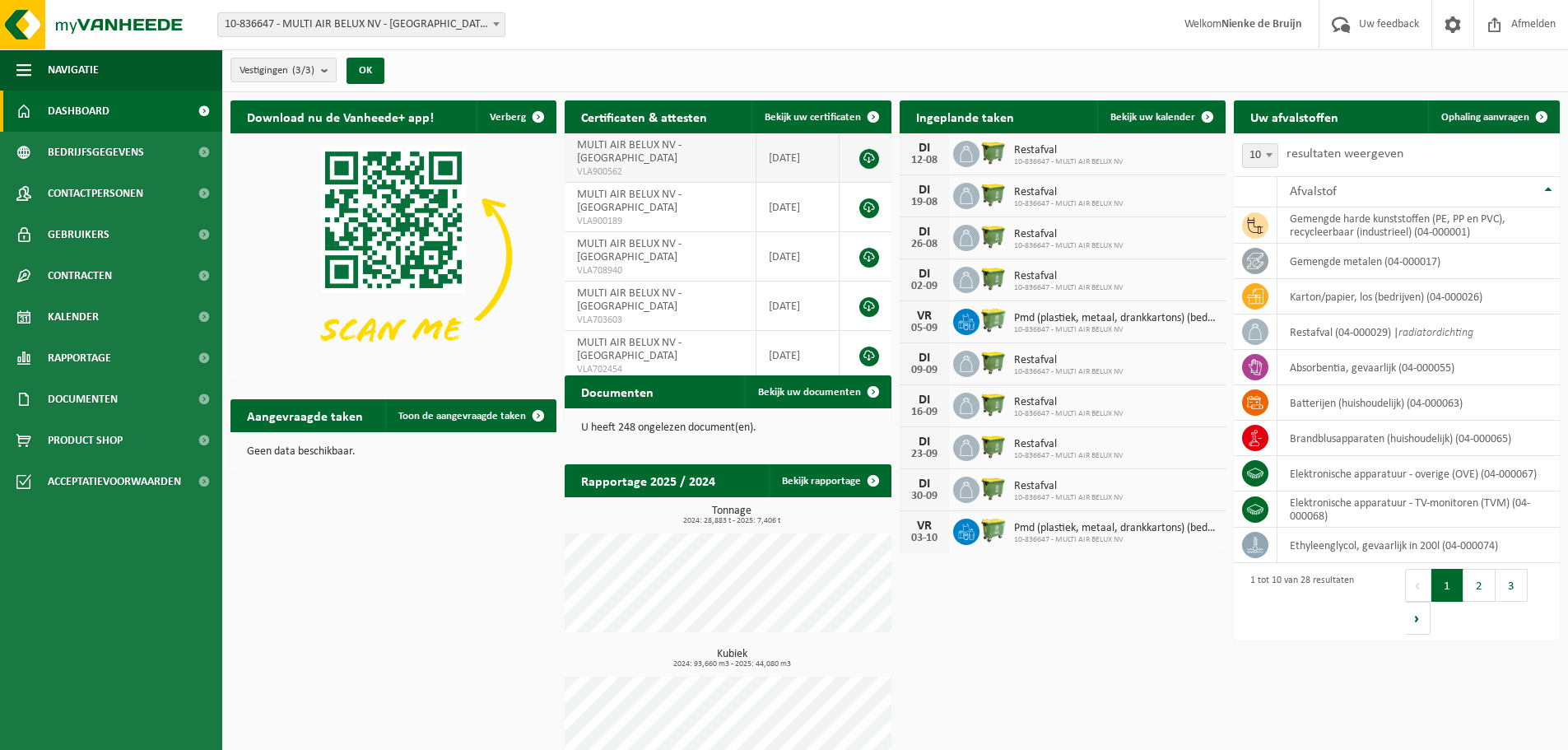
click at [867, 149] on link at bounding box center [869, 158] width 20 height 20
click at [126, 404] on link "Documenten" at bounding box center [111, 399] width 222 height 41
click at [123, 438] on link "Facturen" at bounding box center [111, 439] width 214 height 31
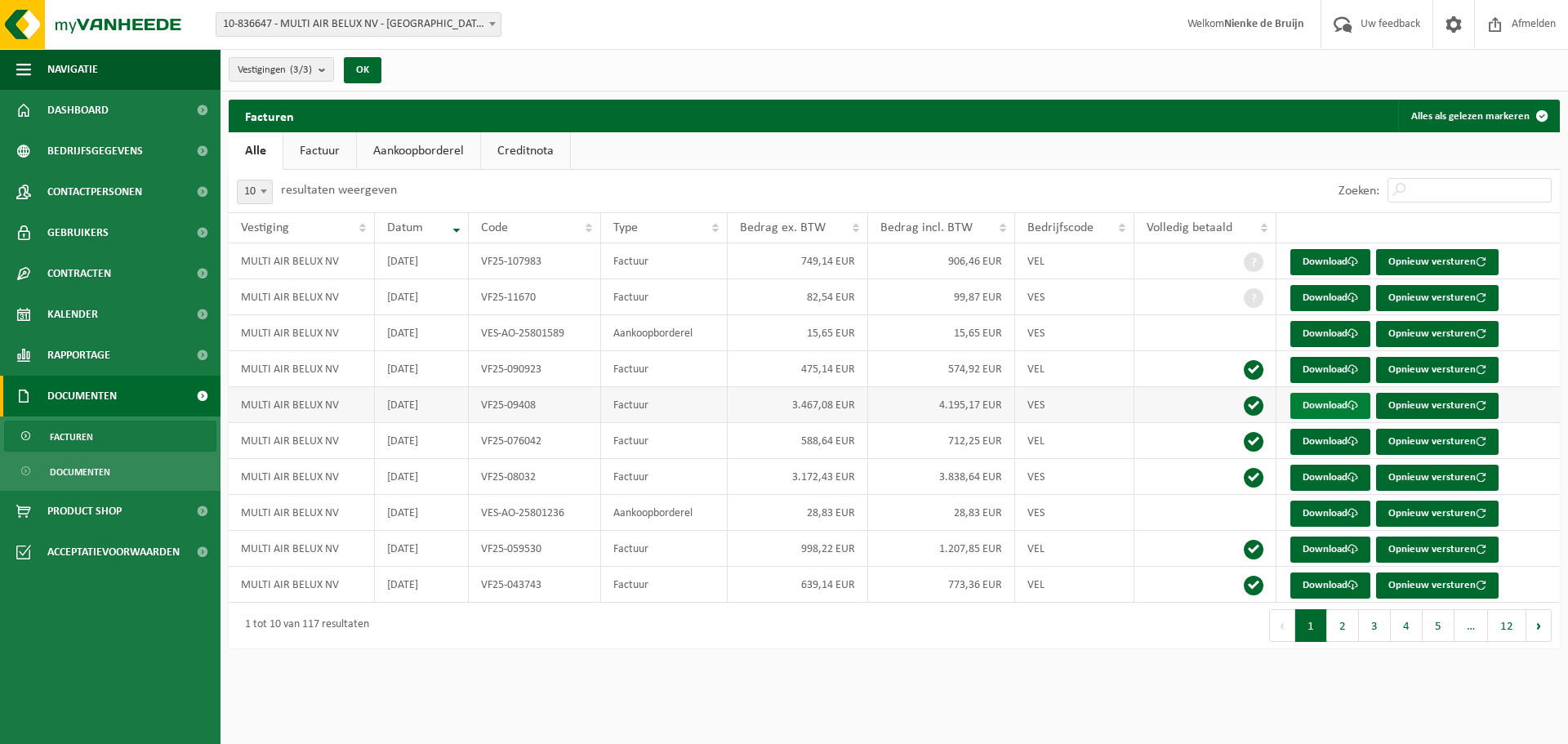
click at [1328, 401] on link "Download" at bounding box center [1330, 405] width 80 height 26
click at [1310, 303] on link "Download" at bounding box center [1330, 298] width 80 height 26
click at [116, 264] on link "Contracten" at bounding box center [110, 274] width 220 height 41
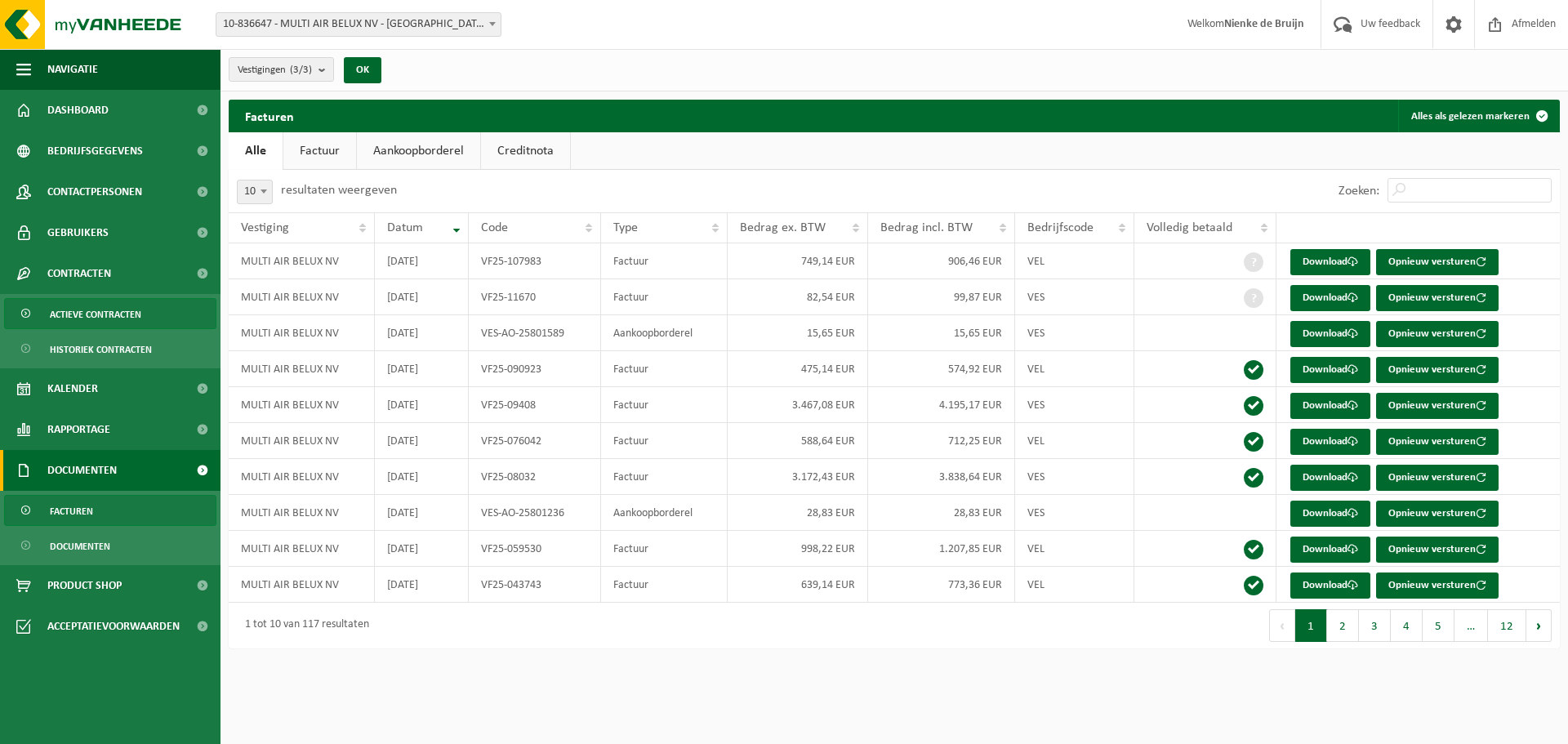
click at [138, 324] on span "Actieve contracten" at bounding box center [95, 314] width 91 height 31
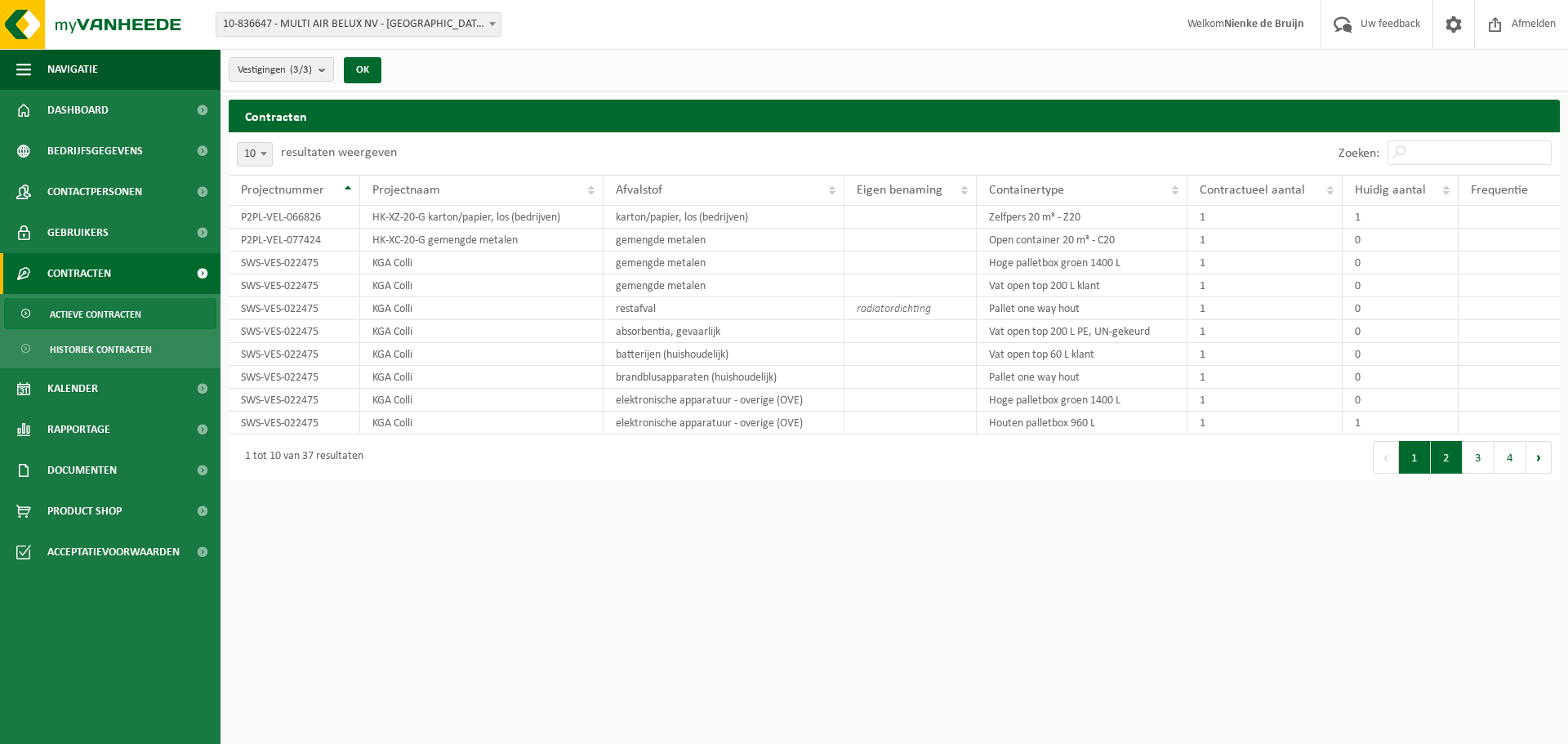
click at [1445, 460] on button "2" at bounding box center [1447, 457] width 32 height 33
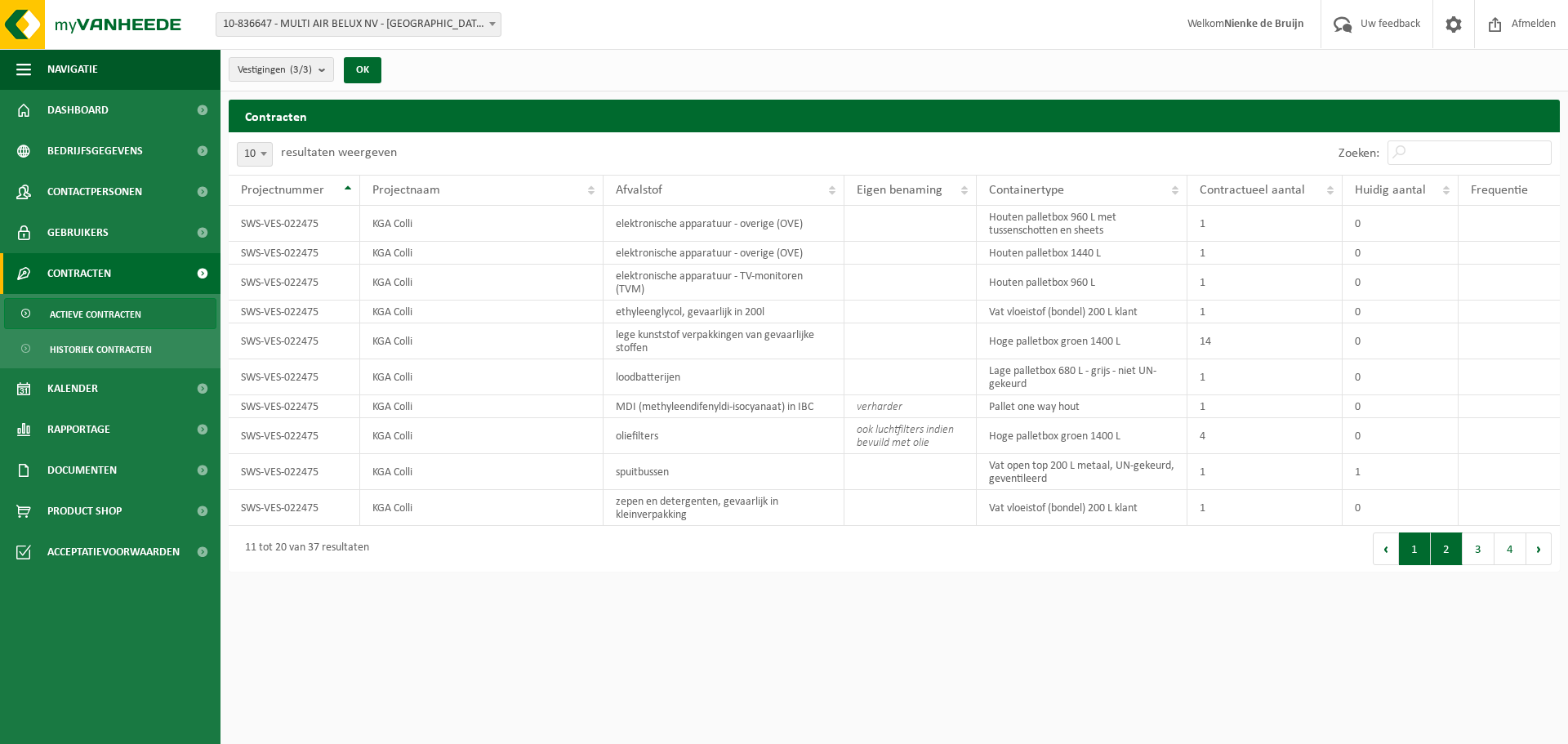
click at [1417, 546] on button "1" at bounding box center [1415, 549] width 32 height 33
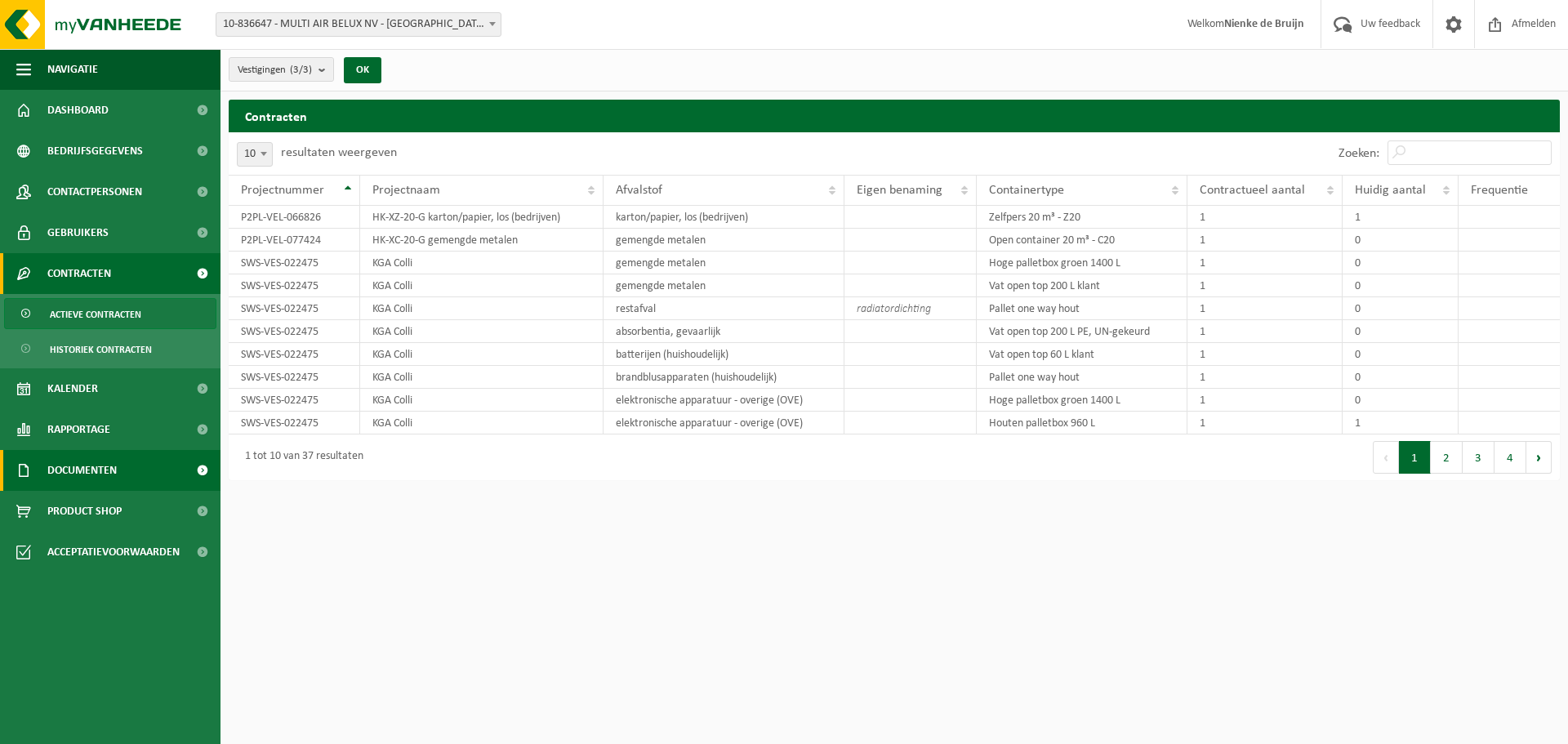
click at [69, 473] on span "Documenten" at bounding box center [82, 470] width 69 height 41
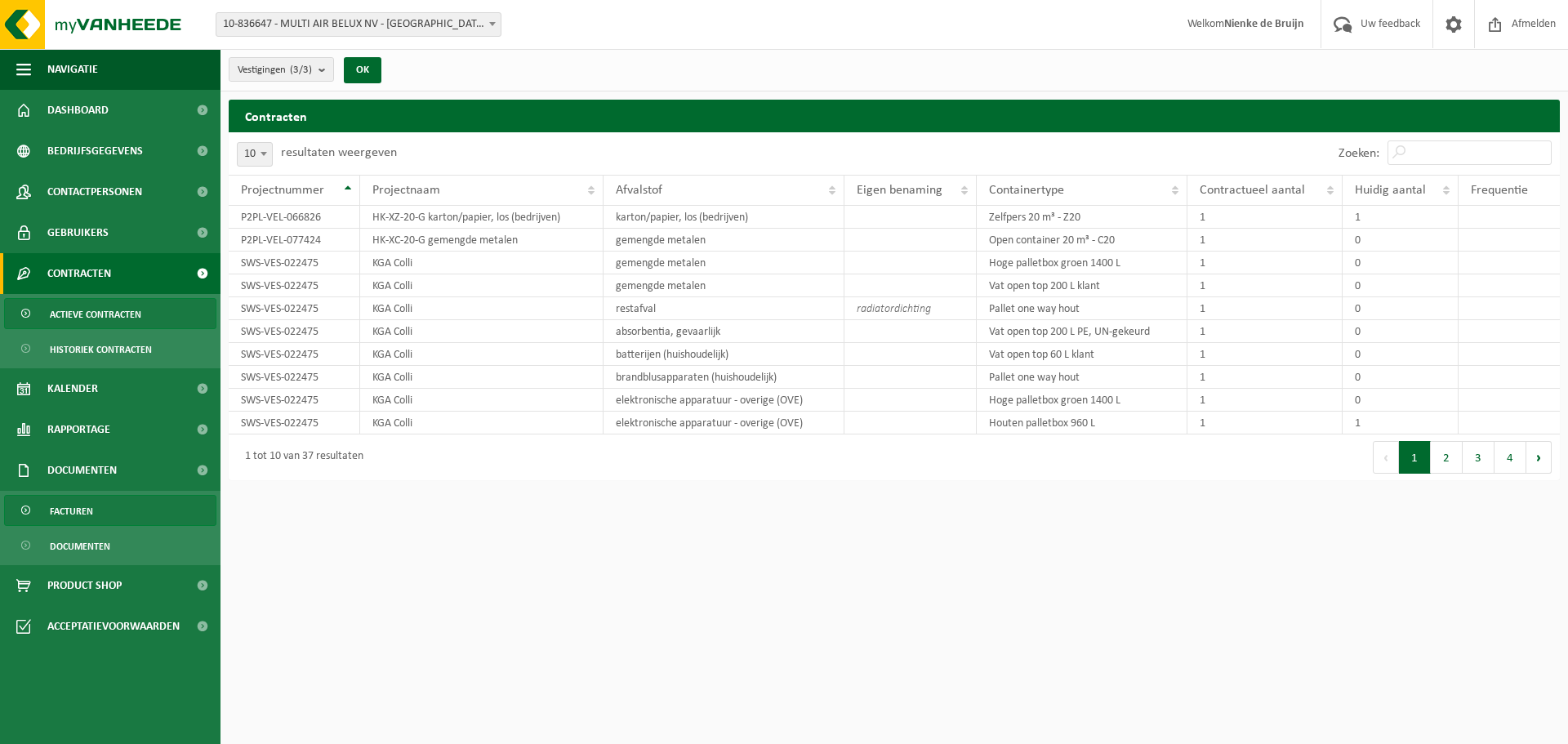
click at [102, 513] on link "Facturen" at bounding box center [110, 510] width 212 height 31
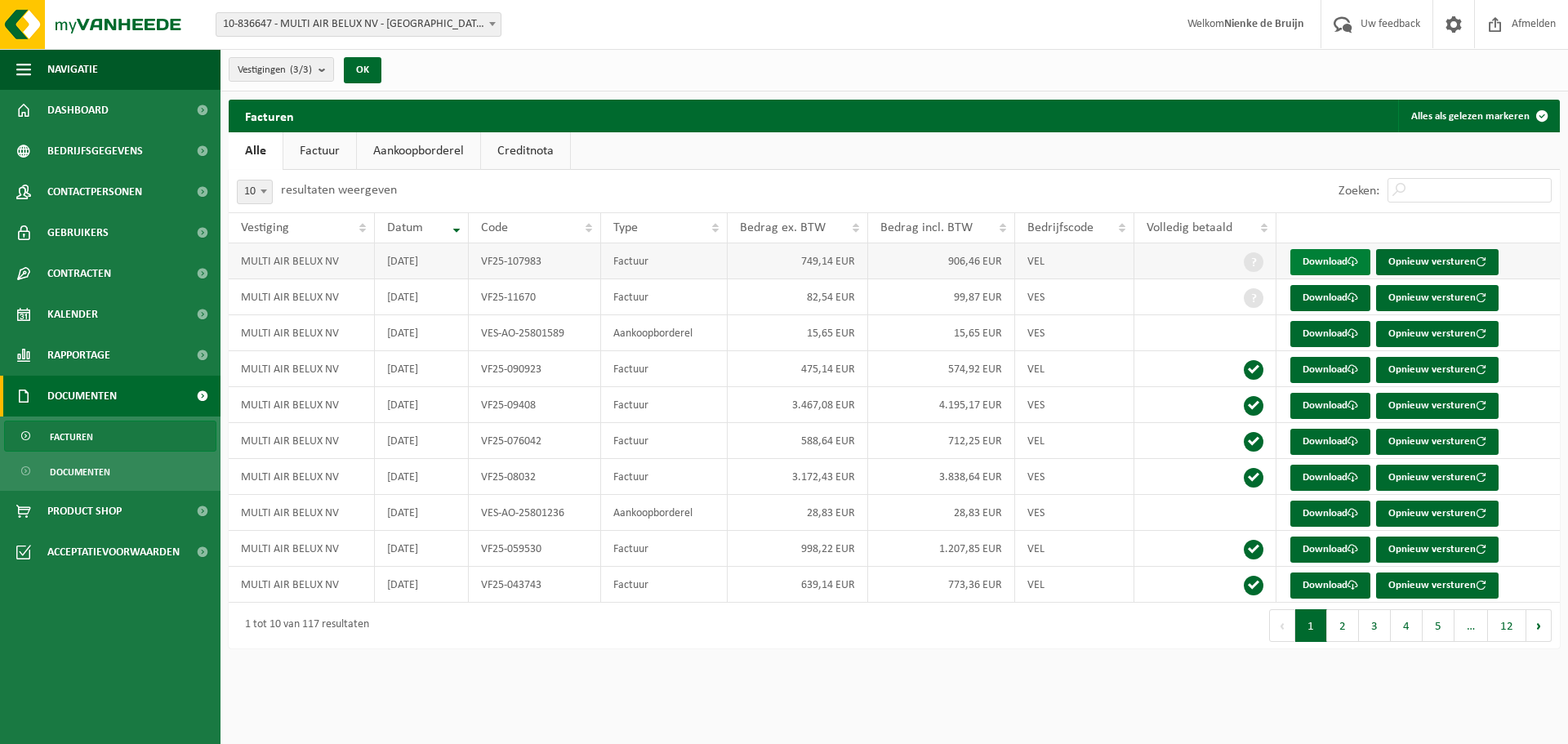
click at [1337, 259] on link "Download" at bounding box center [1330, 262] width 80 height 26
